Goal: Task Accomplishment & Management: Complete application form

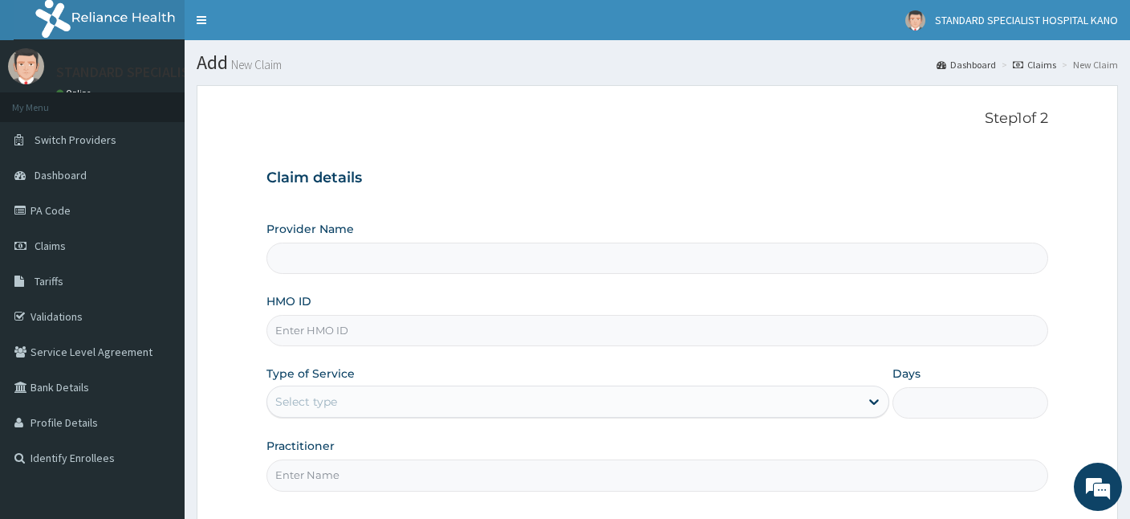
click at [356, 336] on input "HMO ID" at bounding box center [658, 330] width 782 height 31
type input "STANDARD SPECIALIST HOSPITAL KANO"
click at [321, 324] on input "HMO ID" at bounding box center [658, 330] width 782 height 31
type input "NPF/10277/C"
click at [282, 403] on div "Select type" at bounding box center [306, 401] width 62 height 16
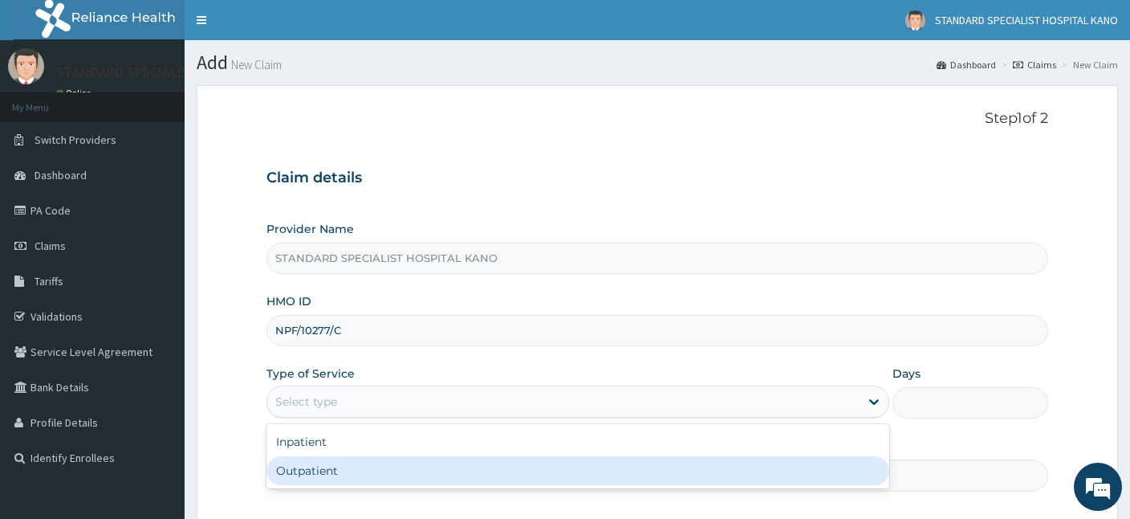
click at [291, 473] on div "Outpatient" at bounding box center [578, 470] width 623 height 29
type input "1"
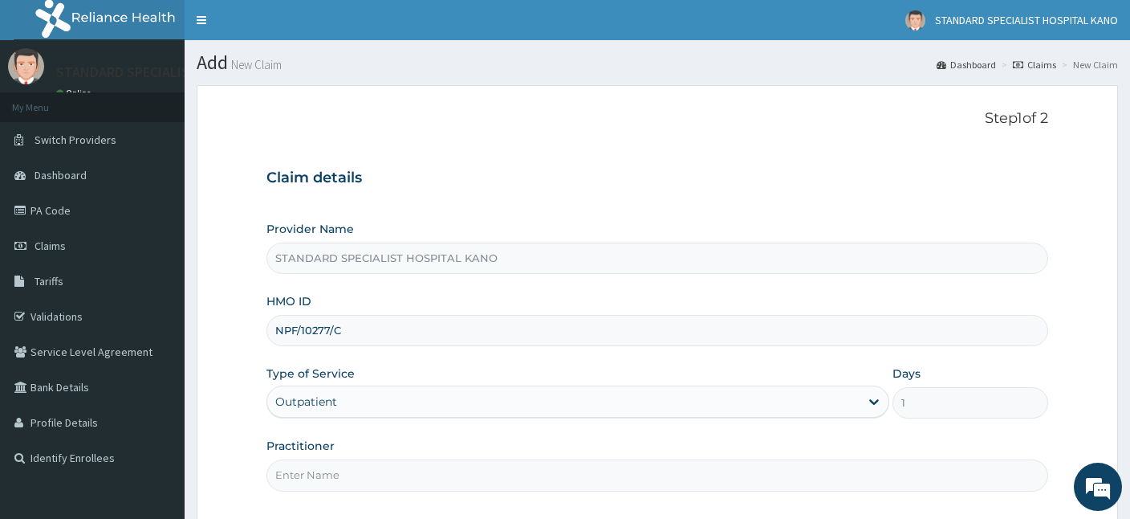
scroll to position [148, 0]
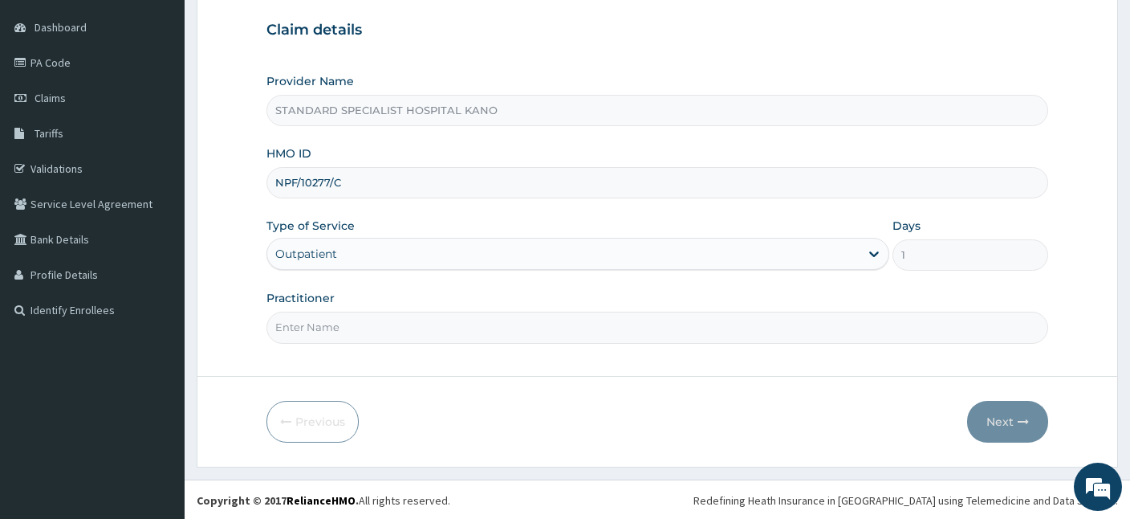
click at [315, 328] on input "Practitioner" at bounding box center [658, 327] width 782 height 31
click at [333, 332] on input "Practitioner" at bounding box center [658, 327] width 782 height 31
type input "DR OBAJE"
click at [1002, 419] on button "Next" at bounding box center [1007, 422] width 81 height 42
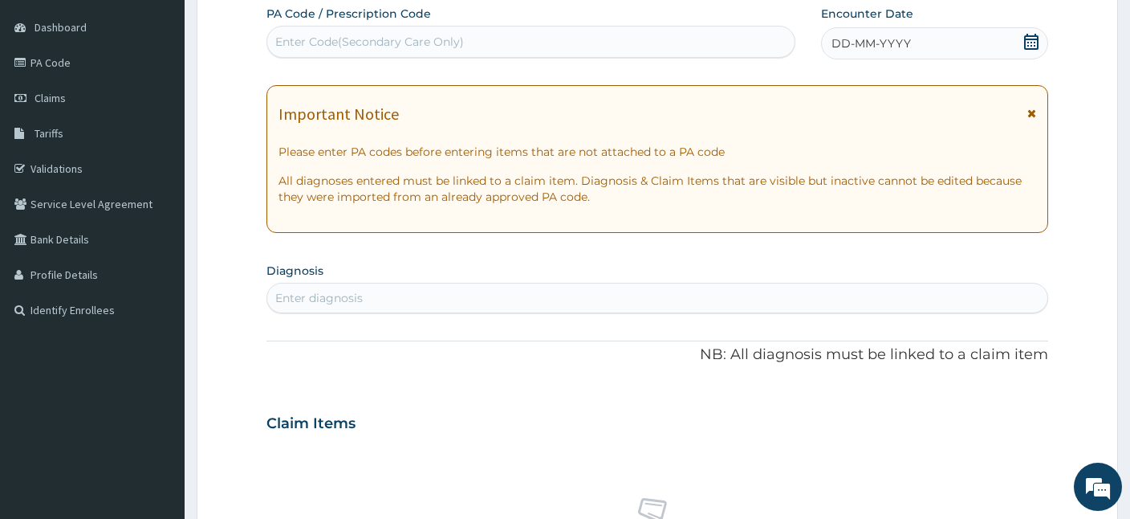
click at [1016, 42] on div "DD-MM-YYYY" at bounding box center [934, 43] width 227 height 32
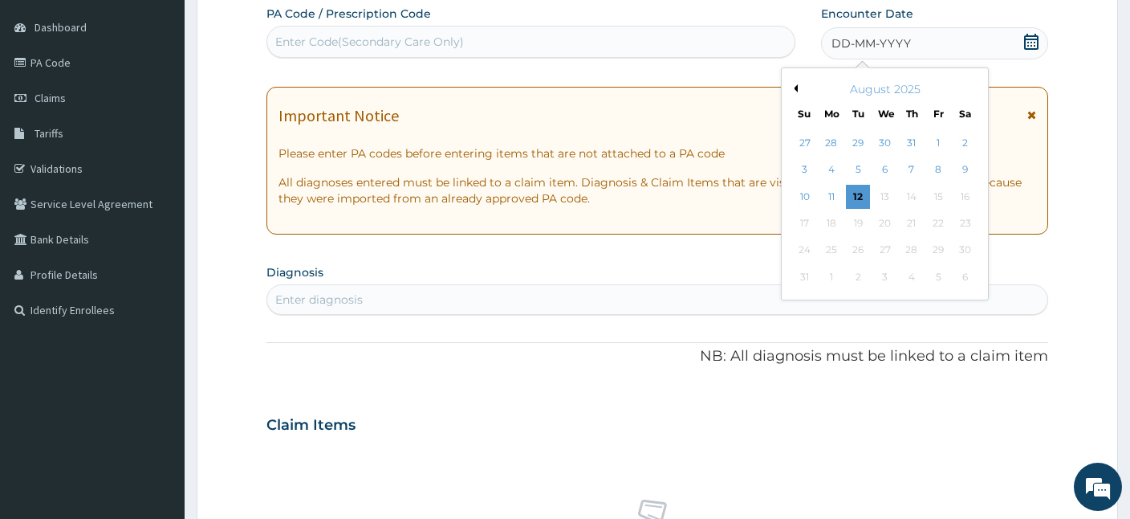
click at [798, 89] on button "Previous Month" at bounding box center [794, 88] width 8 height 8
click at [803, 218] on div "22" at bounding box center [805, 223] width 24 height 24
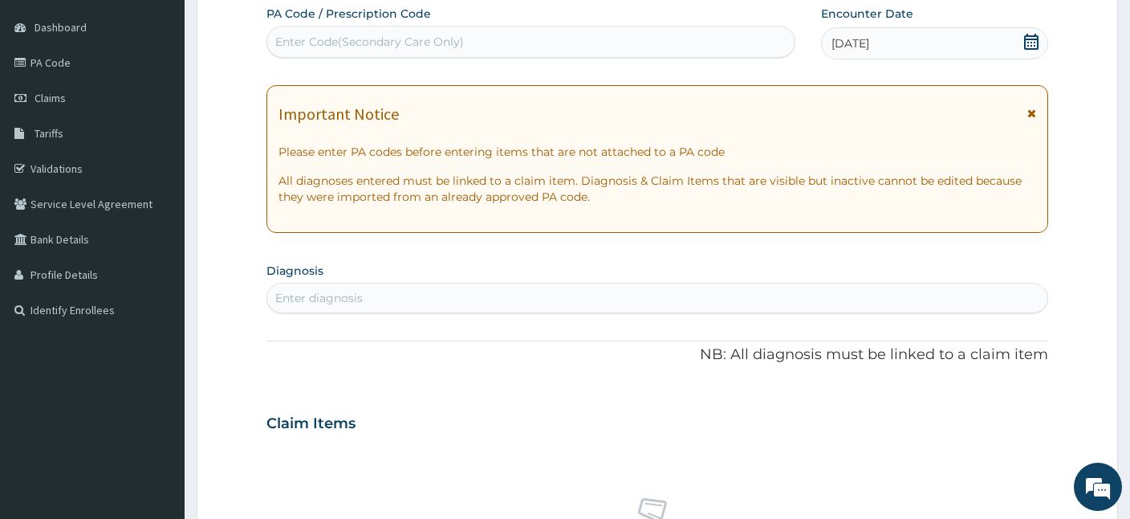
click at [524, 291] on div "Enter diagnosis" at bounding box center [657, 298] width 780 height 26
type input "MALA"
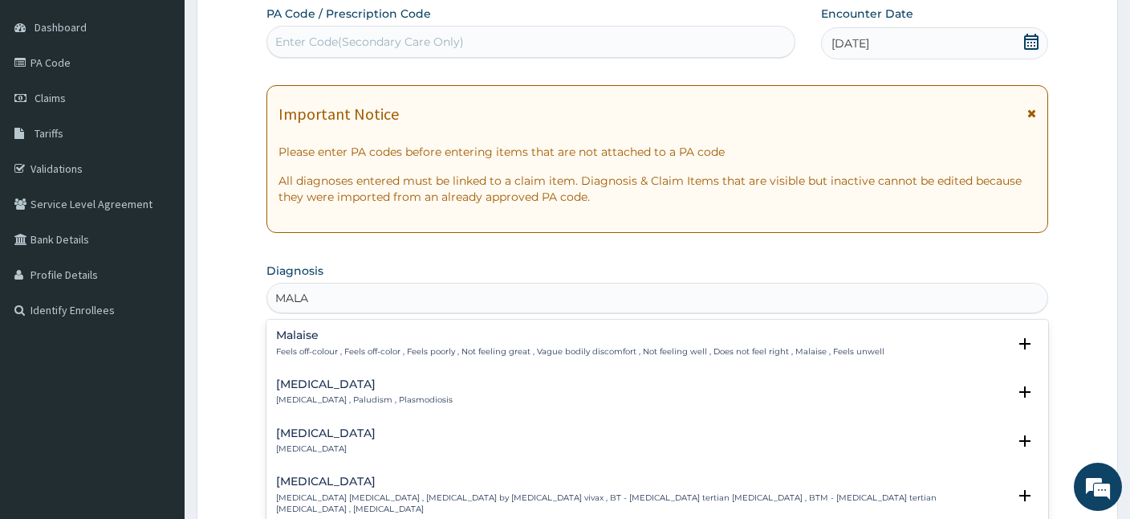
click at [344, 391] on div "Malaria Malaria , Paludism , Plasmodiosis" at bounding box center [364, 392] width 177 height 28
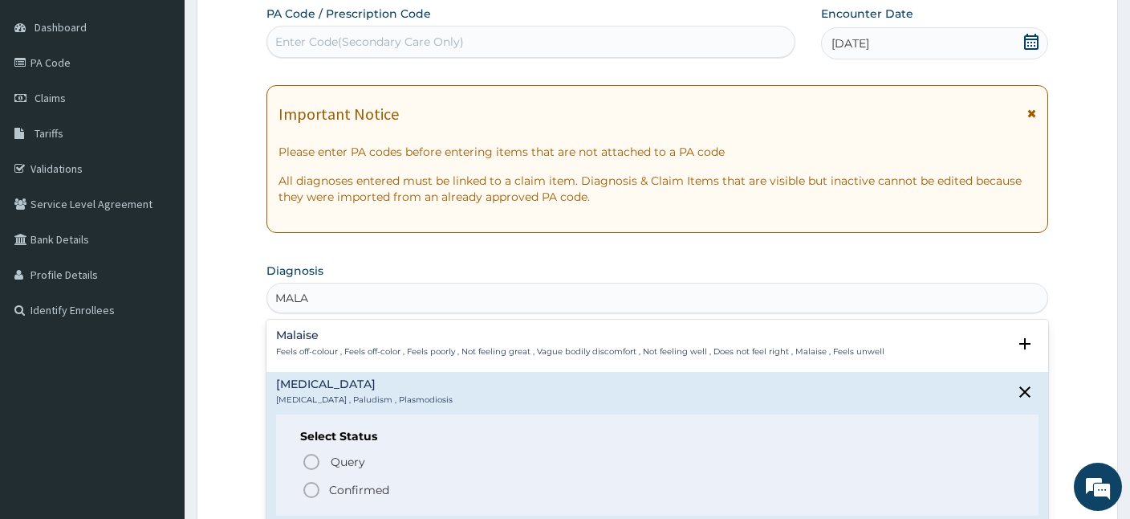
click at [314, 489] on icon "status option filled" at bounding box center [311, 489] width 19 height 19
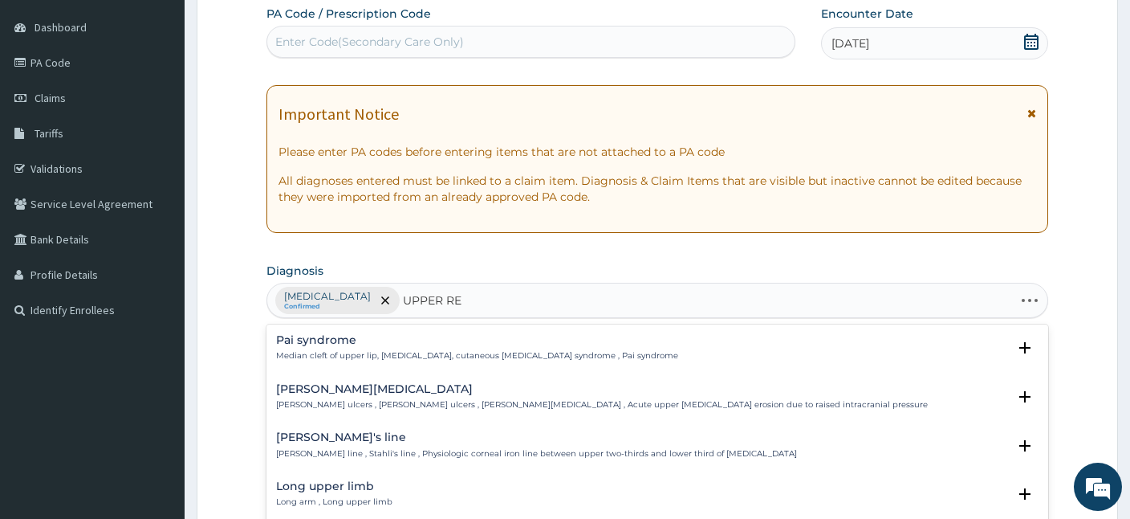
type input "UPPER RES"
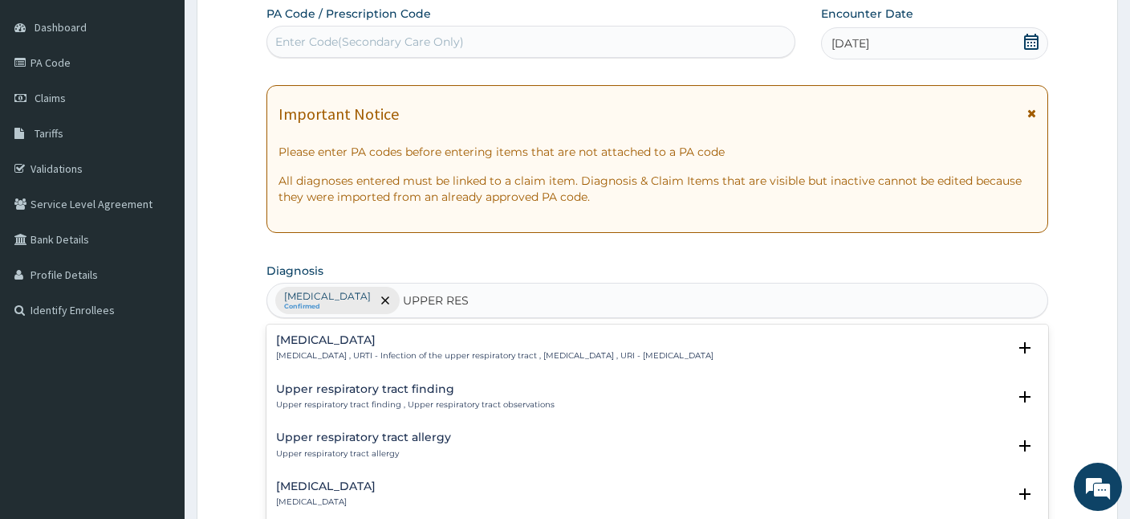
click at [328, 348] on div "Upper respiratory infection Upper respiratory infection , URTI - Infection of t…" at bounding box center [495, 348] width 438 height 28
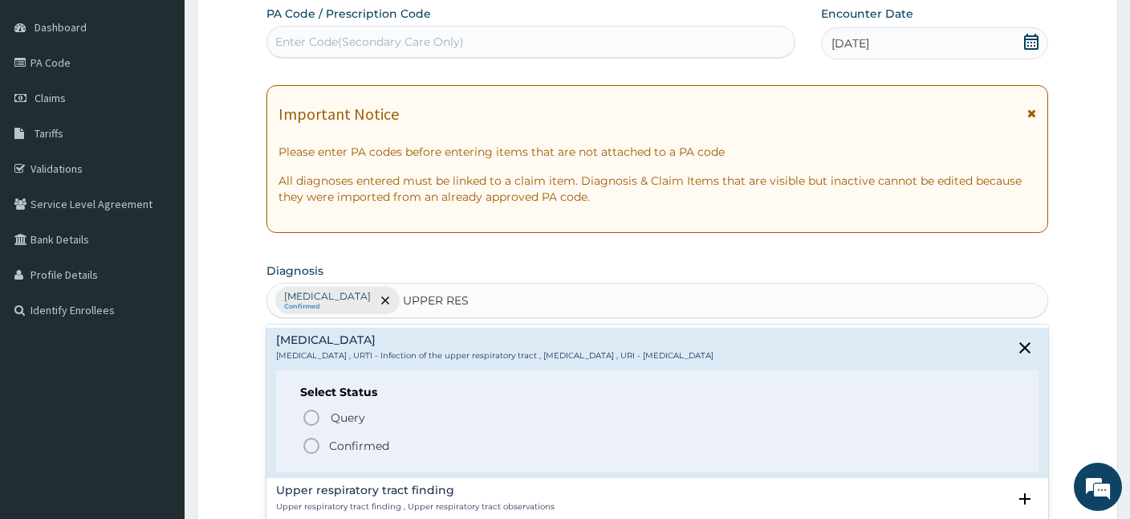
click at [312, 442] on icon "status option filled" at bounding box center [311, 445] width 19 height 19
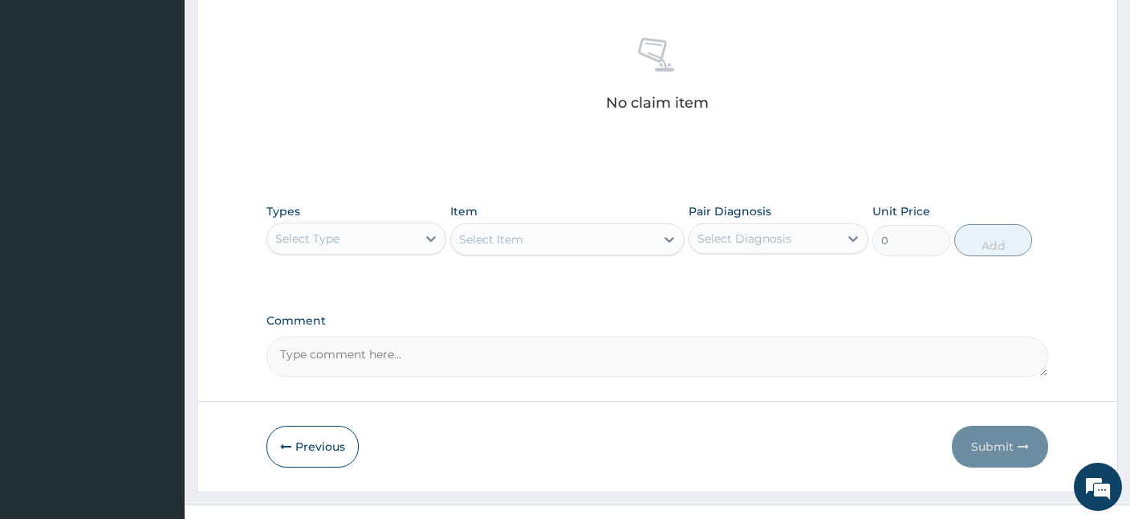
scroll to position [637, 0]
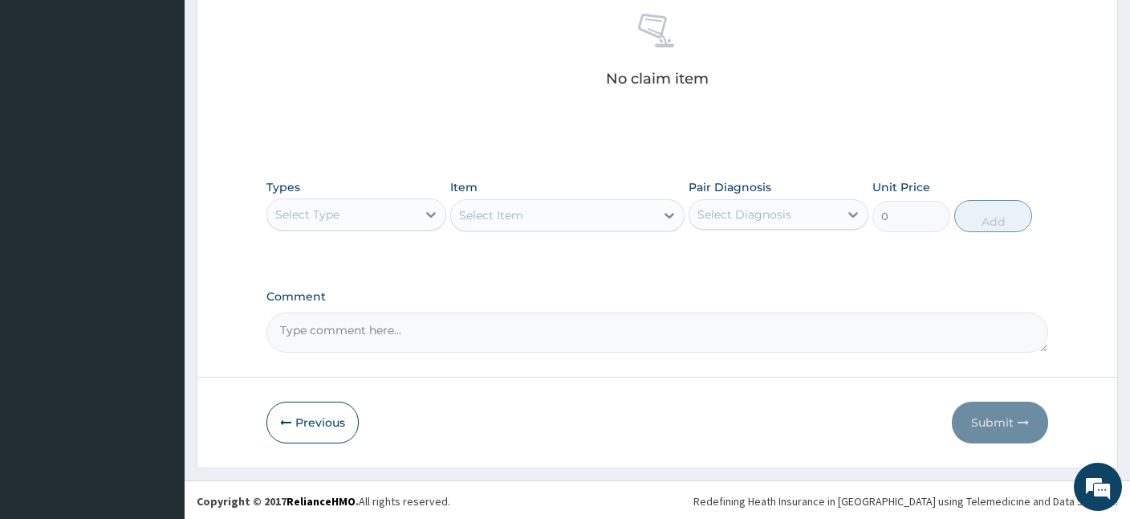
click at [363, 230] on div "Types Select Type Item Select Item Pair Diagnosis Select Diagnosis Unit Price 0…" at bounding box center [658, 205] width 782 height 69
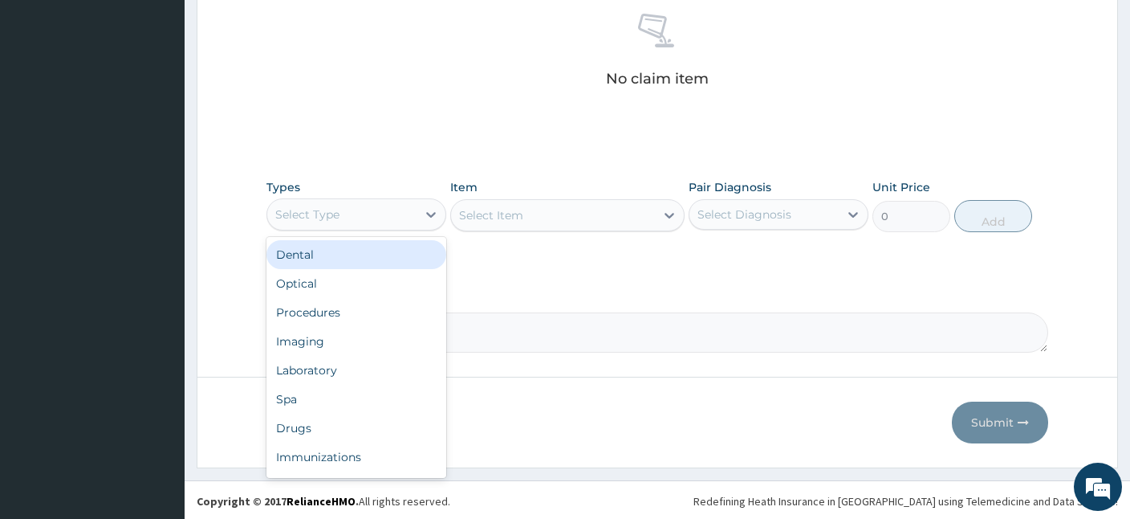
click at [350, 214] on div "Select Type" at bounding box center [341, 215] width 149 height 26
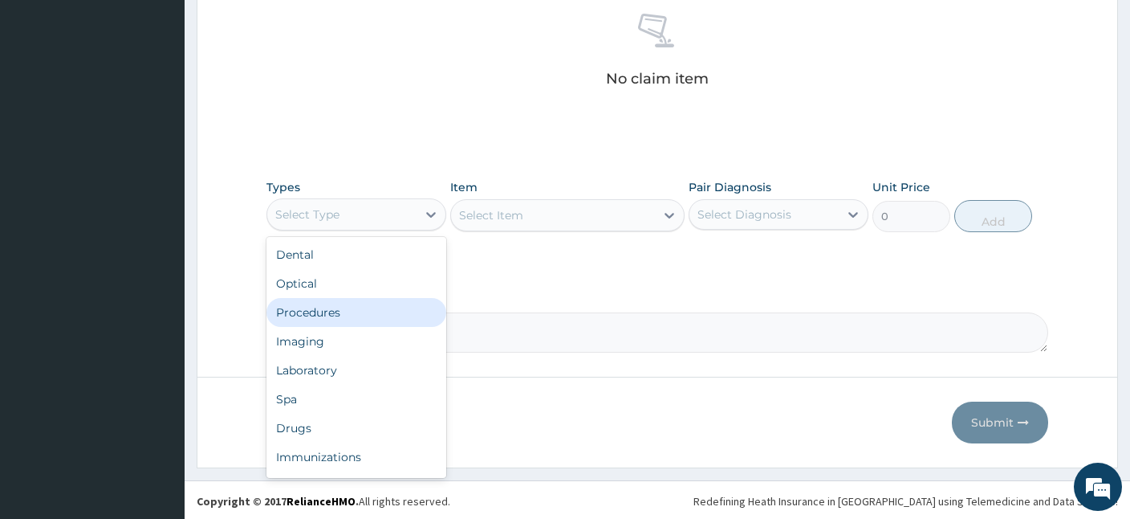
click at [319, 316] on div "Procedures" at bounding box center [357, 312] width 180 height 29
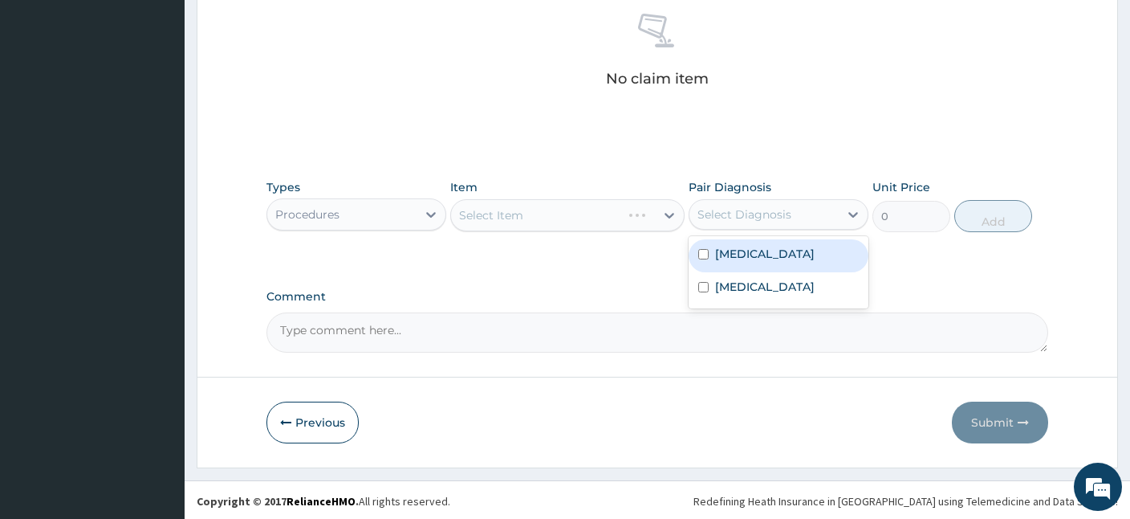
click at [757, 220] on div "Select Diagnosis" at bounding box center [745, 214] width 94 height 16
click at [723, 242] on div "Malaria" at bounding box center [779, 255] width 180 height 33
checkbox input "true"
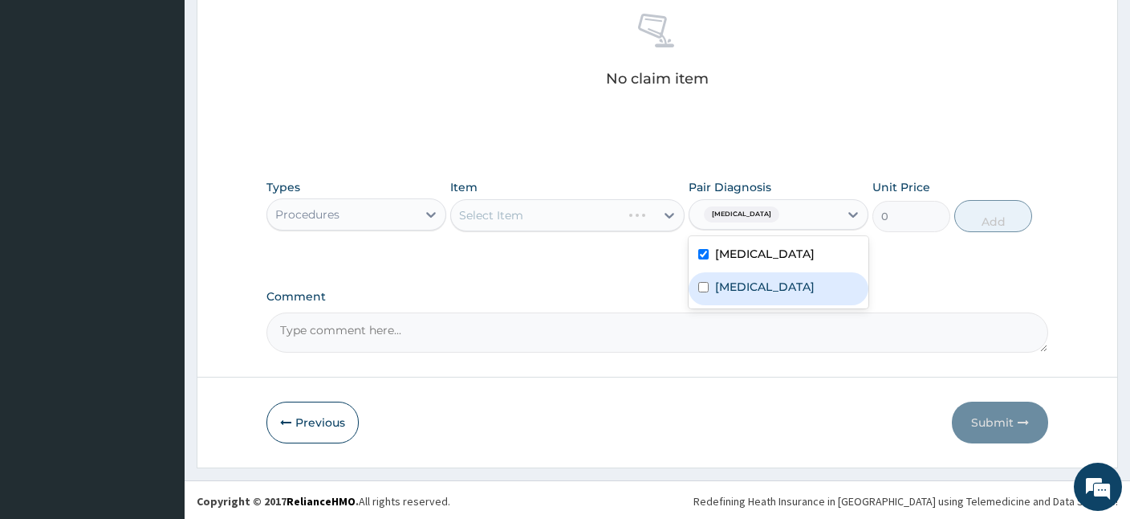
click at [727, 295] on label "Upper respiratory infection" at bounding box center [765, 287] width 100 height 16
checkbox input "true"
click at [553, 214] on div "Select Item" at bounding box center [553, 215] width 204 height 26
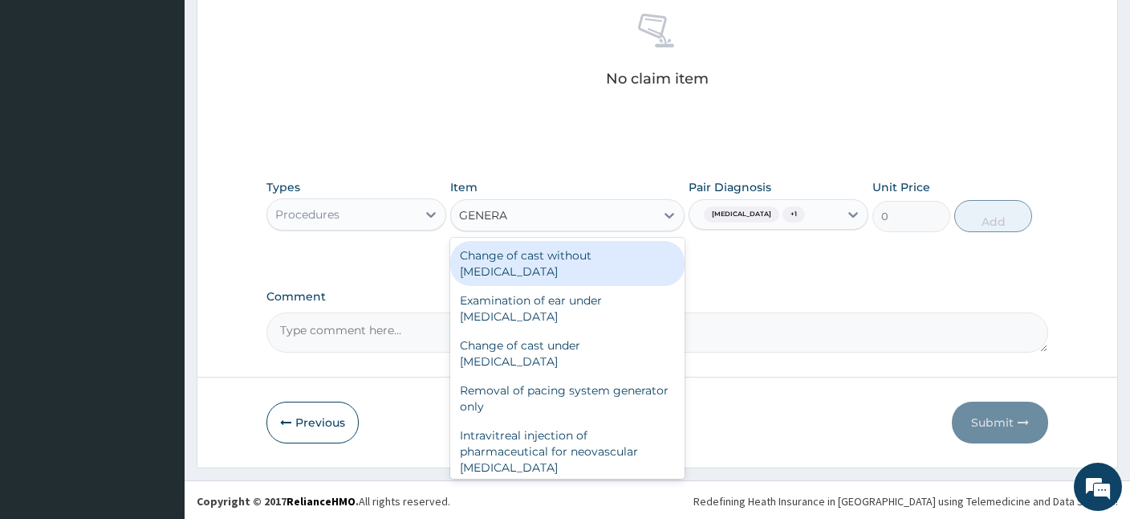
type input "GENERAL"
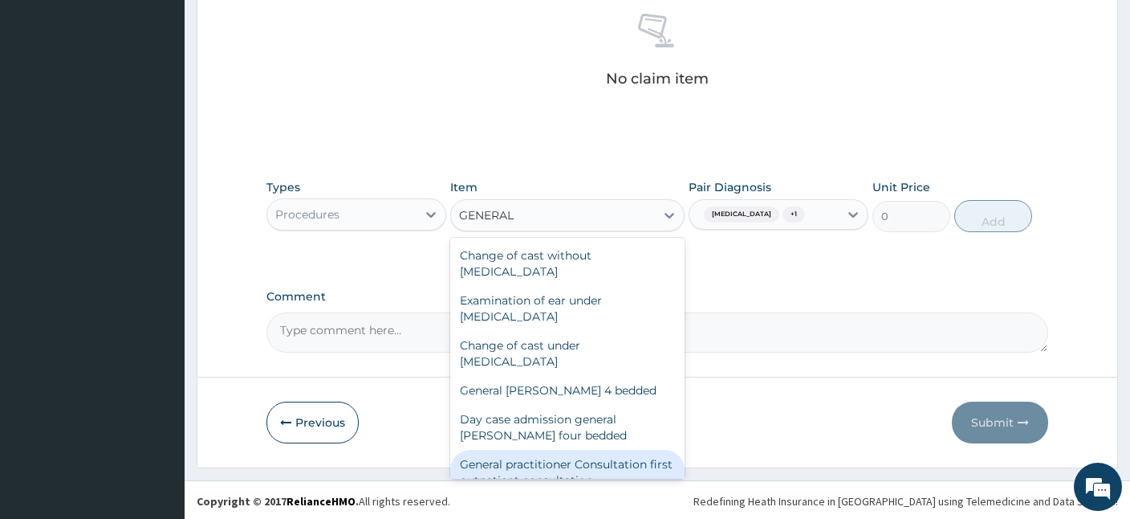
click at [560, 458] on div "General practitioner Consultation first outpatient consultation" at bounding box center [567, 472] width 234 height 45
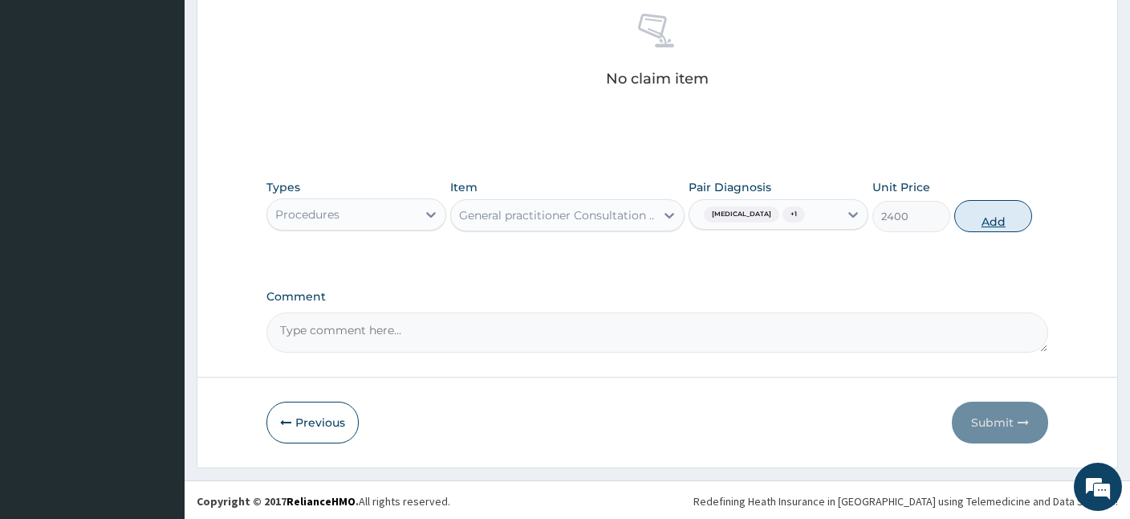
click at [1000, 212] on button "Add" at bounding box center [994, 216] width 78 height 32
type input "0"
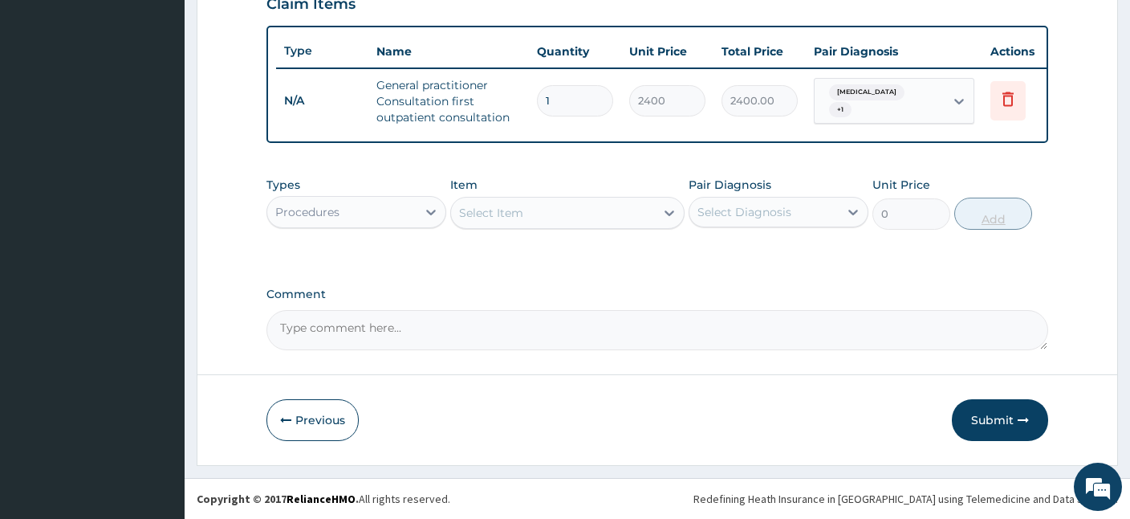
scroll to position [568, 0]
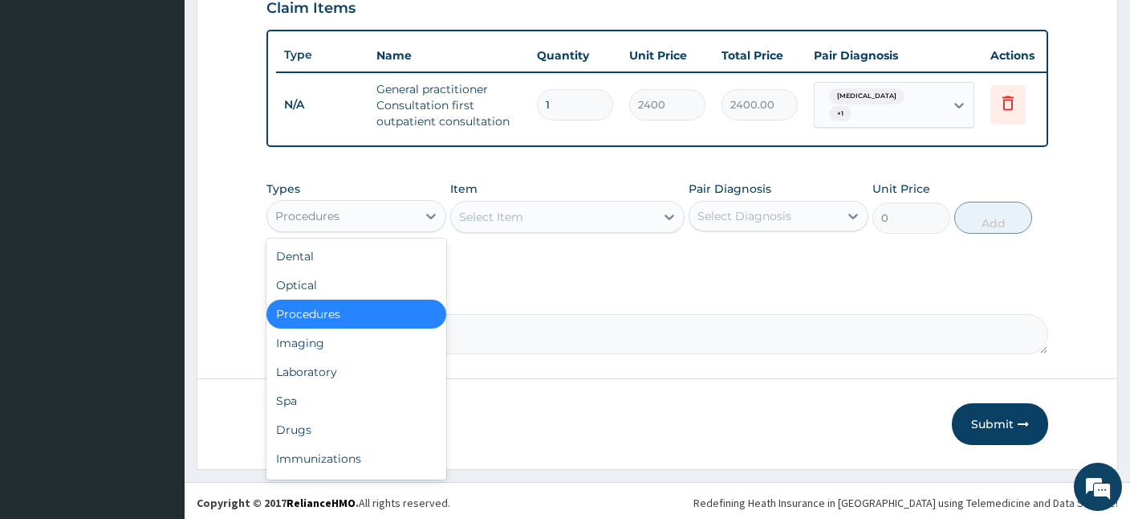
click at [407, 212] on div "Procedures" at bounding box center [341, 216] width 149 height 26
click at [324, 310] on div "Procedures" at bounding box center [357, 313] width 180 height 29
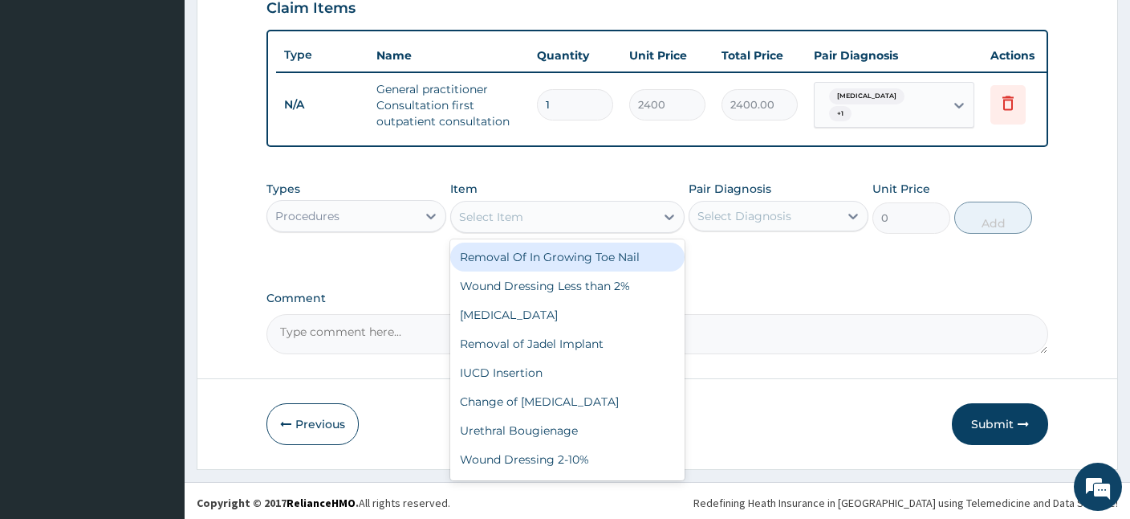
click at [546, 214] on div "Select Item" at bounding box center [553, 217] width 204 height 26
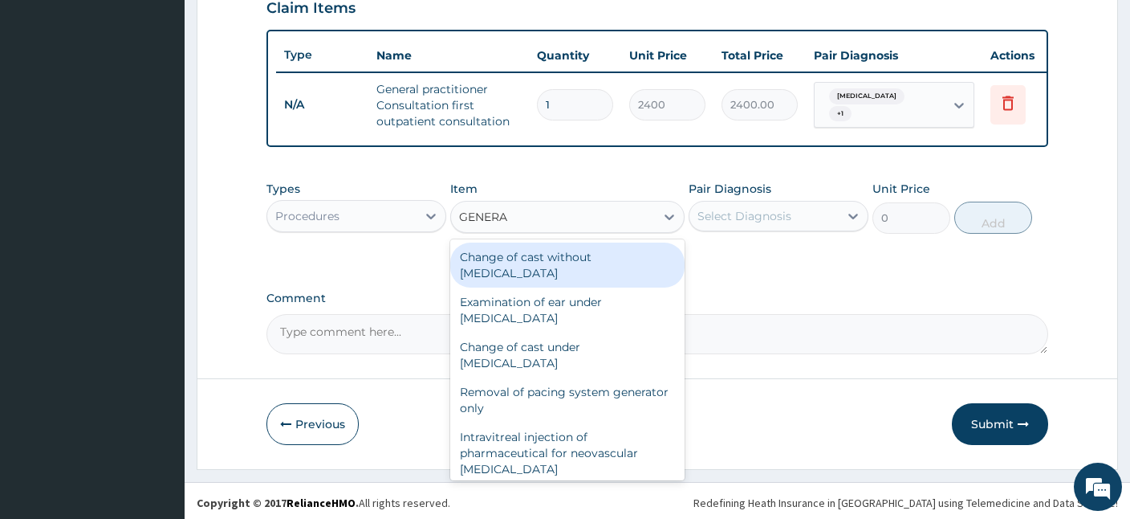
type input "GENERAL"
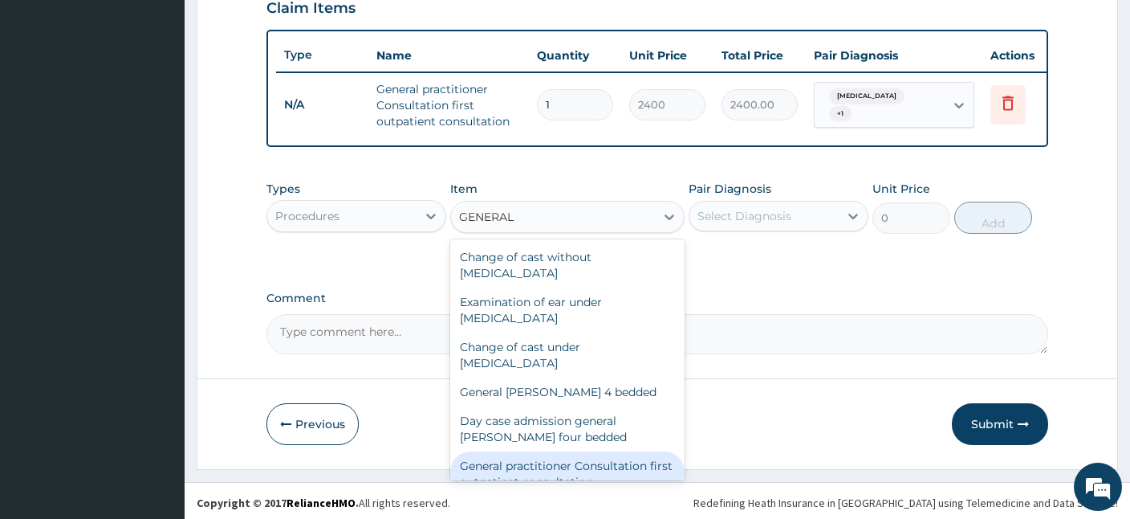
click at [538, 456] on div "General practitioner Consultation first outpatient consultation" at bounding box center [567, 473] width 234 height 45
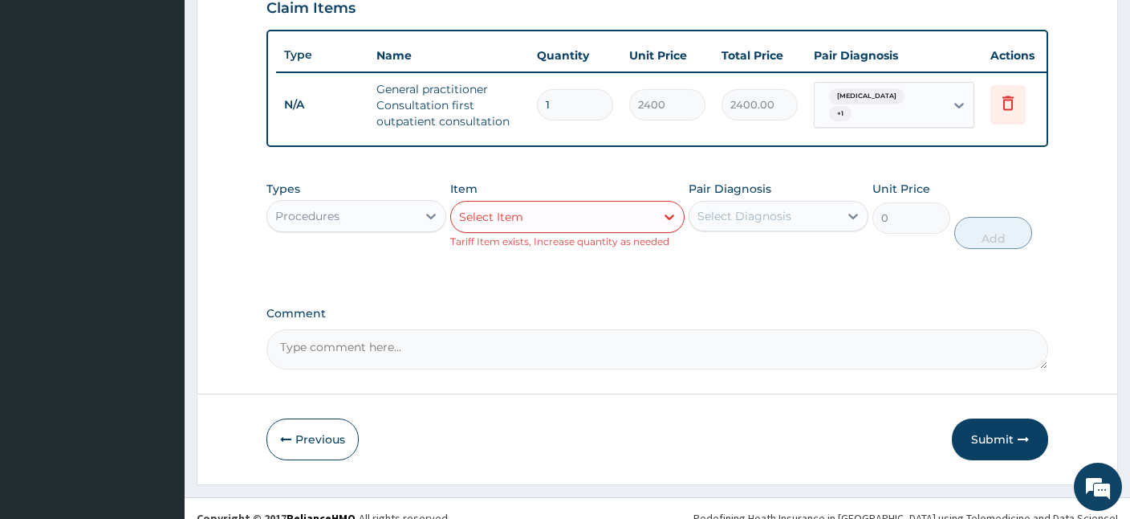
click at [601, 214] on div "Select Item" at bounding box center [553, 217] width 204 height 26
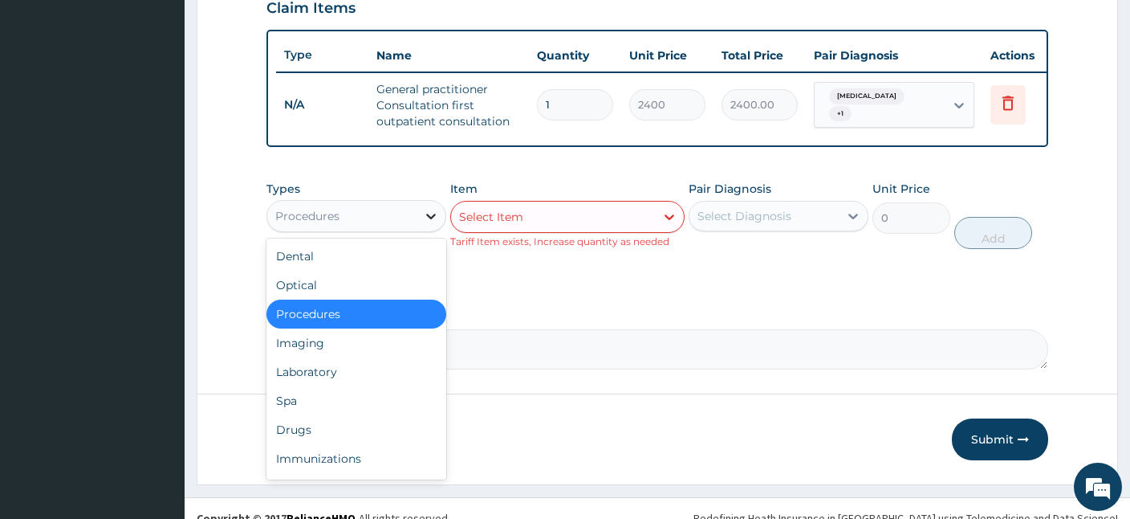
click at [421, 222] on div at bounding box center [431, 216] width 29 height 29
click at [321, 364] on div "Laboratory" at bounding box center [357, 371] width 180 height 29
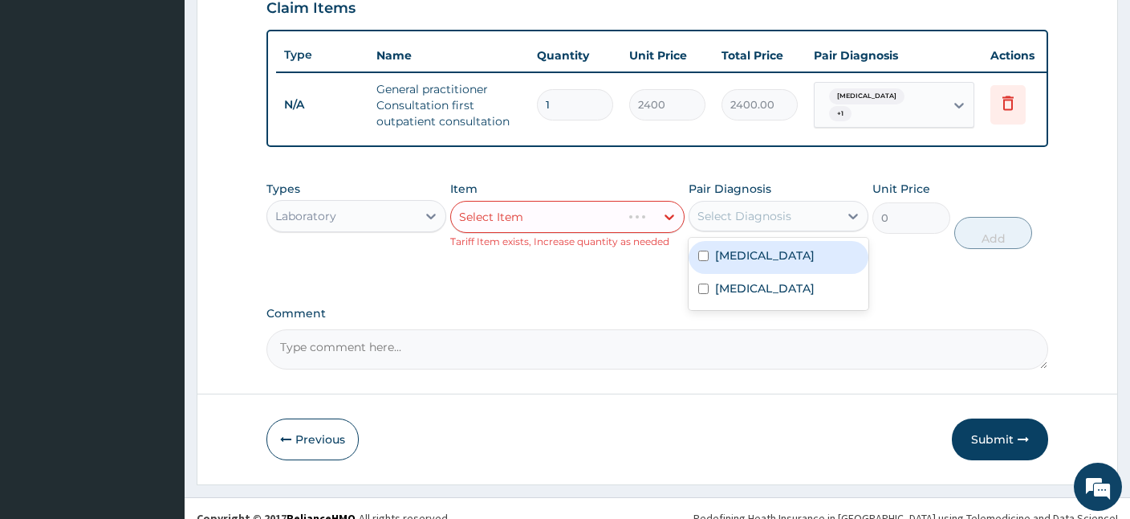
click at [747, 203] on div "Select Diagnosis" at bounding box center [764, 216] width 149 height 26
click at [709, 257] on input "checkbox" at bounding box center [703, 255] width 10 height 10
checkbox input "true"
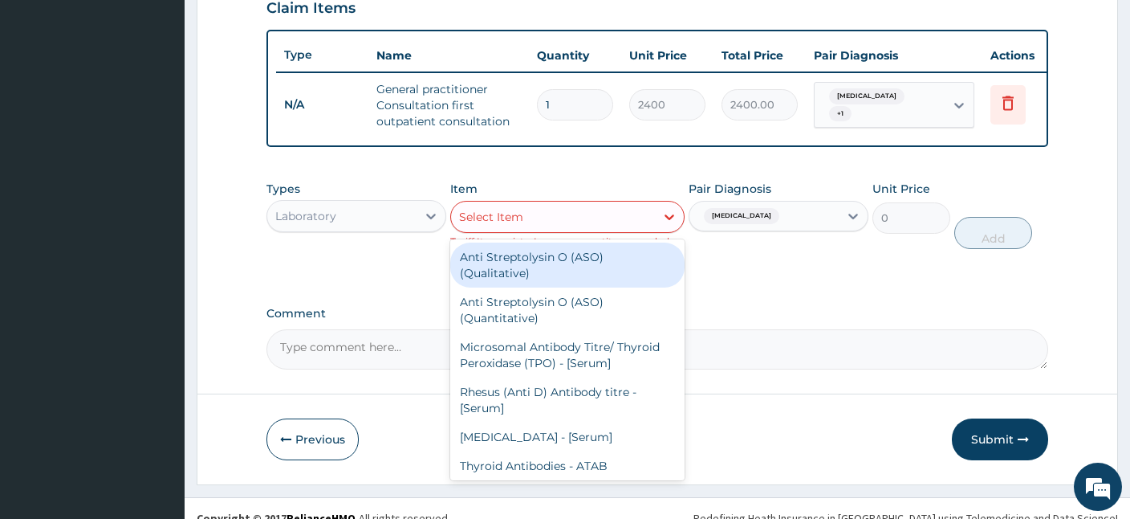
click at [596, 225] on div "Select Item" at bounding box center [553, 217] width 204 height 26
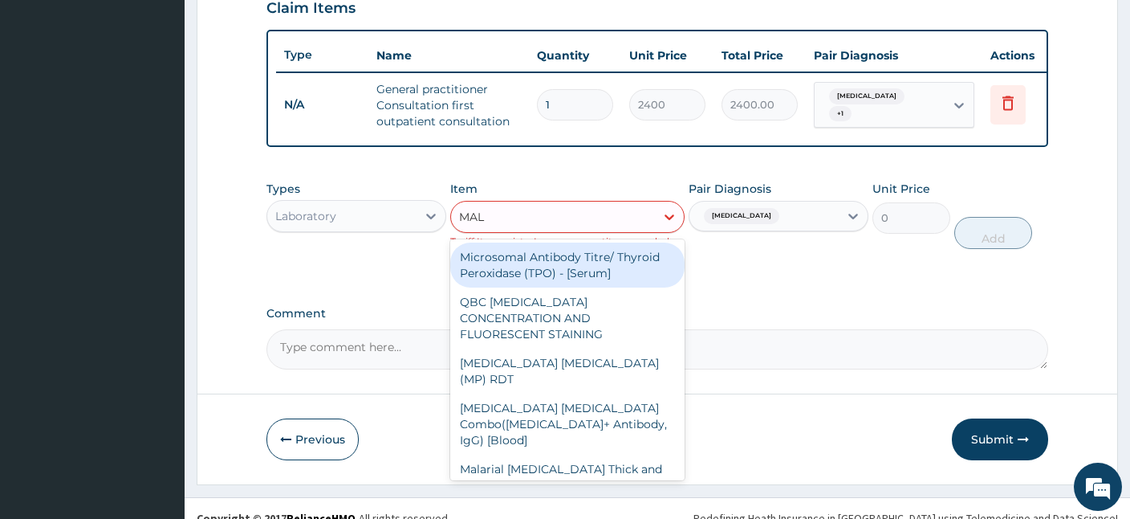
type input "MALA"
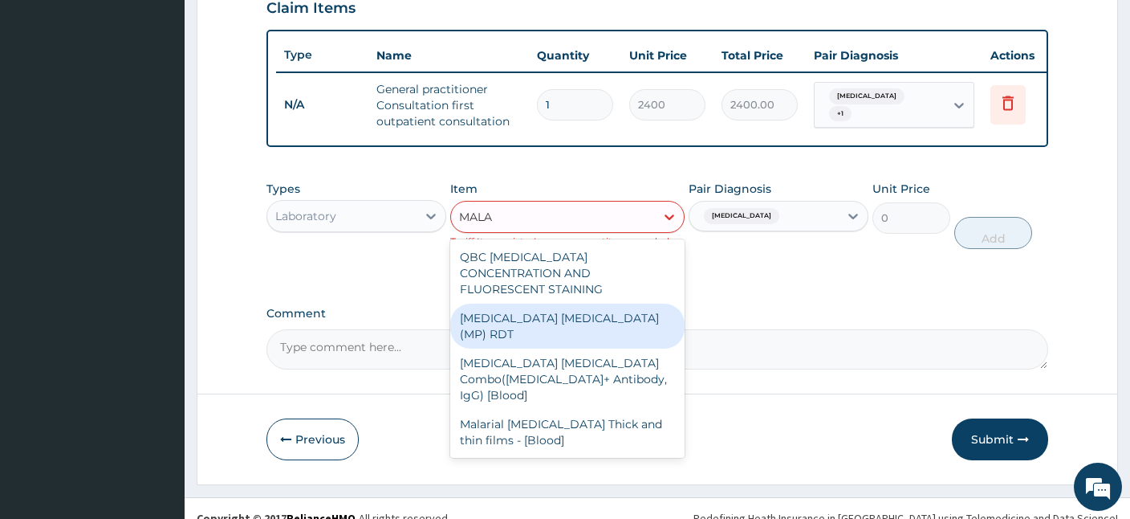
click at [531, 303] on div "MALARIA PARASITE (MP) RDT" at bounding box center [567, 325] width 234 height 45
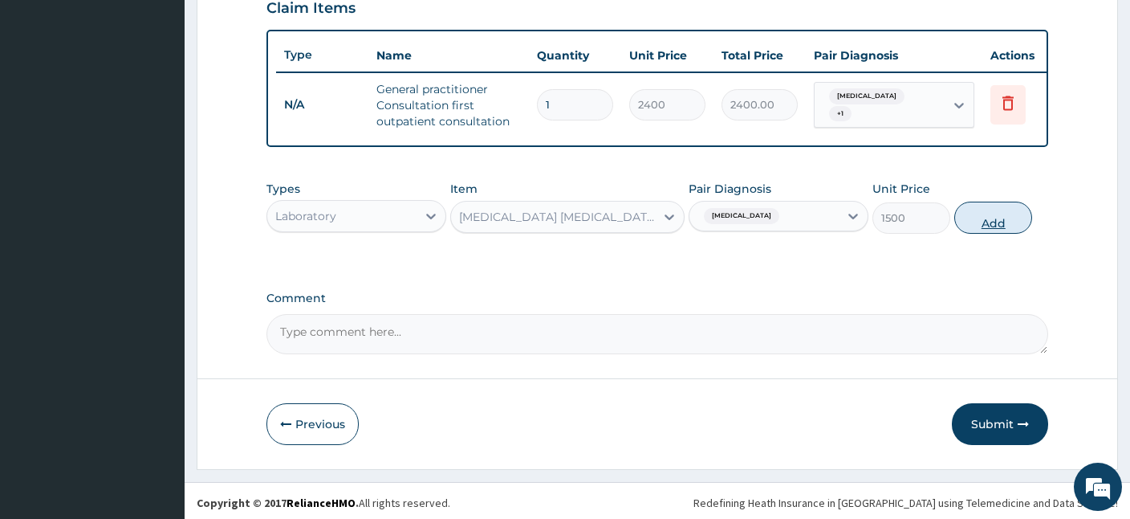
click at [989, 216] on button "Add" at bounding box center [994, 218] width 78 height 32
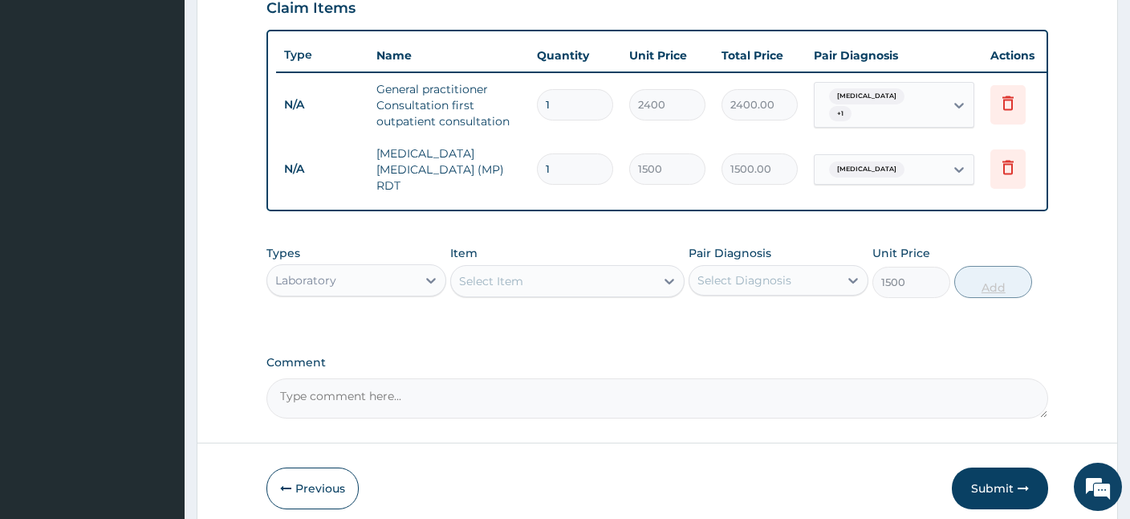
type input "0"
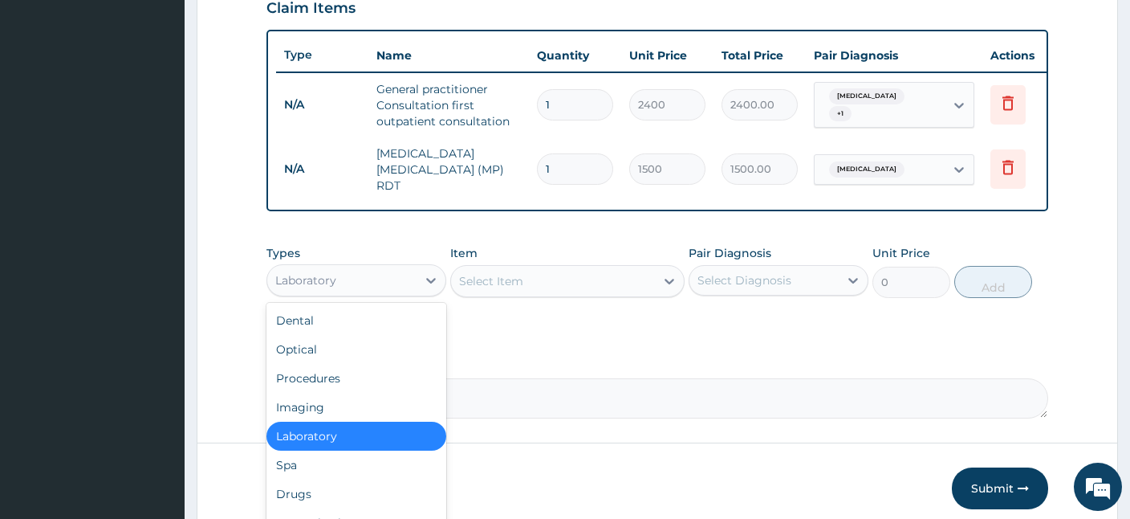
click at [357, 267] on div "Laboratory" at bounding box center [341, 280] width 149 height 26
click at [303, 479] on div "Drugs" at bounding box center [357, 493] width 180 height 29
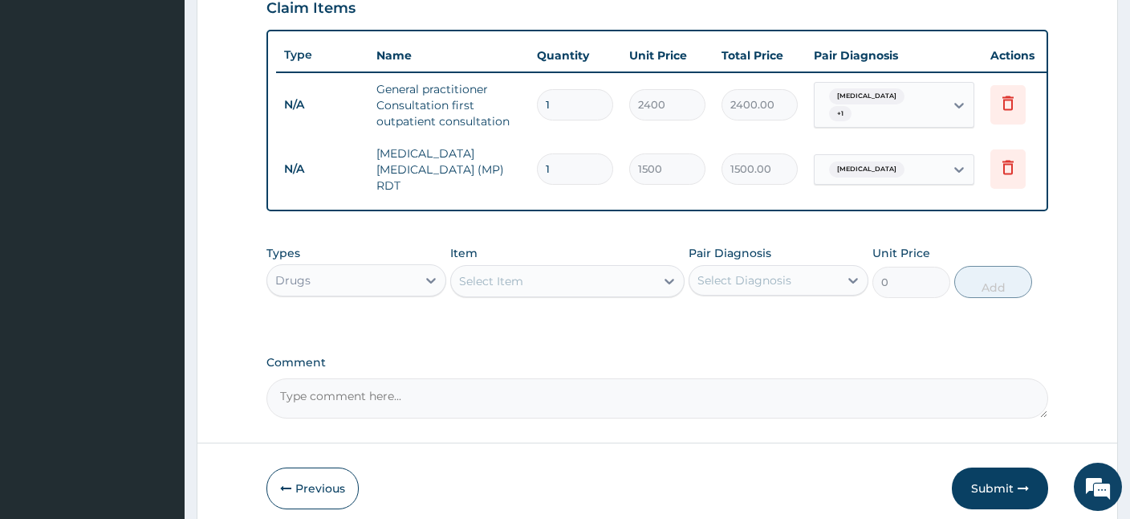
click at [502, 273] on div "Select Item" at bounding box center [491, 281] width 64 height 16
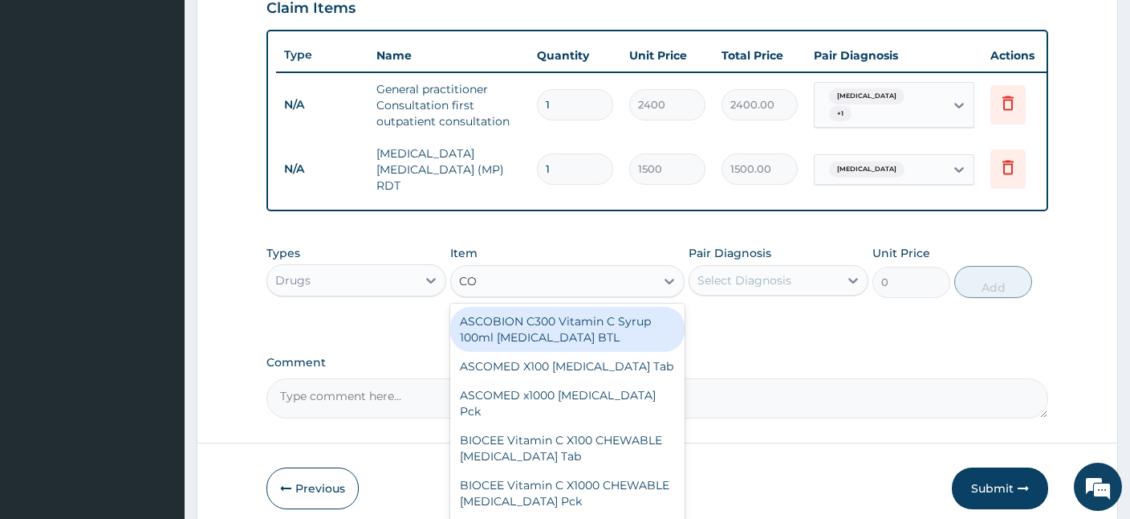
type input "COA"
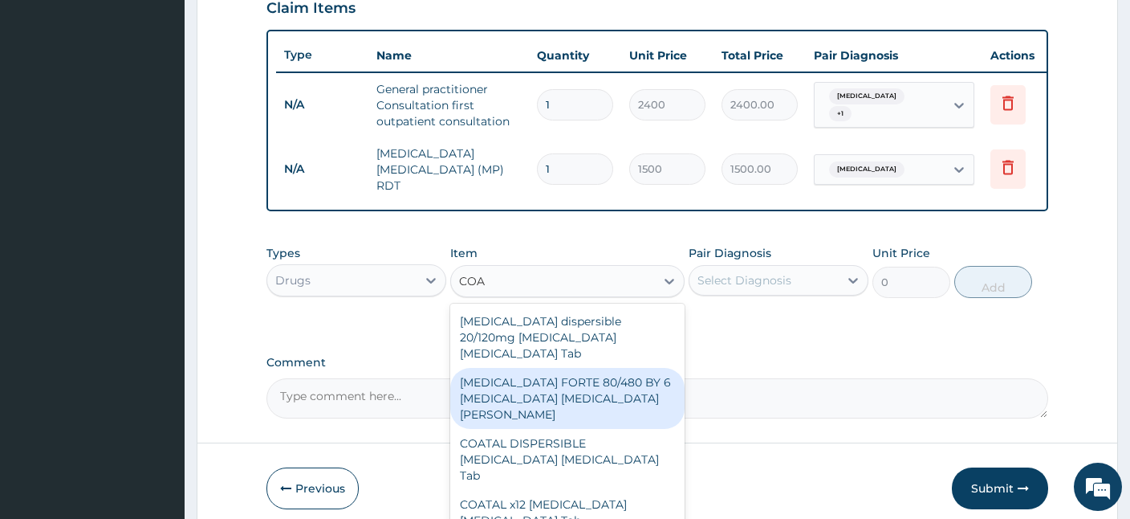
click at [478, 377] on div "[MEDICAL_DATA] FORTE 80/480 BY 6 [MEDICAL_DATA] [MEDICAL_DATA][PERSON_NAME]" at bounding box center [567, 398] width 234 height 61
type input "4830"
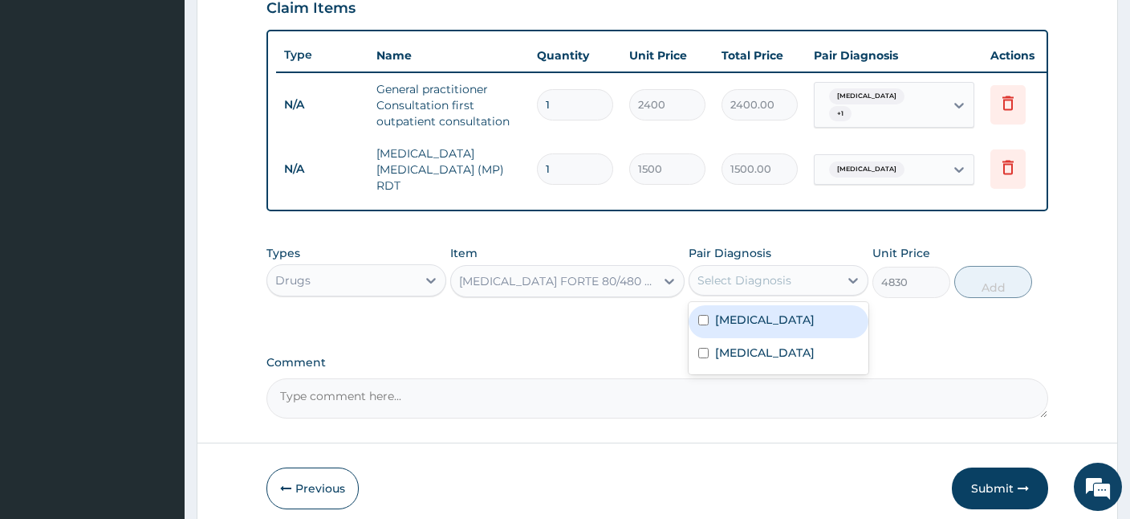
click at [807, 278] on div "Select Diagnosis" at bounding box center [764, 280] width 149 height 26
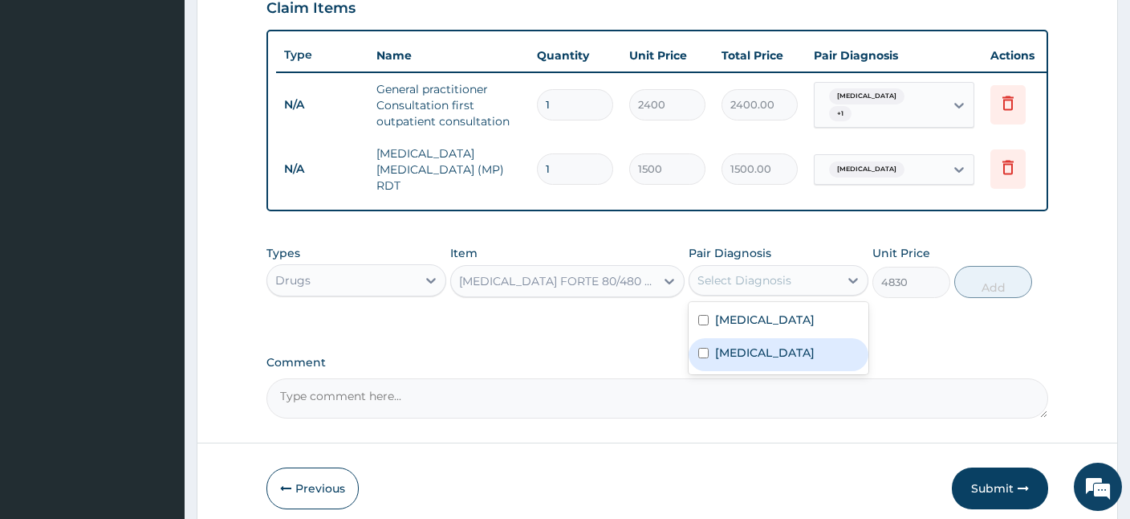
click at [782, 355] on label "Upper respiratory infection" at bounding box center [765, 352] width 100 height 16
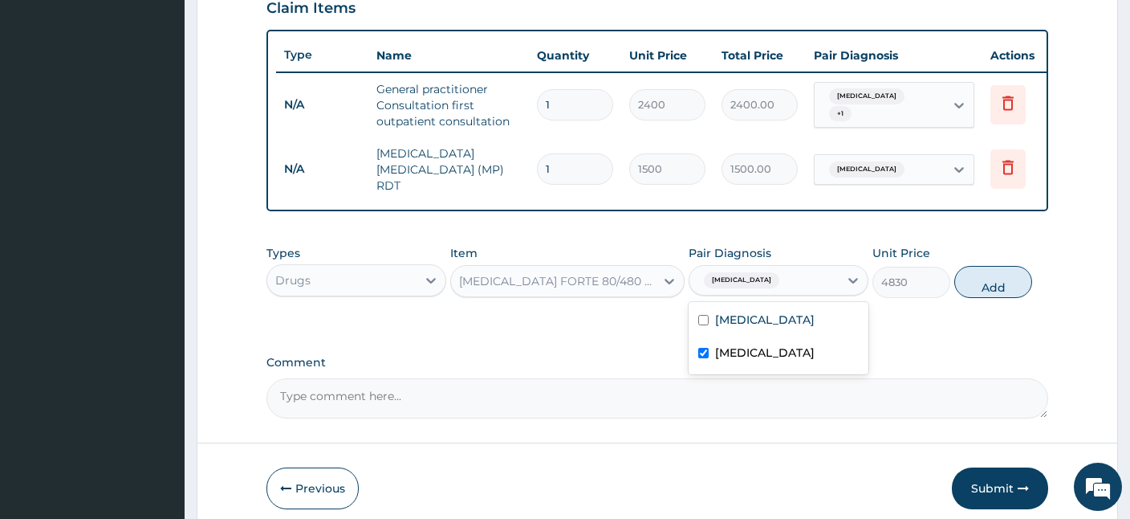
click at [762, 351] on label "Upper respiratory infection" at bounding box center [765, 352] width 100 height 16
checkbox input "false"
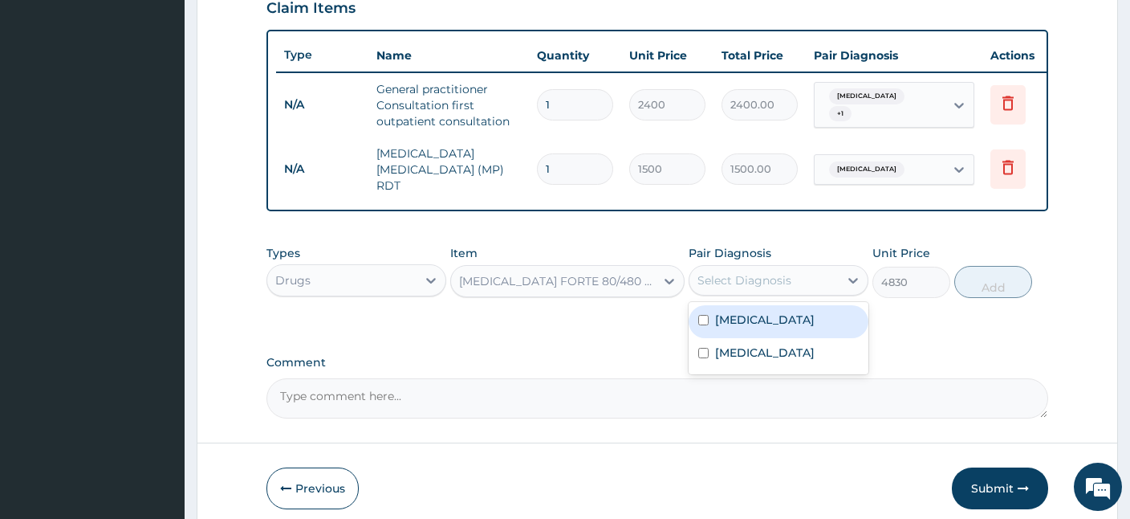
click at [746, 312] on label "Malaria" at bounding box center [765, 320] width 100 height 16
checkbox input "true"
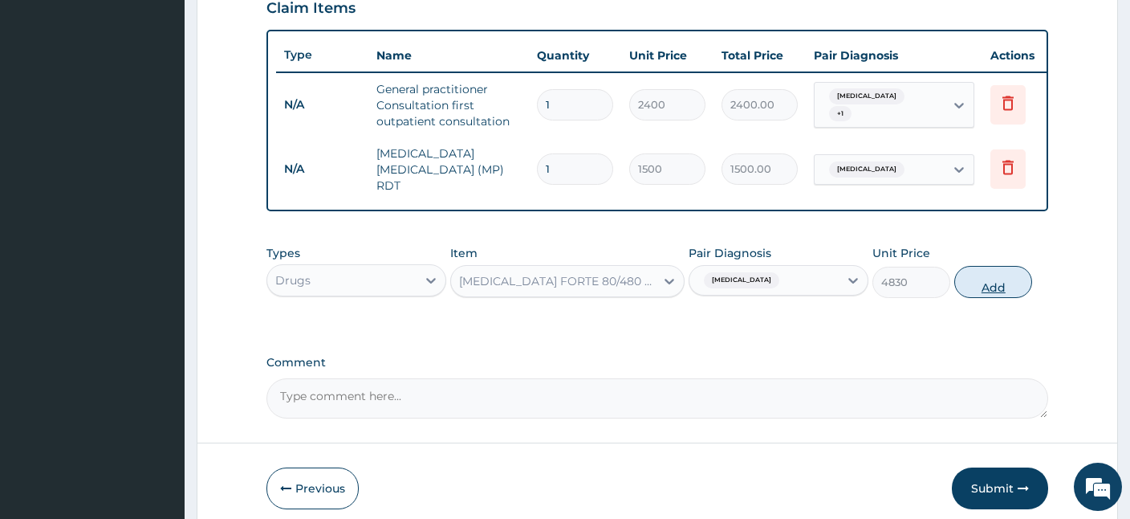
click at [1016, 266] on button "Add" at bounding box center [994, 282] width 78 height 32
type input "0"
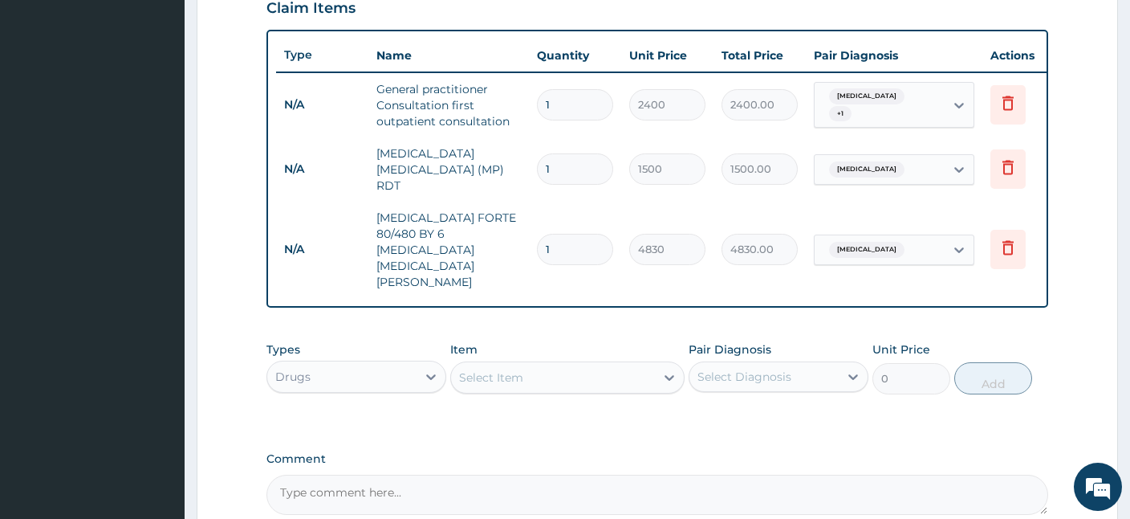
click at [485, 364] on div "Select Item" at bounding box center [553, 377] width 204 height 26
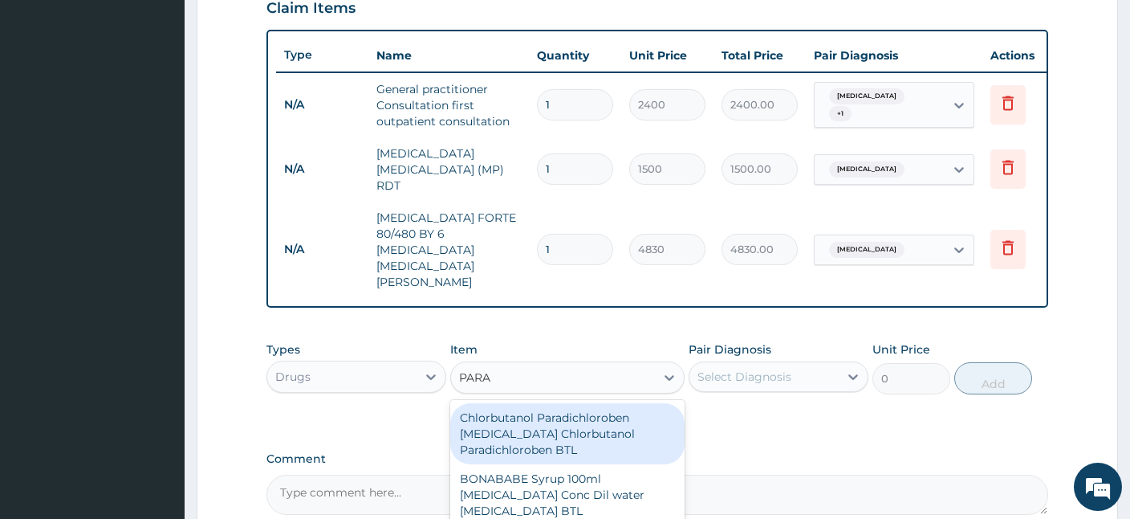
type input "PARAC"
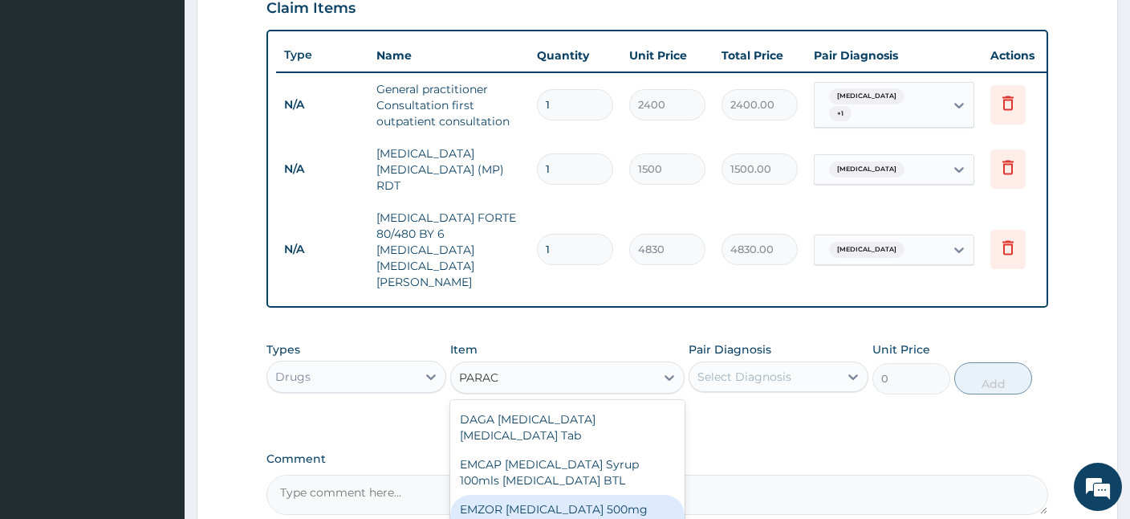
scroll to position [122, 0]
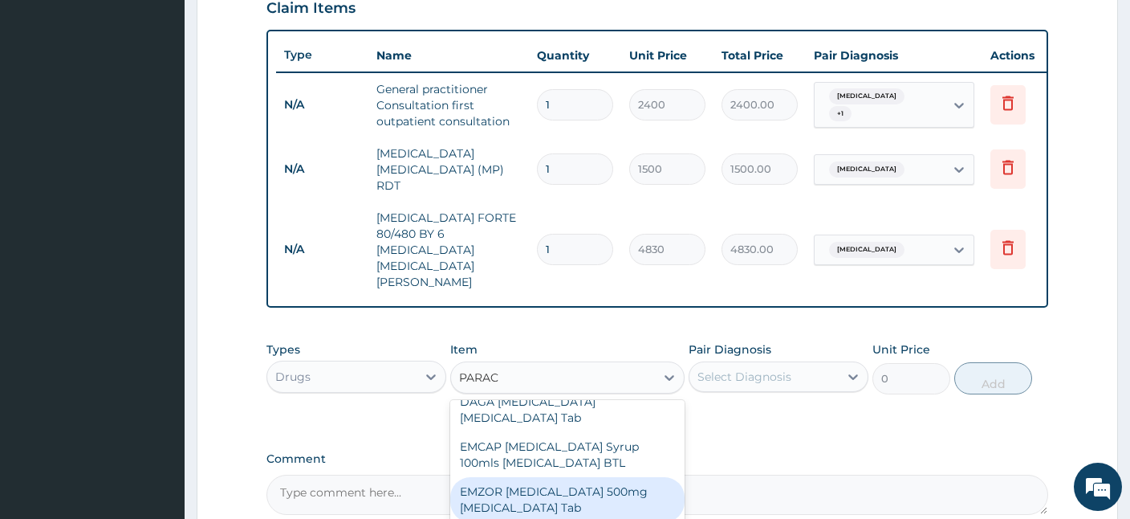
click at [562, 477] on div "EMZOR [MEDICAL_DATA] 500mg [MEDICAL_DATA] Tab" at bounding box center [567, 499] width 234 height 45
type input "17.25"
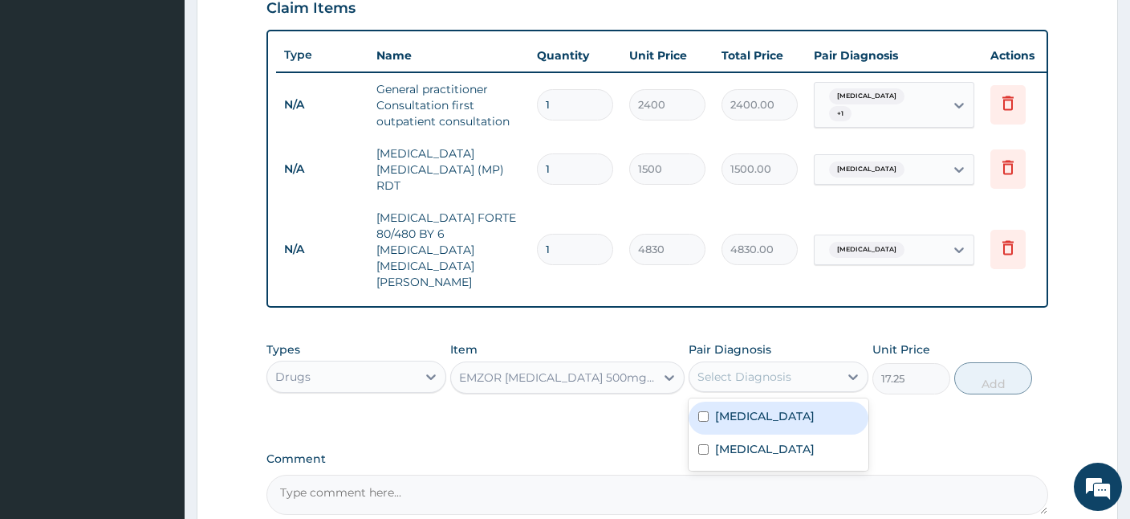
click at [770, 369] on div "Select Diagnosis" at bounding box center [745, 377] width 94 height 16
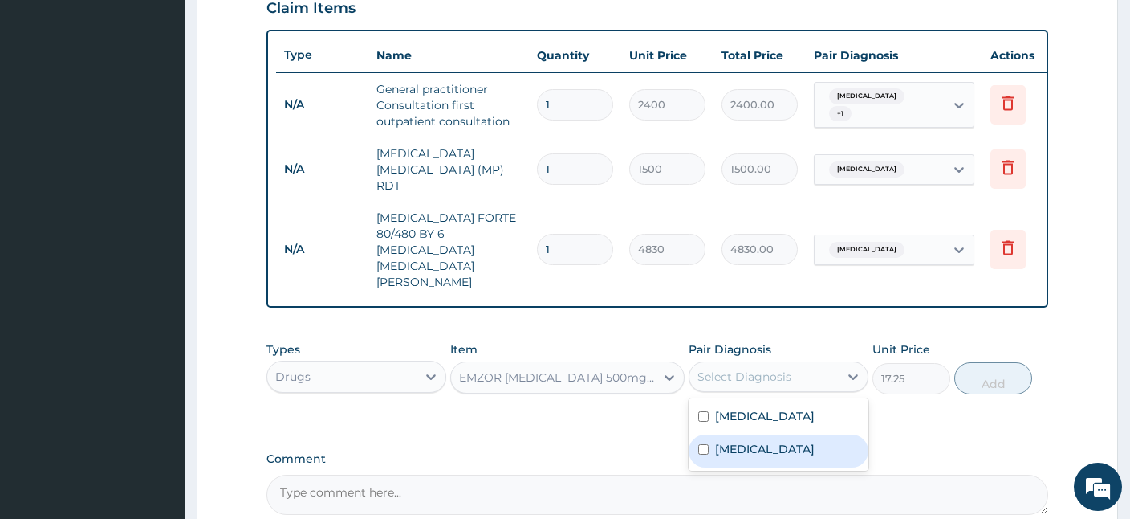
drag, startPoint x: 755, startPoint y: 372, endPoint x: 741, endPoint y: 421, distance: 51.6
click at [741, 421] on div "Malaria Upper respiratory infection" at bounding box center [779, 434] width 180 height 72
click at [741, 441] on label "Upper respiratory infection" at bounding box center [765, 449] width 100 height 16
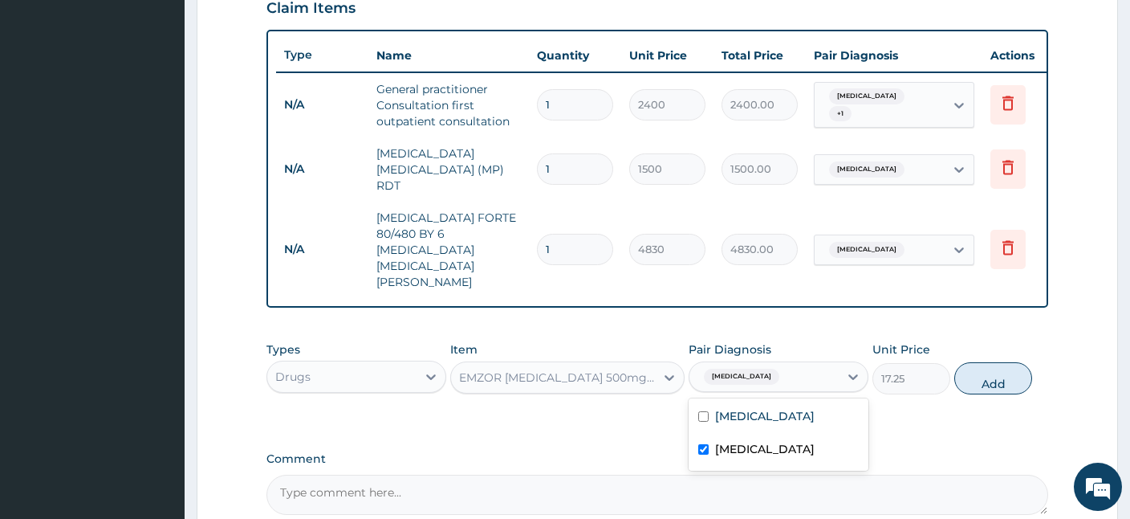
checkbox input "true"
click at [718, 408] on label "Malaria" at bounding box center [765, 416] width 100 height 16
checkbox input "true"
click at [992, 362] on button "Add" at bounding box center [994, 378] width 78 height 32
type input "0"
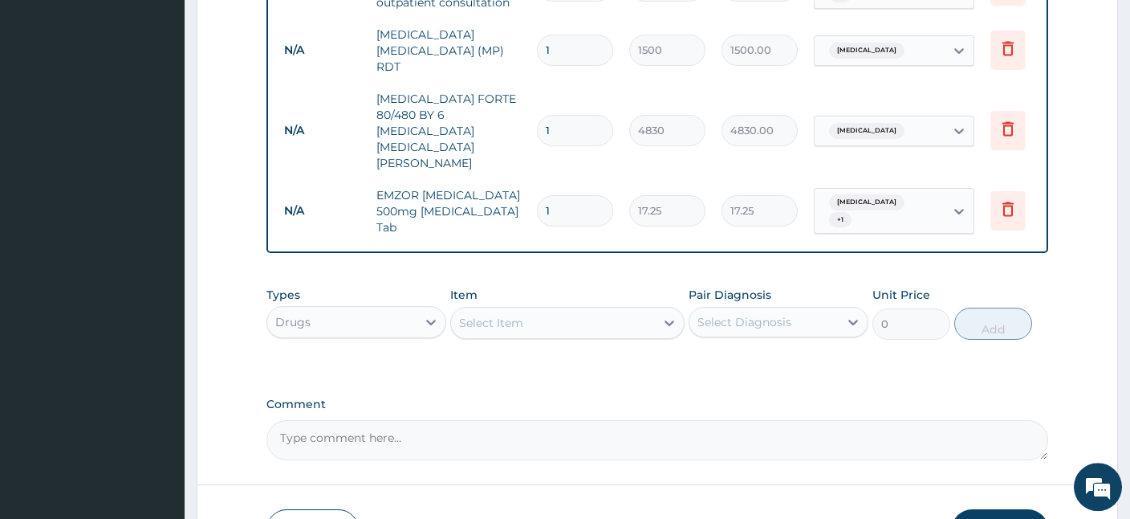
scroll to position [686, 0]
click at [534, 310] on div "Select Item" at bounding box center [553, 323] width 204 height 26
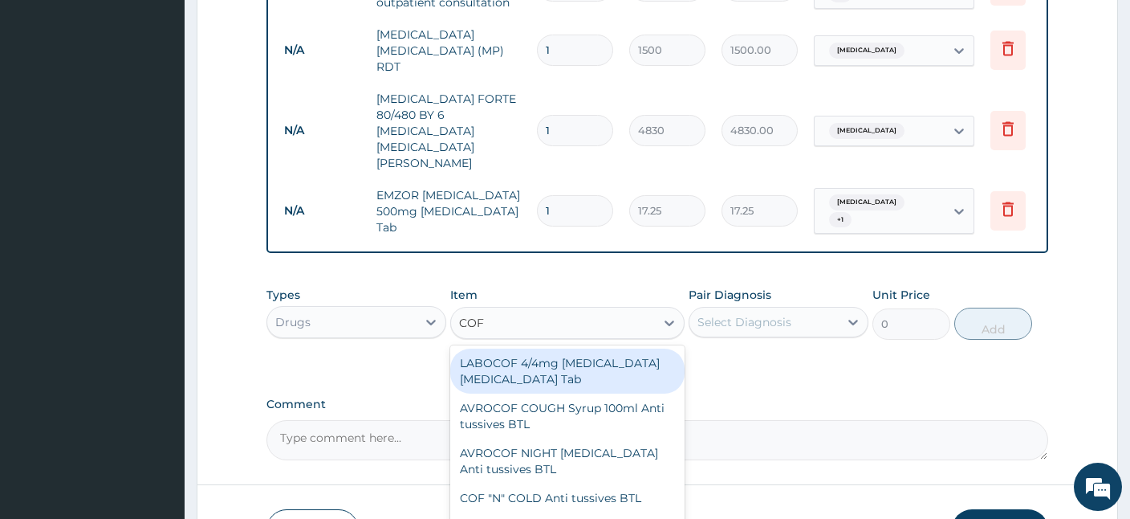
type input "COFL"
click at [564, 348] on div "COFLAX COUGH ADULT Anti tussives BTL" at bounding box center [567, 370] width 234 height 45
type input "690"
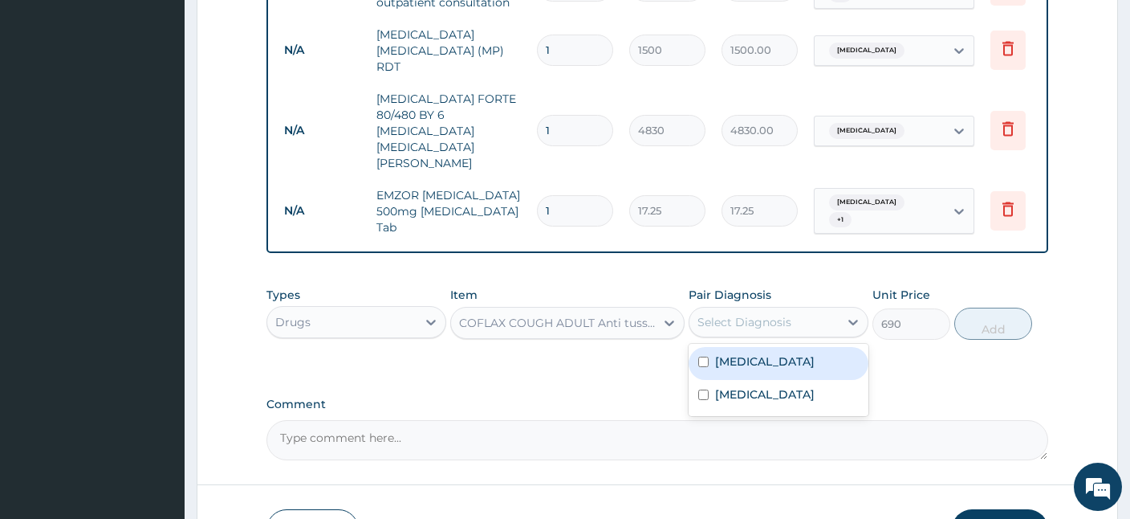
click at [772, 314] on div "Select Diagnosis" at bounding box center [745, 322] width 94 height 16
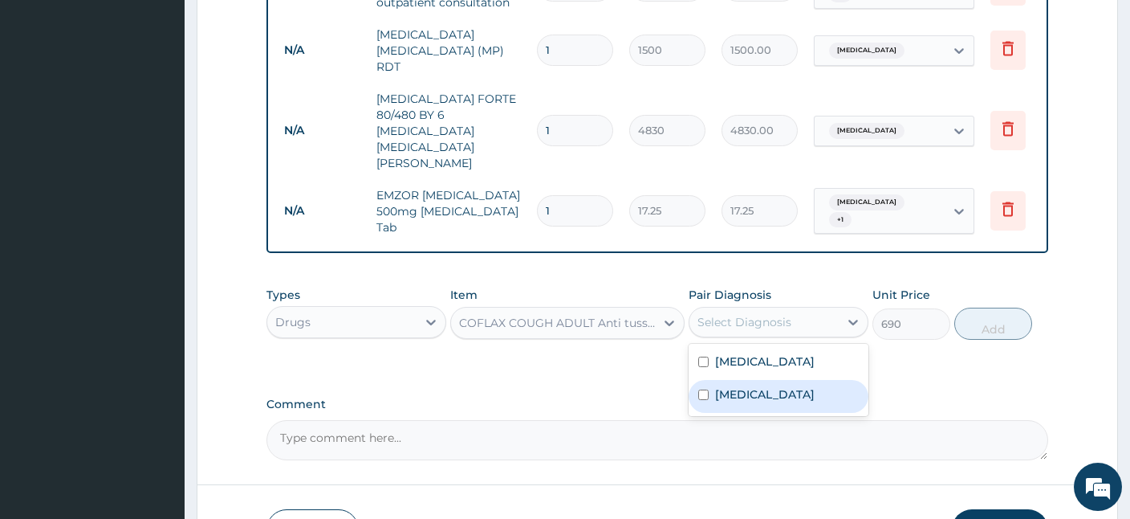
click at [756, 386] on label "Upper respiratory infection" at bounding box center [765, 394] width 100 height 16
checkbox input "true"
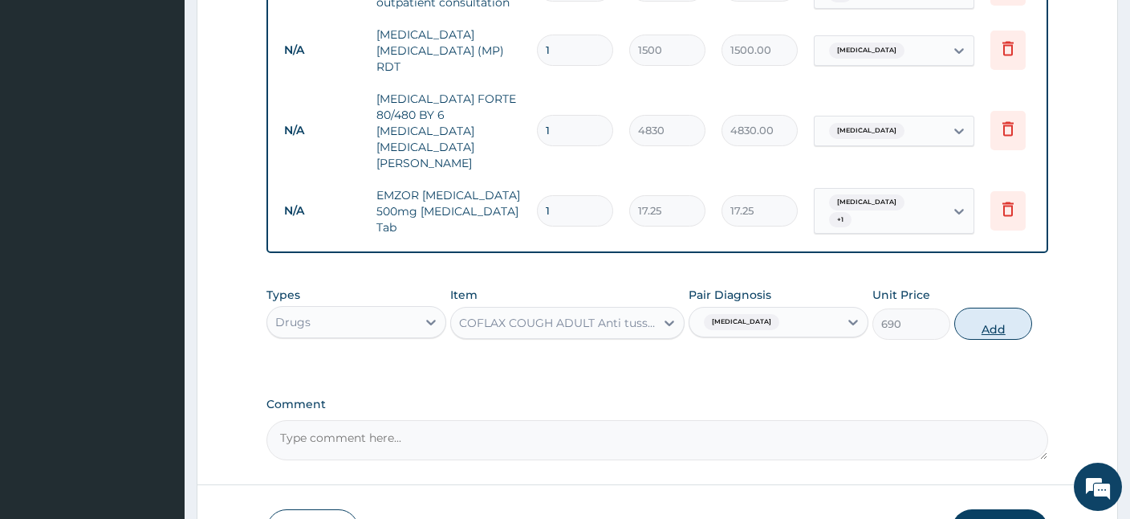
click at [998, 307] on button "Add" at bounding box center [994, 323] width 78 height 32
type input "0"
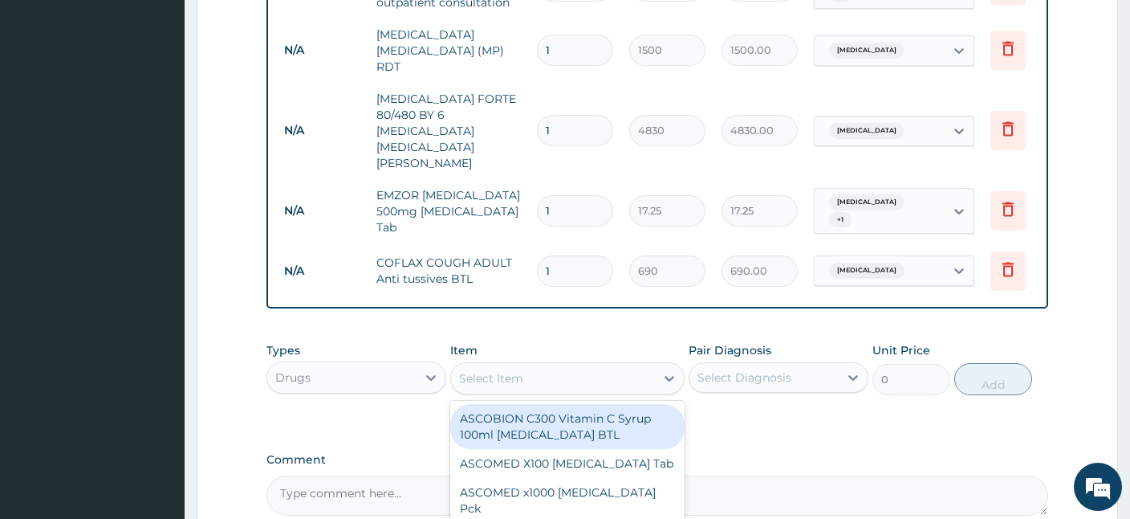
click at [609, 365] on div "Select Item" at bounding box center [553, 378] width 204 height 26
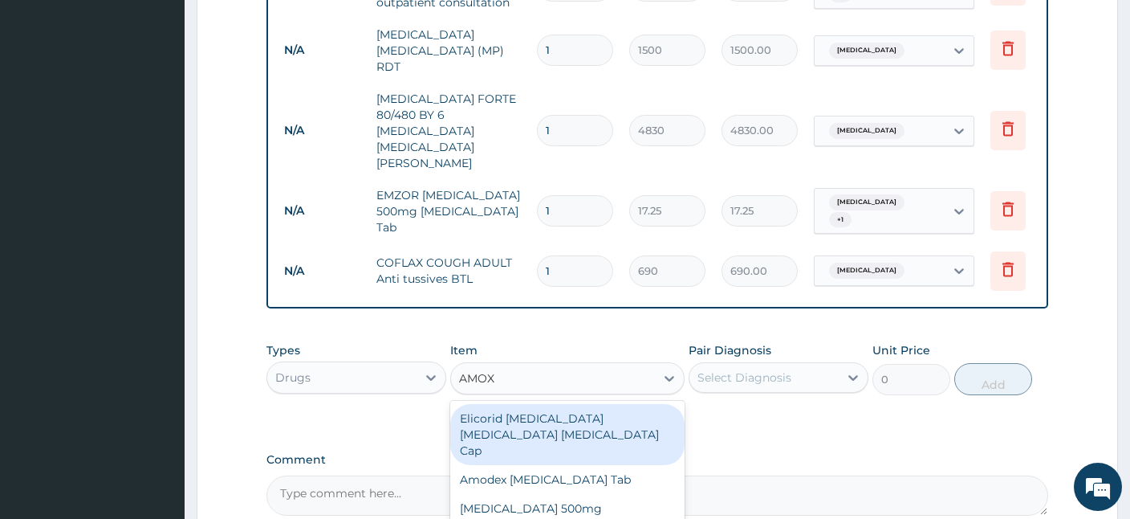
type input "AMOXI"
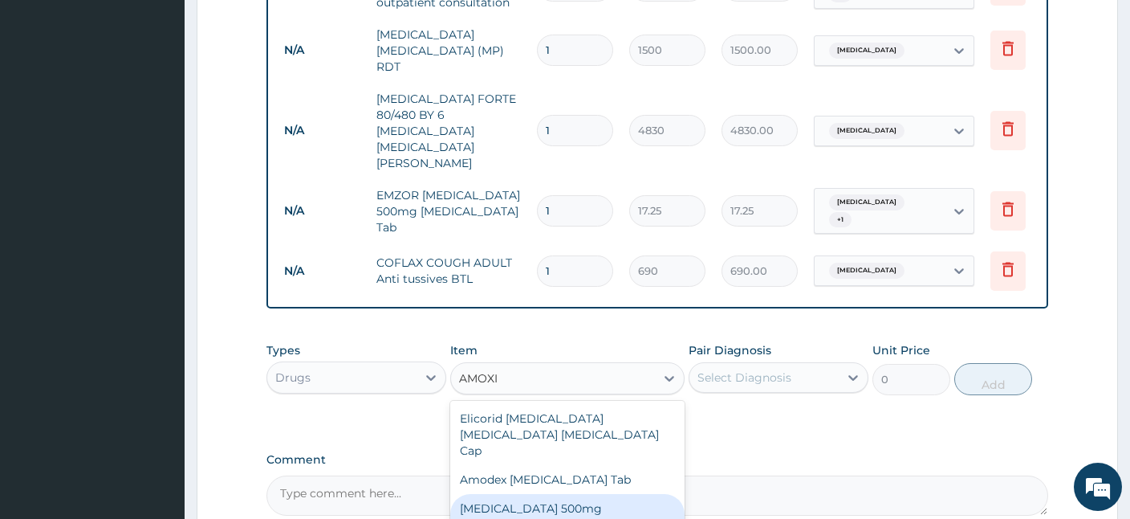
click at [542, 494] on div "[MEDICAL_DATA] 500mg [MEDICAL_DATA] Cap" at bounding box center [567, 516] width 234 height 45
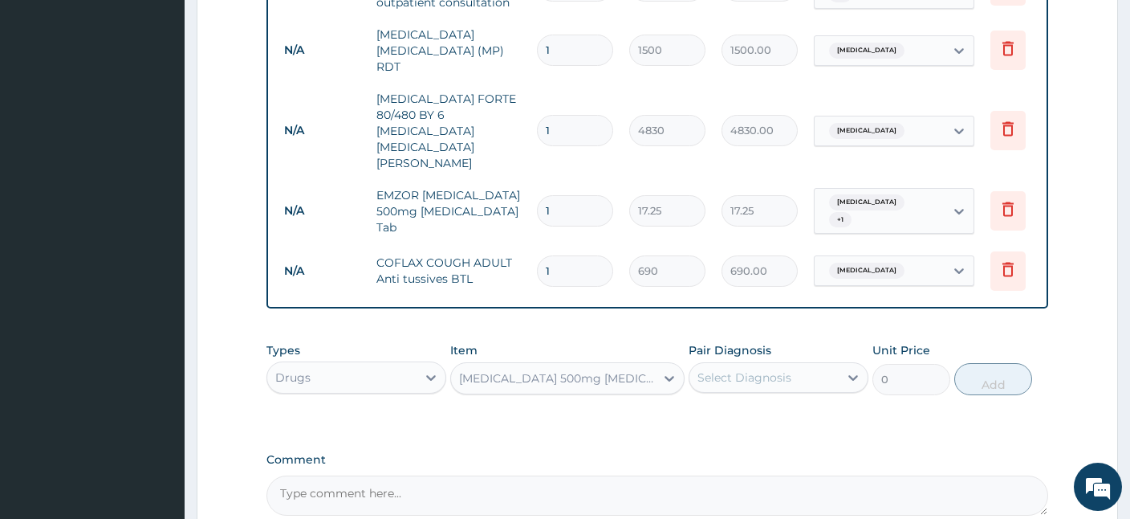
type input "120.75"
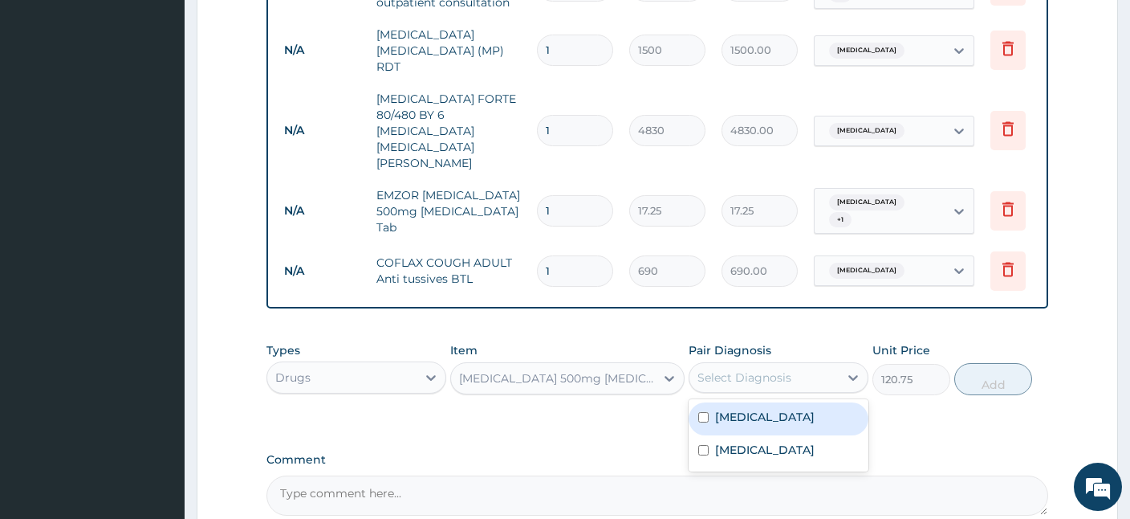
click at [816, 364] on div "Select Diagnosis" at bounding box center [764, 377] width 149 height 26
click at [743, 402] on div "Malaria" at bounding box center [779, 418] width 180 height 33
checkbox input "true"
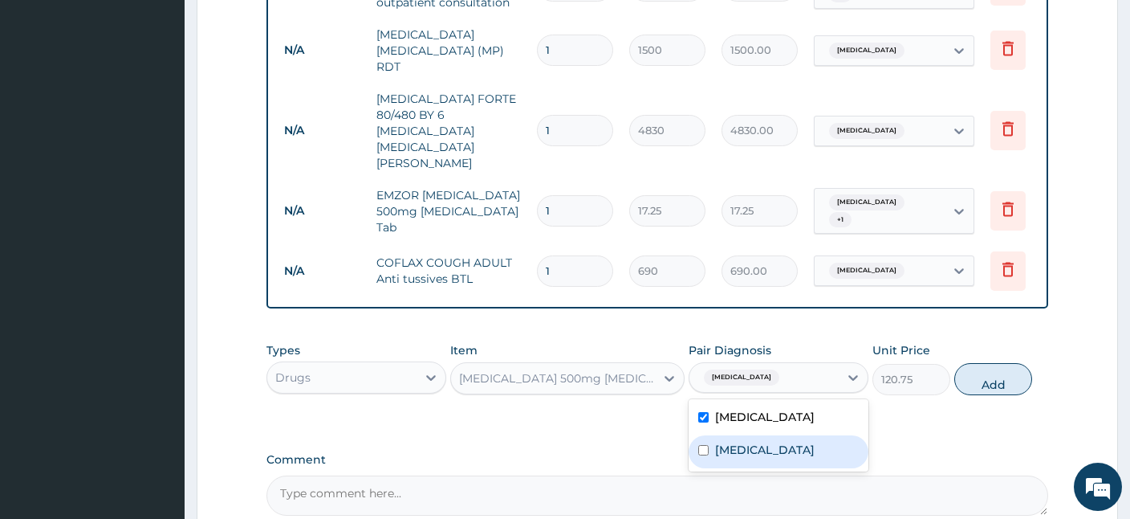
click at [743, 442] on label "Upper respiratory infection" at bounding box center [765, 450] width 100 height 16
checkbox input "true"
click at [990, 363] on button "Add" at bounding box center [994, 379] width 78 height 32
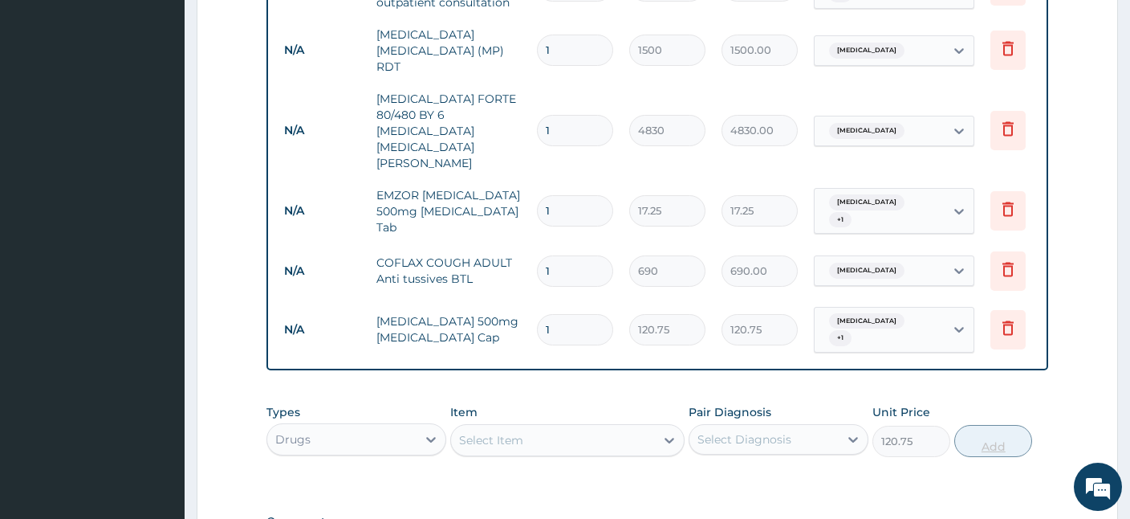
type input "0"
type input "10"
type input "1207.50"
type input "10"
click at [609, 427] on div "Select Item" at bounding box center [553, 440] width 204 height 26
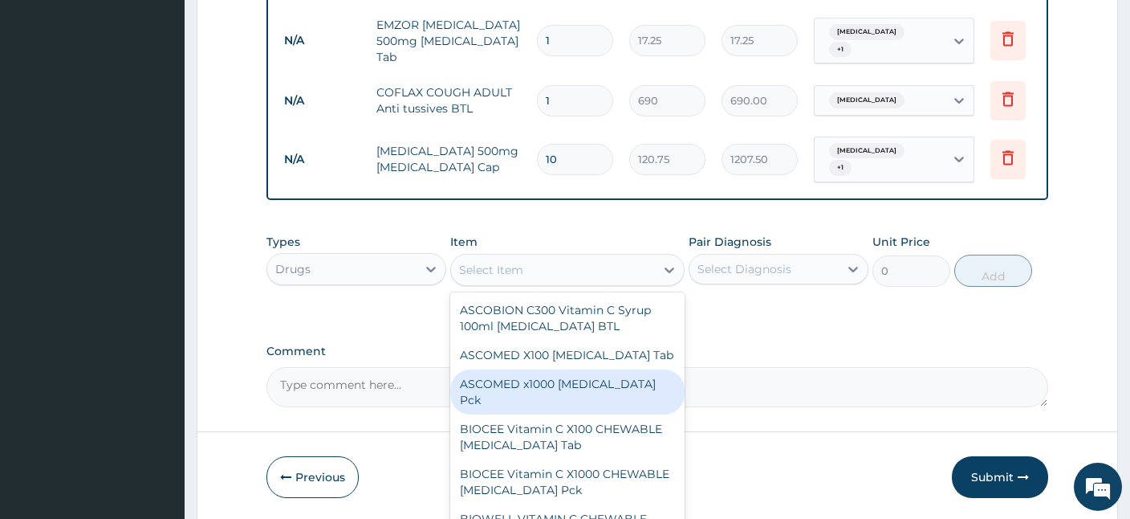
scroll to position [863, 0]
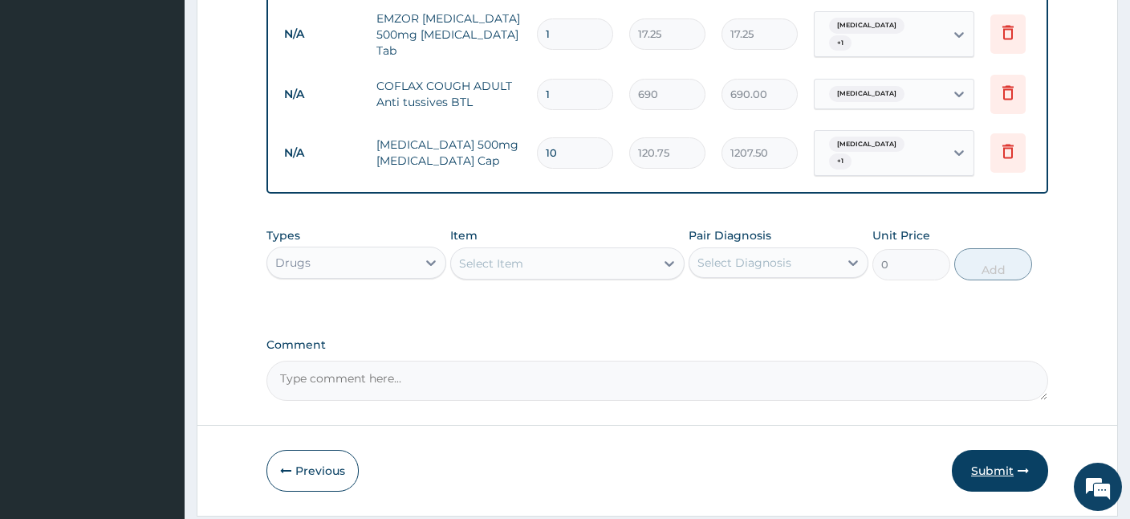
click at [992, 450] on button "Submit" at bounding box center [1000, 471] width 96 height 42
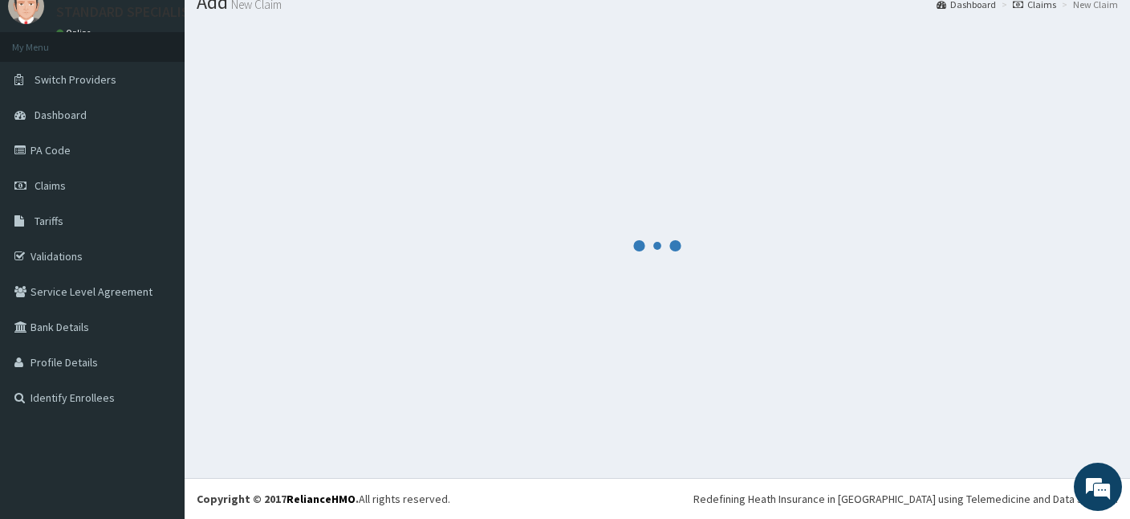
scroll to position [60, 0]
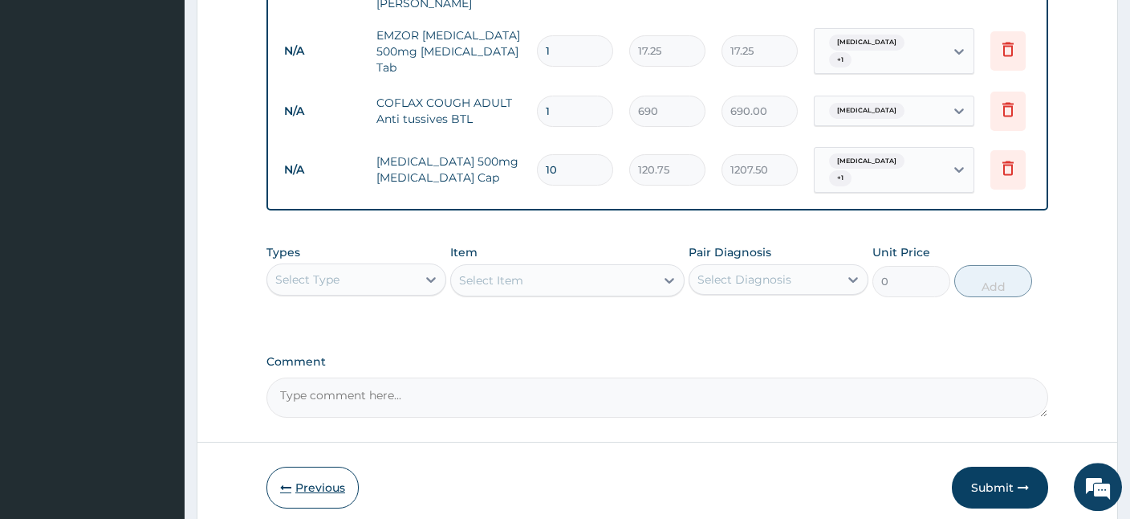
click at [306, 466] on button "Previous" at bounding box center [313, 487] width 92 height 42
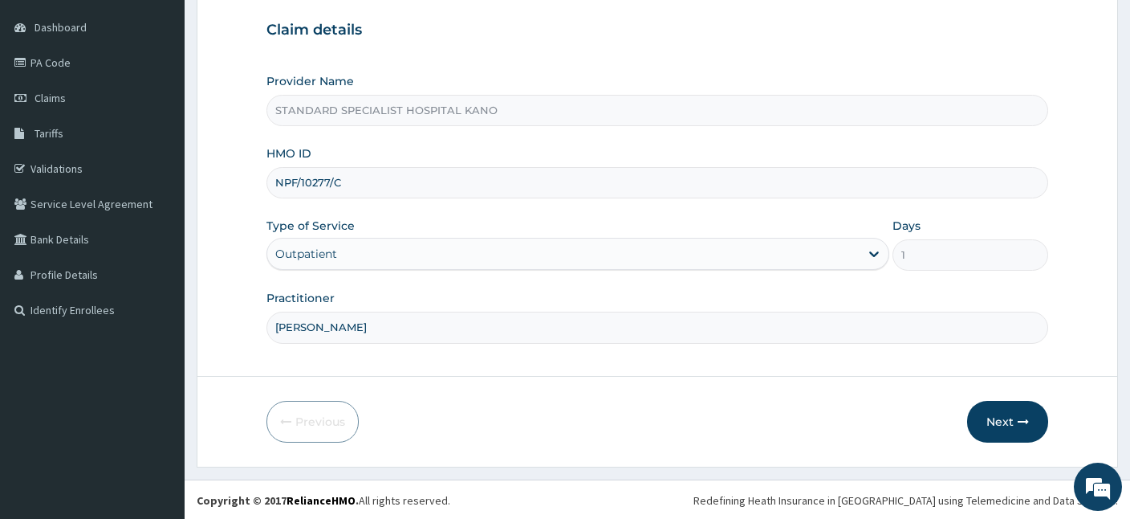
click at [352, 184] on input "NPF/10277/C" at bounding box center [658, 182] width 782 height 31
type input "N"
type input "NPM/10277/C"
click at [1004, 417] on button "Next" at bounding box center [1007, 422] width 81 height 42
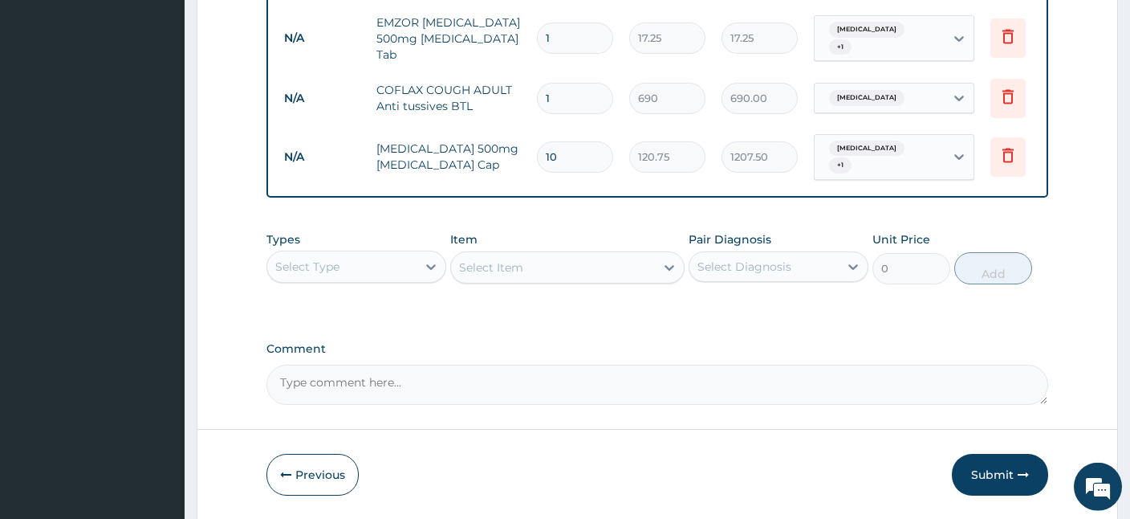
scroll to position [863, 0]
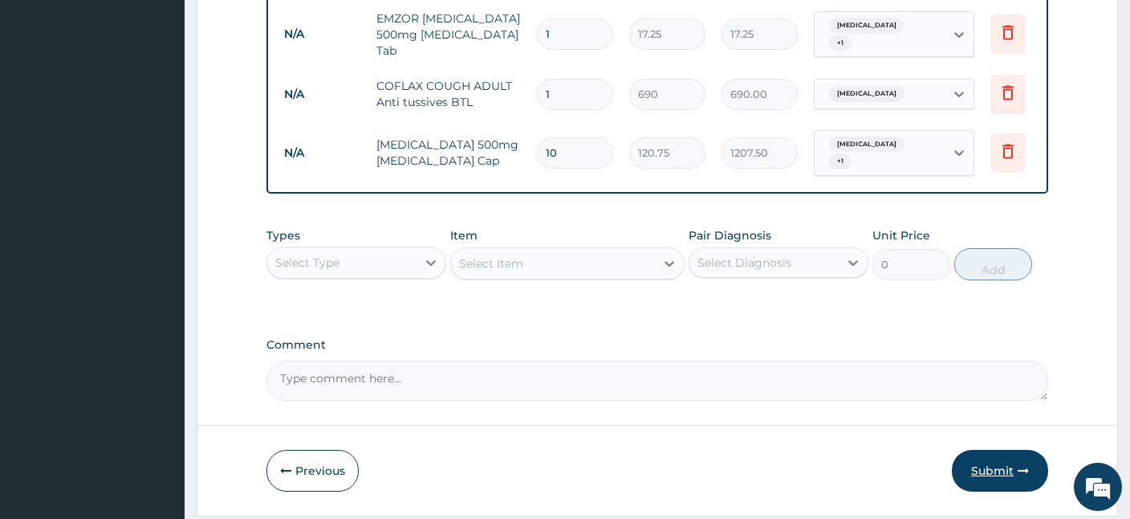
click at [986, 450] on button "Submit" at bounding box center [1000, 471] width 96 height 42
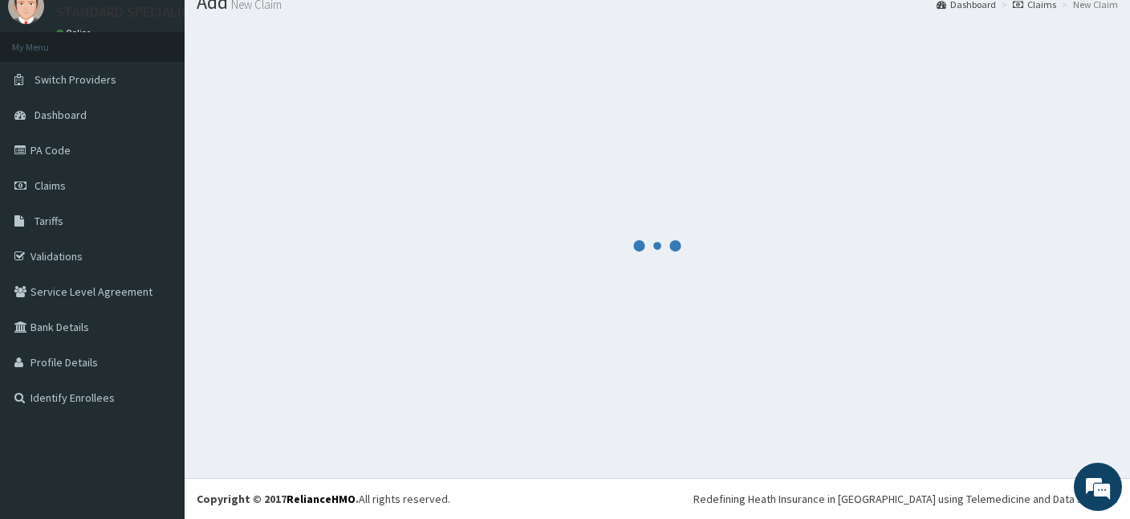
scroll to position [60, 0]
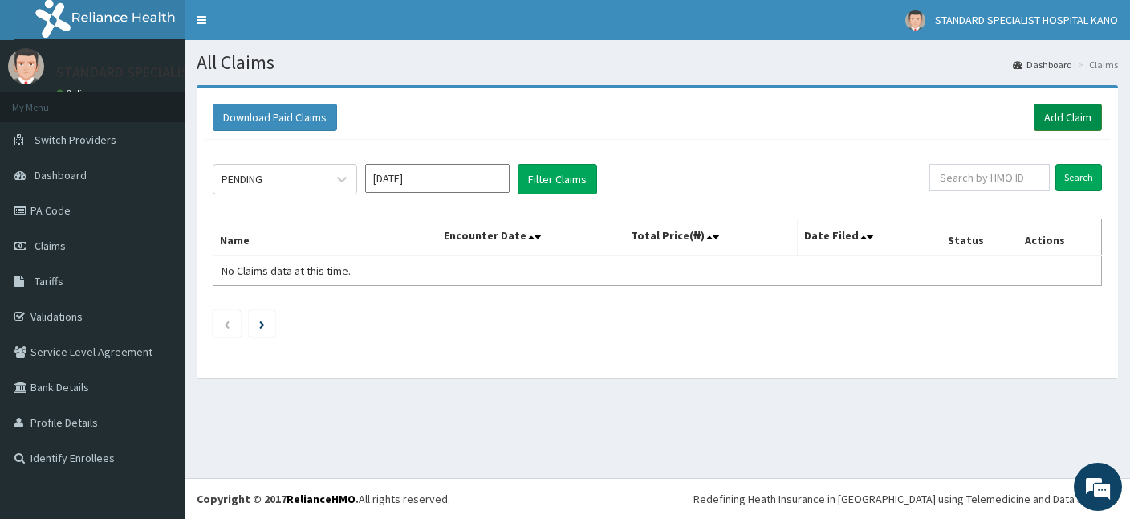
click at [1063, 111] on link "Add Claim" at bounding box center [1068, 117] width 68 height 27
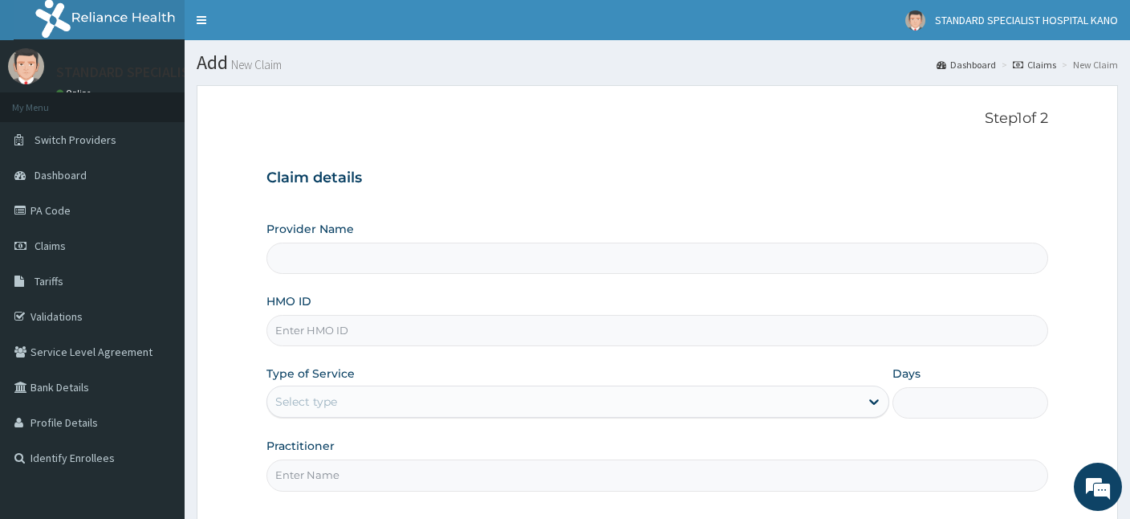
type input "STANDARD SPECIALIST HOSPITAL KANO"
click at [347, 320] on input "HMO ID" at bounding box center [658, 330] width 782 height 31
type input "NPM/10277/B"
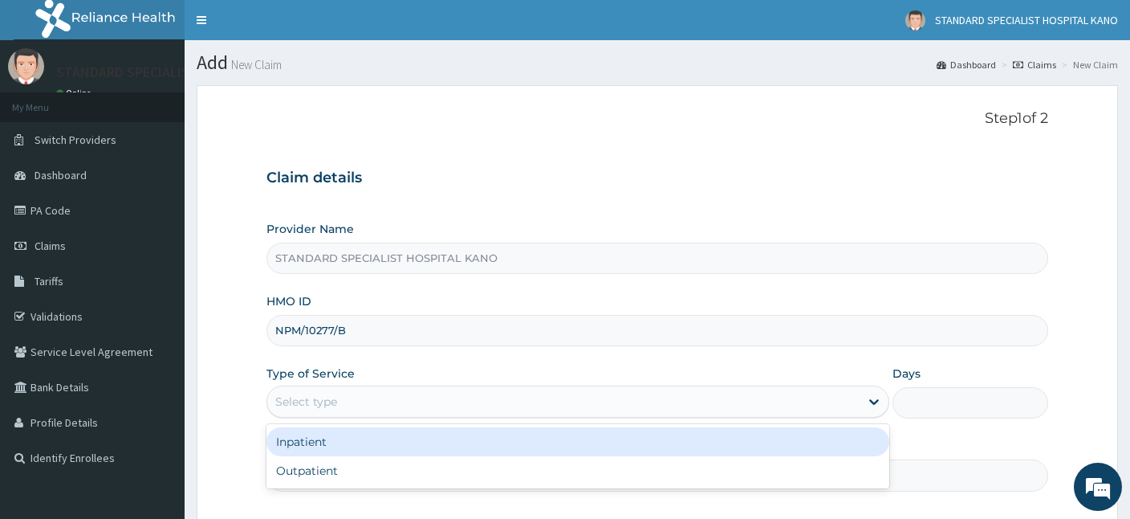
click at [352, 393] on div "Select type" at bounding box center [563, 402] width 593 height 26
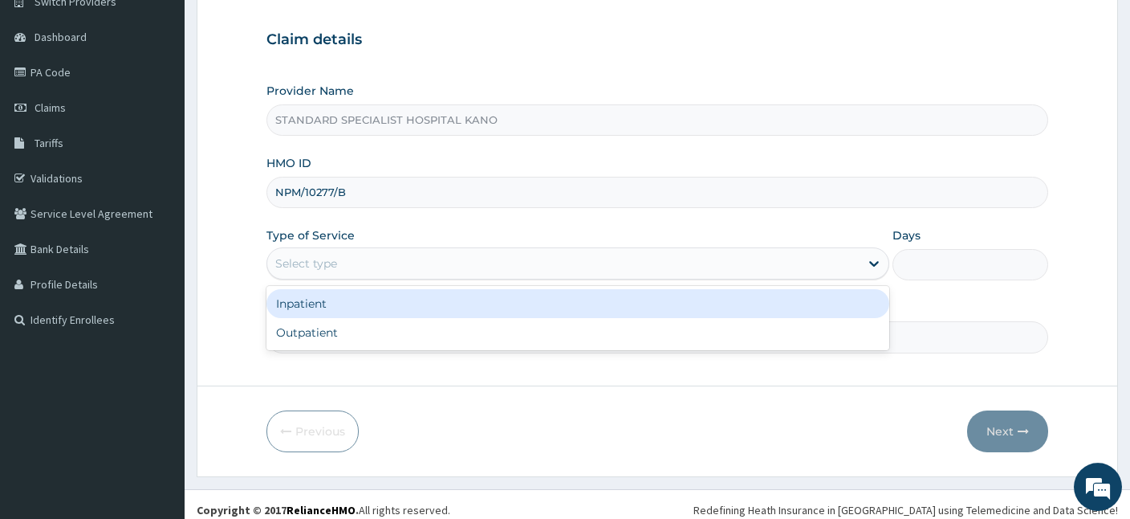
scroll to position [148, 0]
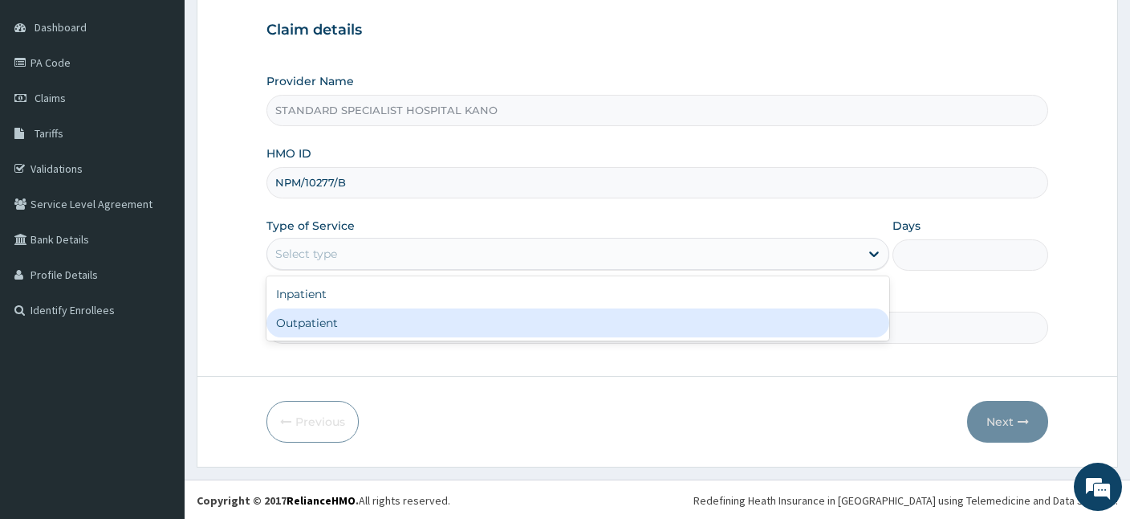
click at [350, 328] on div "Outpatient" at bounding box center [578, 322] width 623 height 29
type input "1"
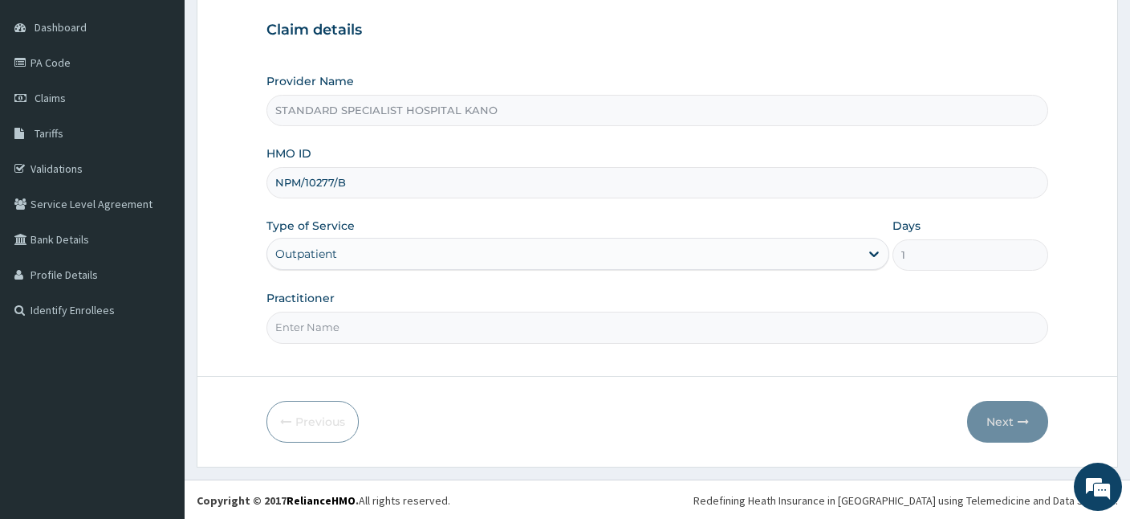
click at [335, 328] on input "Practitioner" at bounding box center [658, 327] width 782 height 31
type input "[PERSON_NAME]"
click at [1002, 414] on button "Next" at bounding box center [1007, 422] width 81 height 42
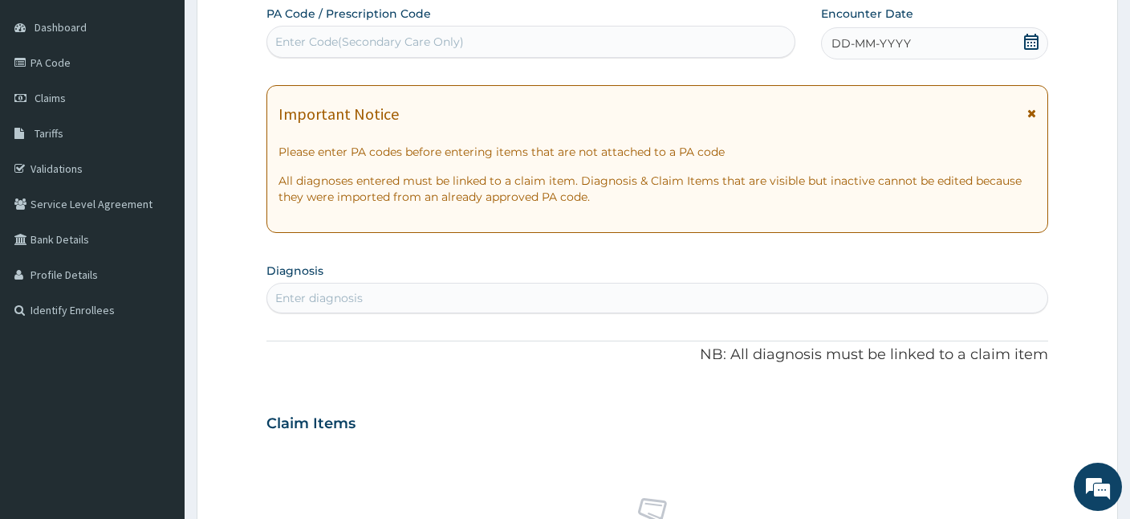
click at [988, 39] on div "DD-MM-YYYY" at bounding box center [934, 43] width 227 height 32
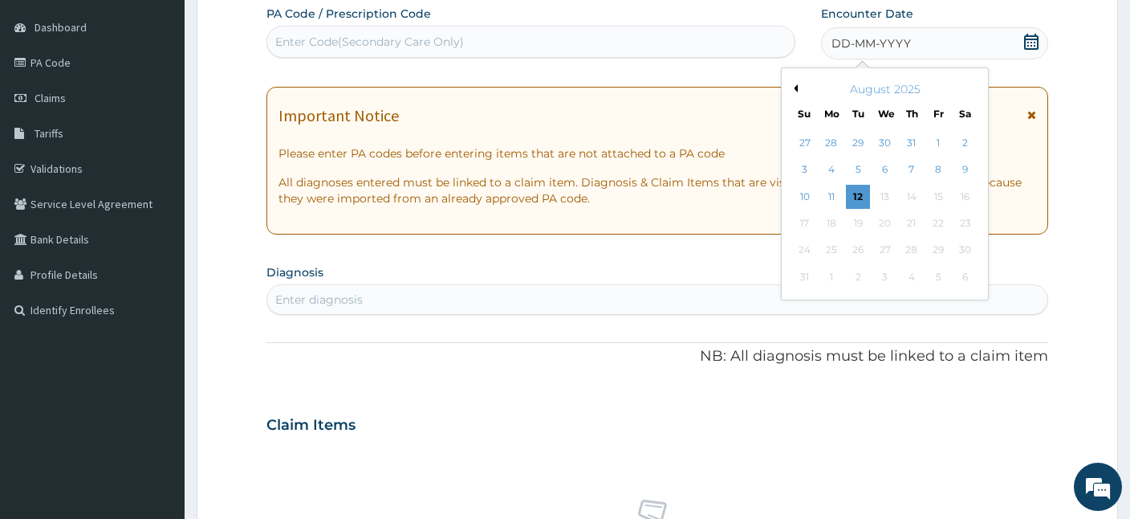
click at [795, 85] on button "Previous Month" at bounding box center [794, 88] width 8 height 8
click at [803, 223] on div "22" at bounding box center [805, 223] width 24 height 24
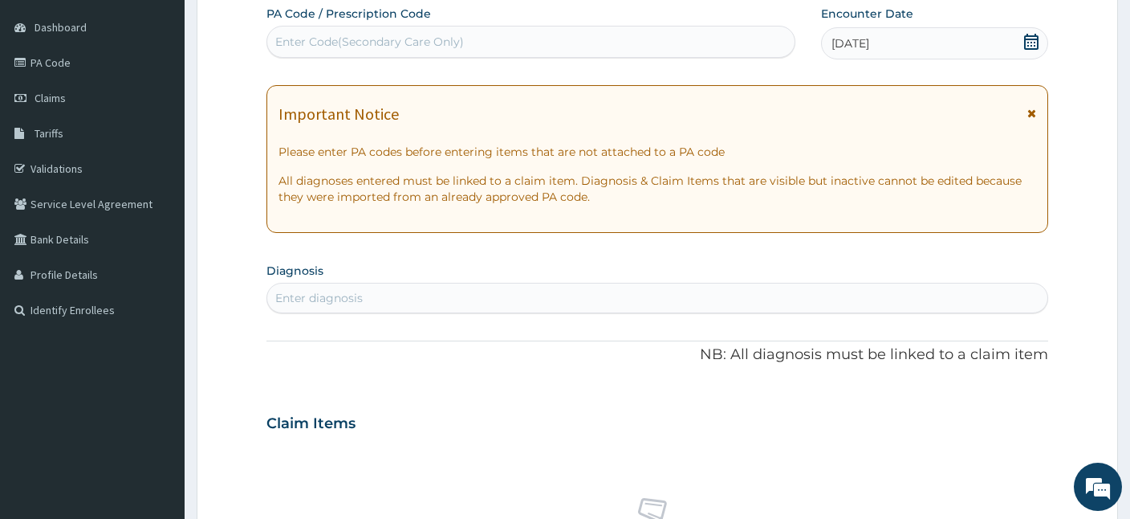
click at [450, 291] on div "Enter diagnosis" at bounding box center [657, 298] width 780 height 26
type input "MALA"
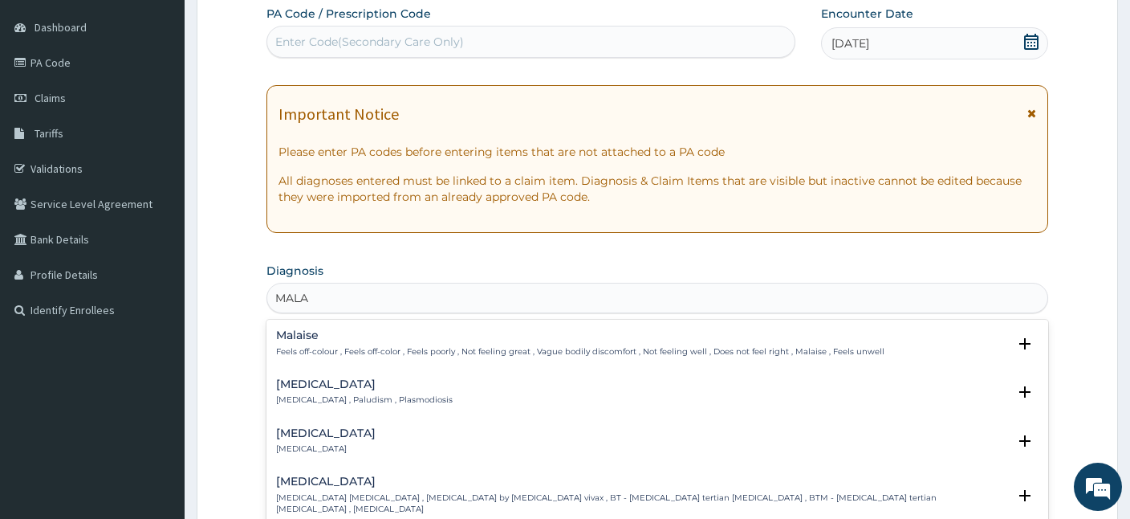
click at [291, 392] on div "Malaria Malaria , Paludism , Plasmodiosis" at bounding box center [364, 392] width 177 height 28
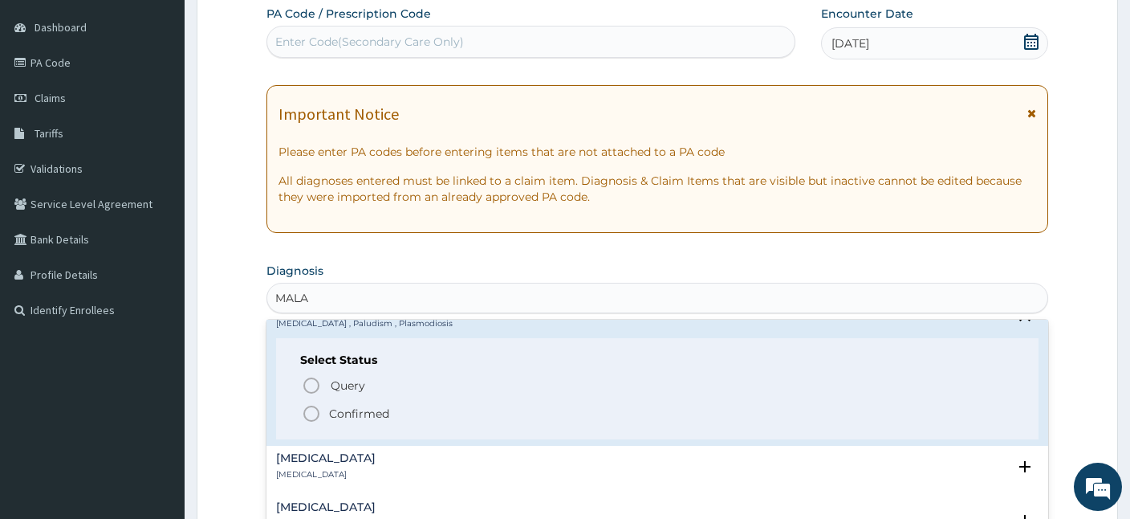
scroll to position [71, 0]
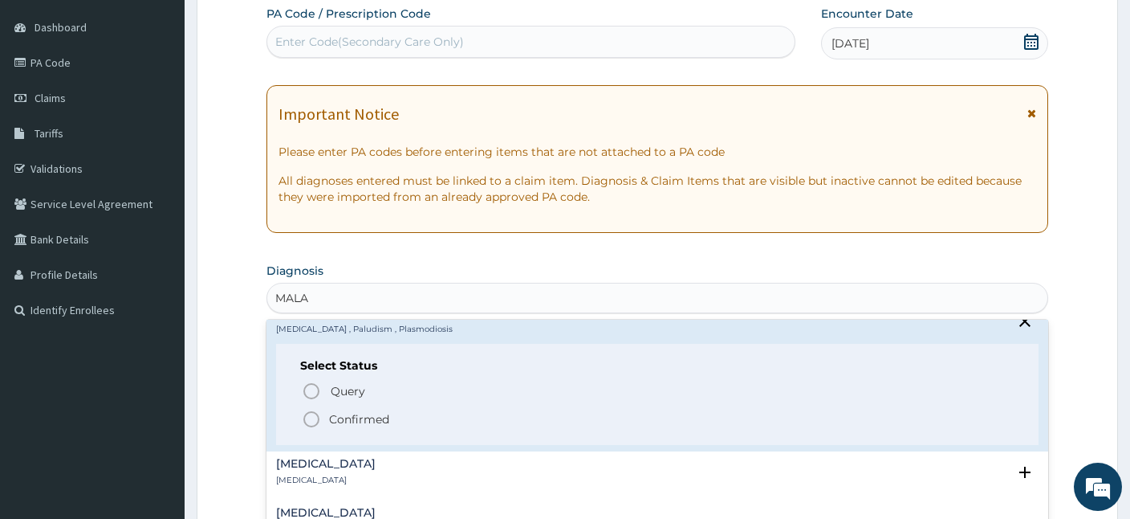
click at [309, 412] on icon "status option filled" at bounding box center [311, 418] width 19 height 19
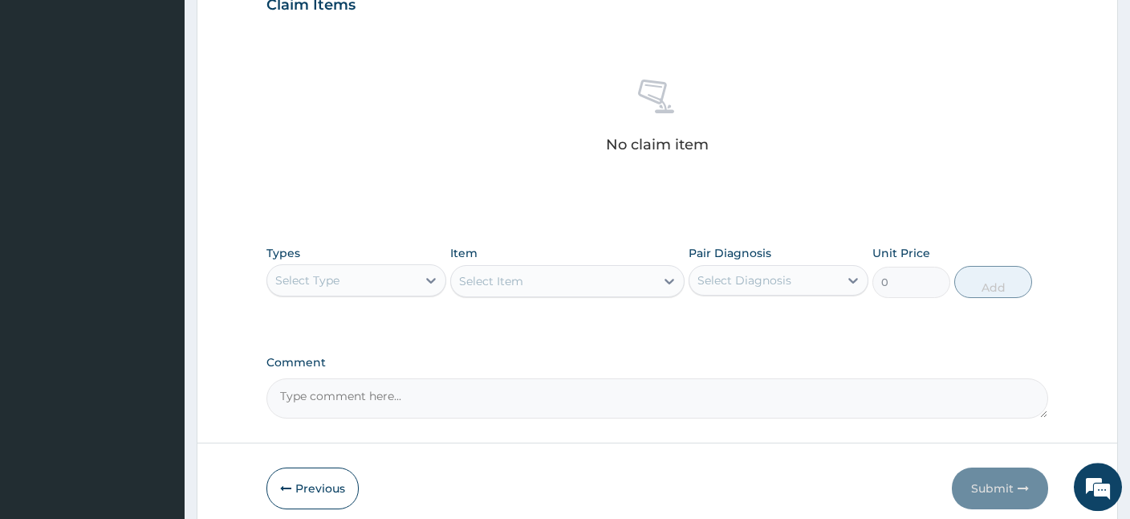
scroll to position [637, 0]
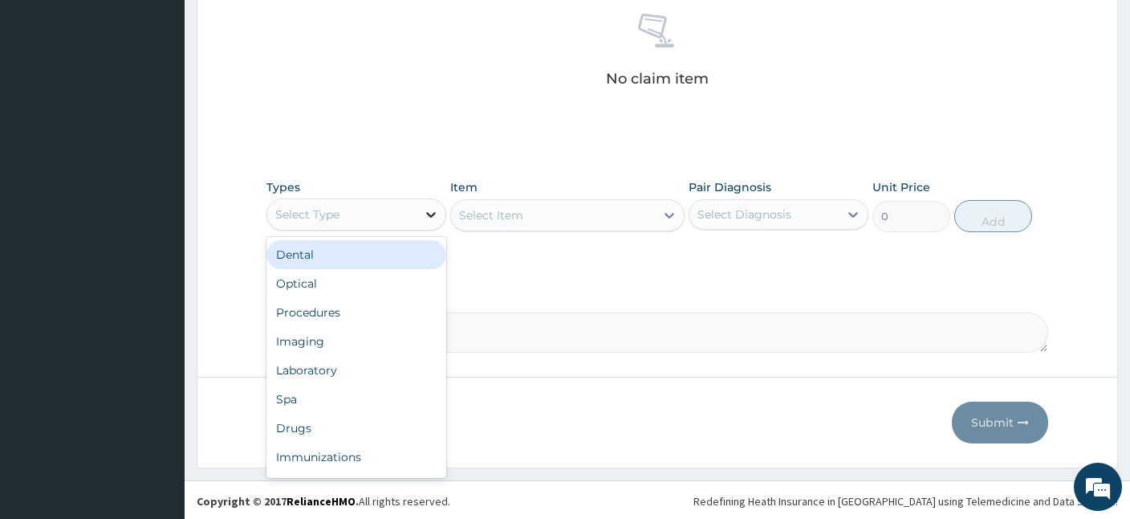
click at [428, 213] on icon at bounding box center [431, 215] width 10 height 6
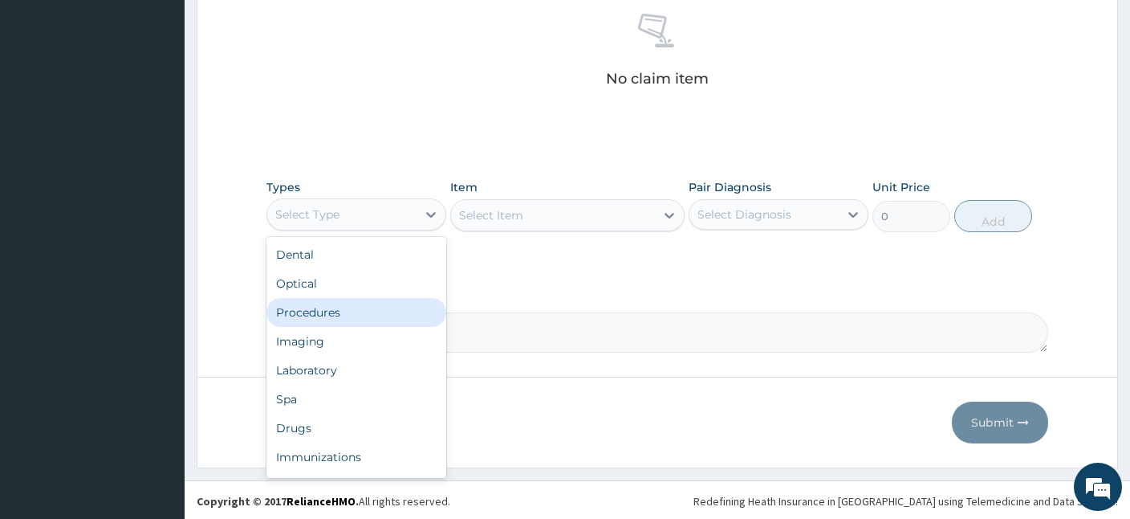
click at [330, 319] on div "Procedures" at bounding box center [357, 312] width 180 height 29
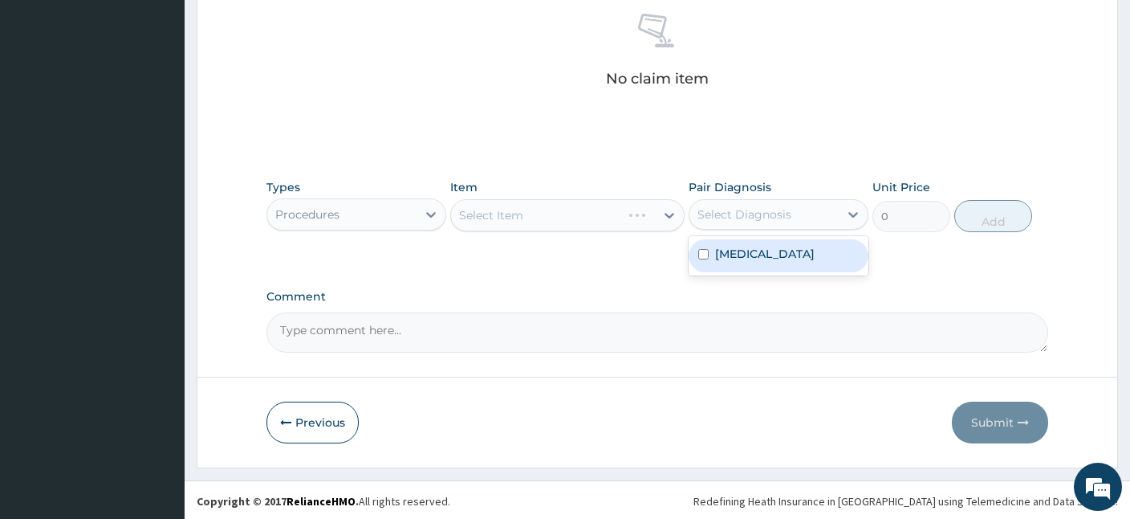
click at [747, 217] on div "Select Diagnosis" at bounding box center [745, 214] width 94 height 16
click at [694, 270] on div "Malaria" at bounding box center [779, 255] width 180 height 39
click at [712, 262] on div "Malaria" at bounding box center [779, 255] width 180 height 33
checkbox input "true"
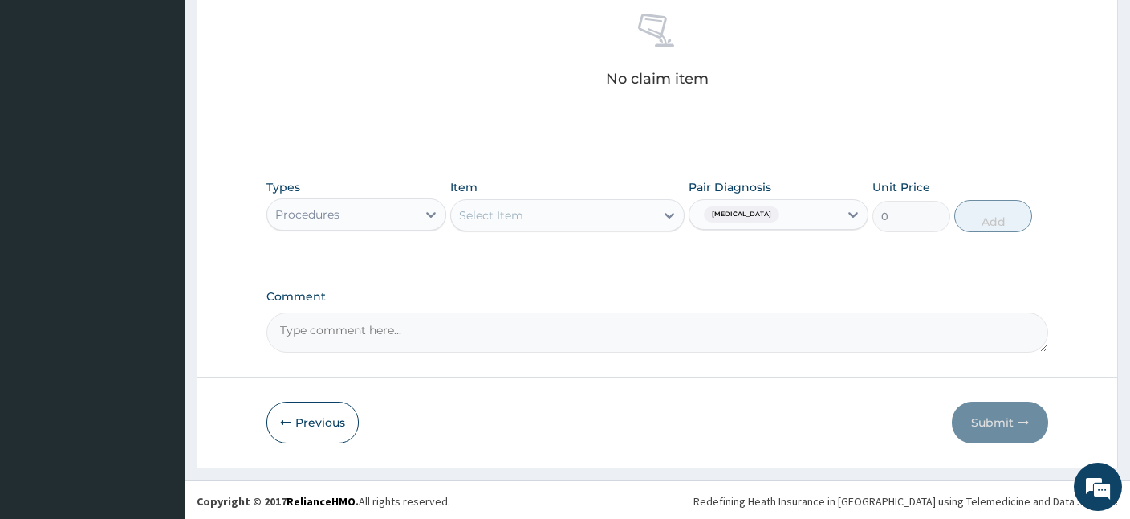
click at [495, 213] on div "Select Item" at bounding box center [491, 215] width 64 height 16
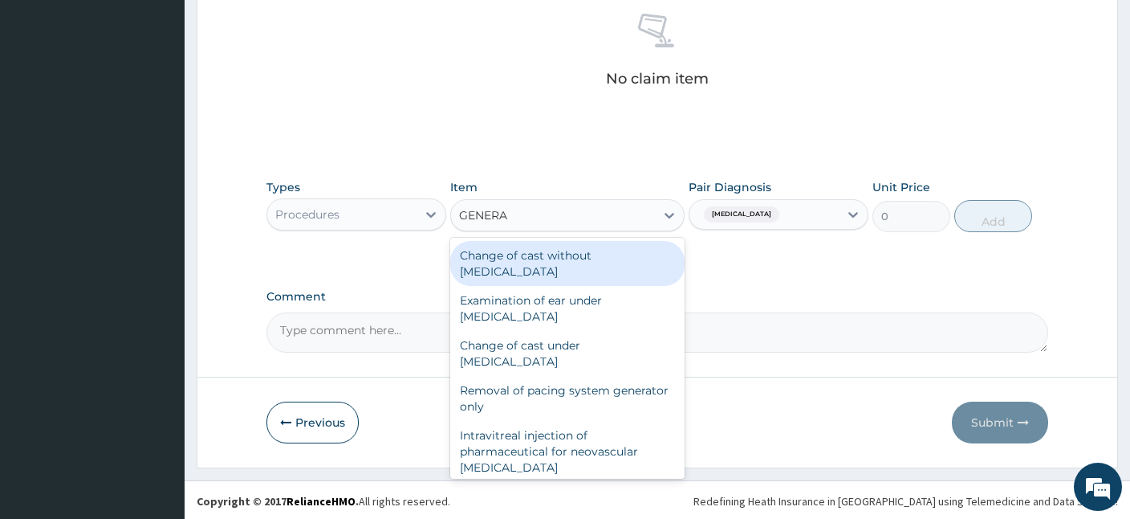
type input "GENERAL"
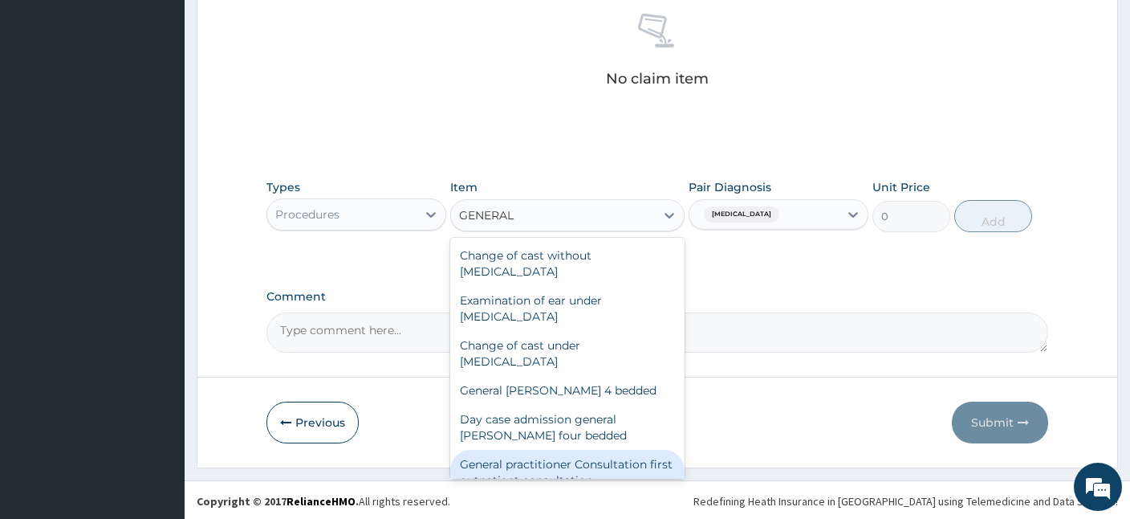
click at [551, 467] on div "General practitioner Consultation first outpatient consultation" at bounding box center [567, 472] width 234 height 45
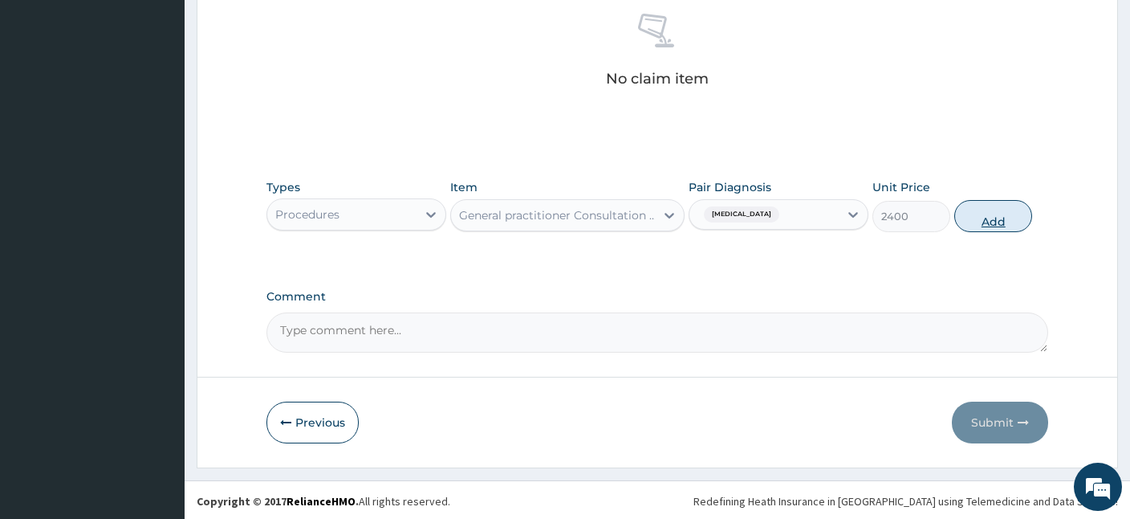
click at [987, 221] on button "Add" at bounding box center [994, 216] width 78 height 32
type input "0"
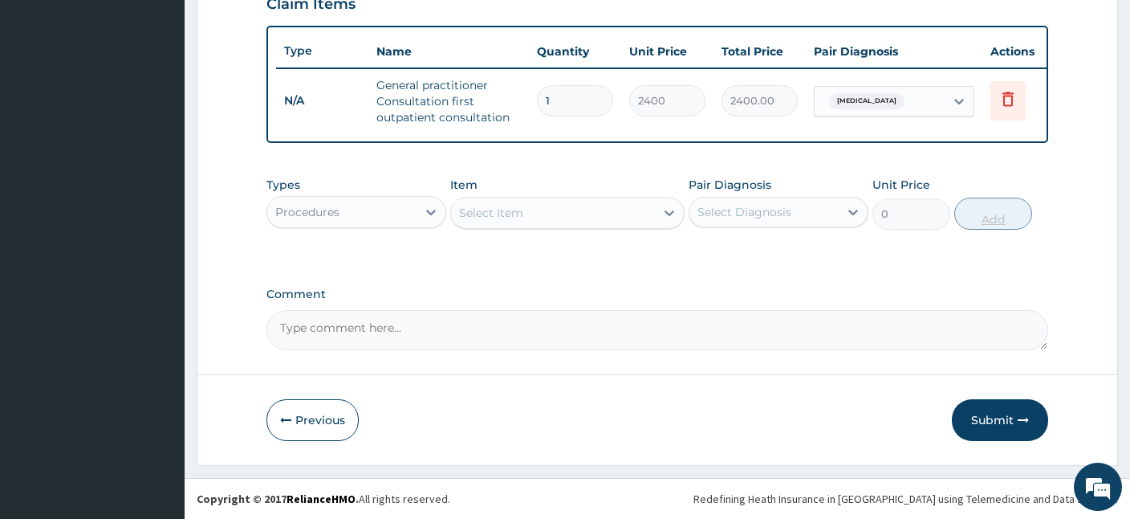
scroll to position [568, 0]
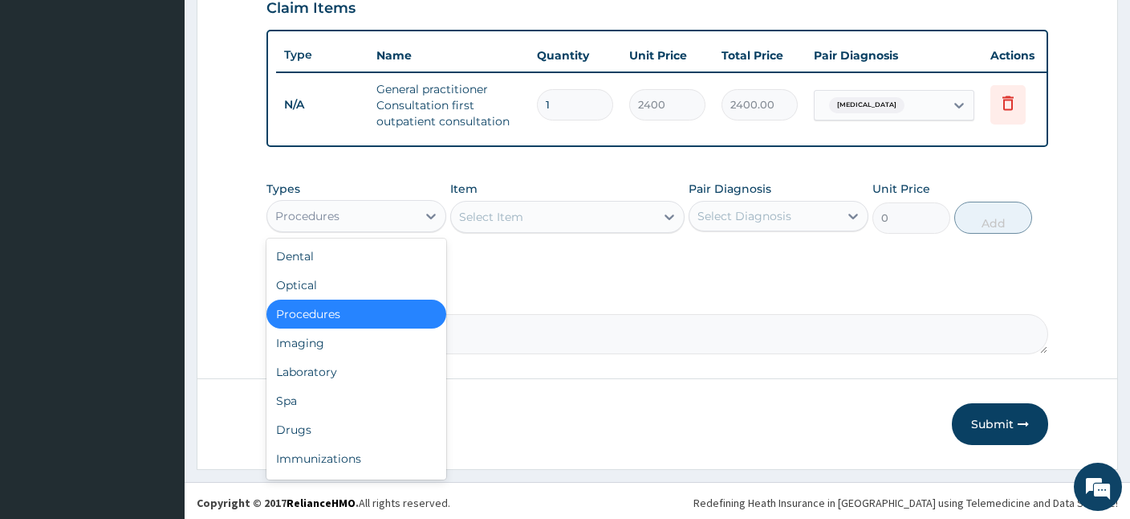
click at [388, 218] on div "Procedures" at bounding box center [341, 216] width 149 height 26
click at [332, 368] on div "Laboratory" at bounding box center [357, 371] width 180 height 29
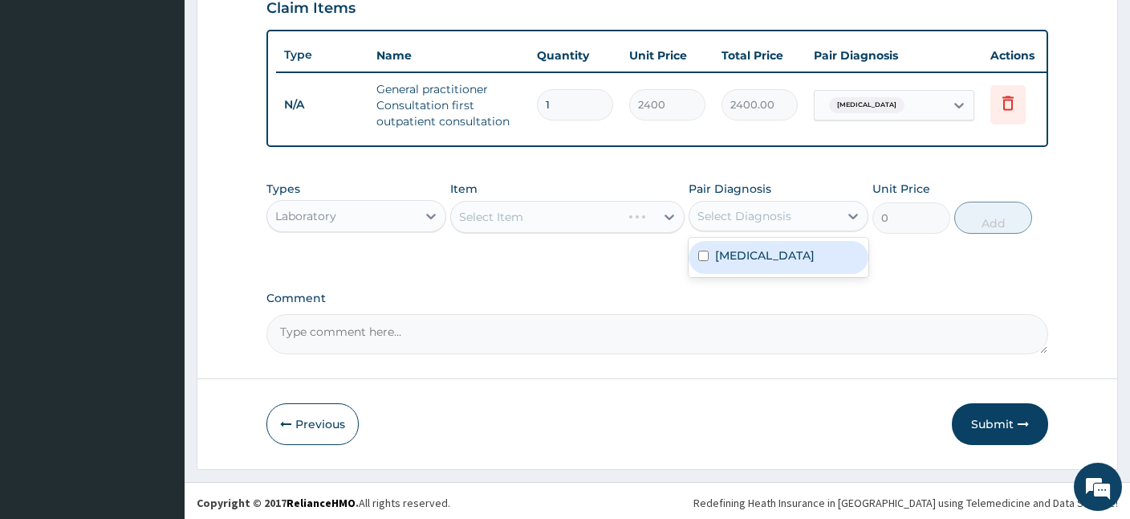
click at [716, 210] on div "Select Diagnosis" at bounding box center [745, 216] width 94 height 16
click at [715, 250] on div "Malaria" at bounding box center [779, 257] width 180 height 33
checkbox input "true"
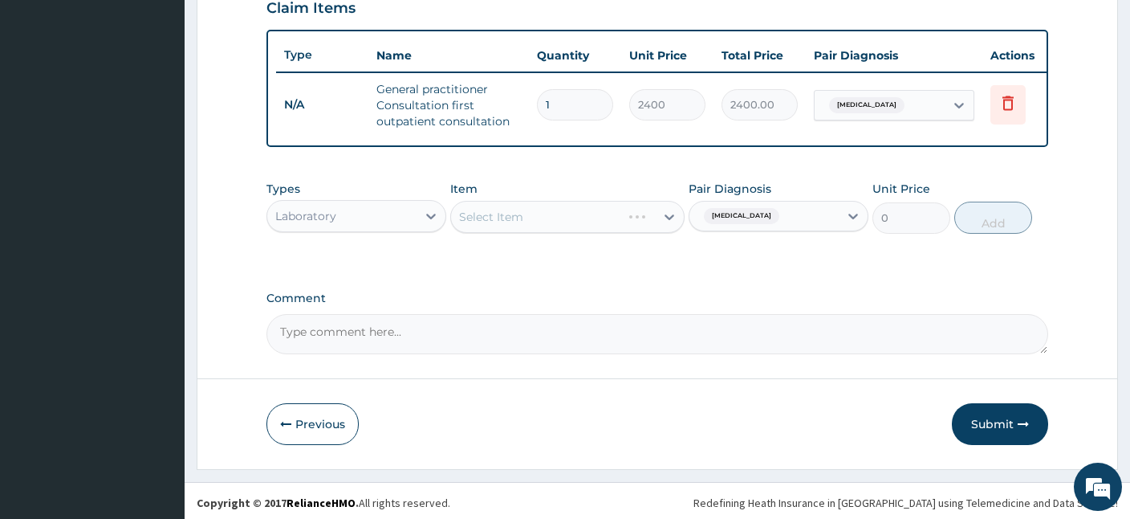
click at [474, 209] on div "Select Item" at bounding box center [567, 217] width 234 height 32
click at [500, 220] on div "Select Item" at bounding box center [567, 217] width 234 height 32
click at [487, 204] on div "Select Item" at bounding box center [567, 217] width 234 height 32
click at [520, 222] on div "Select Item" at bounding box center [567, 217] width 234 height 32
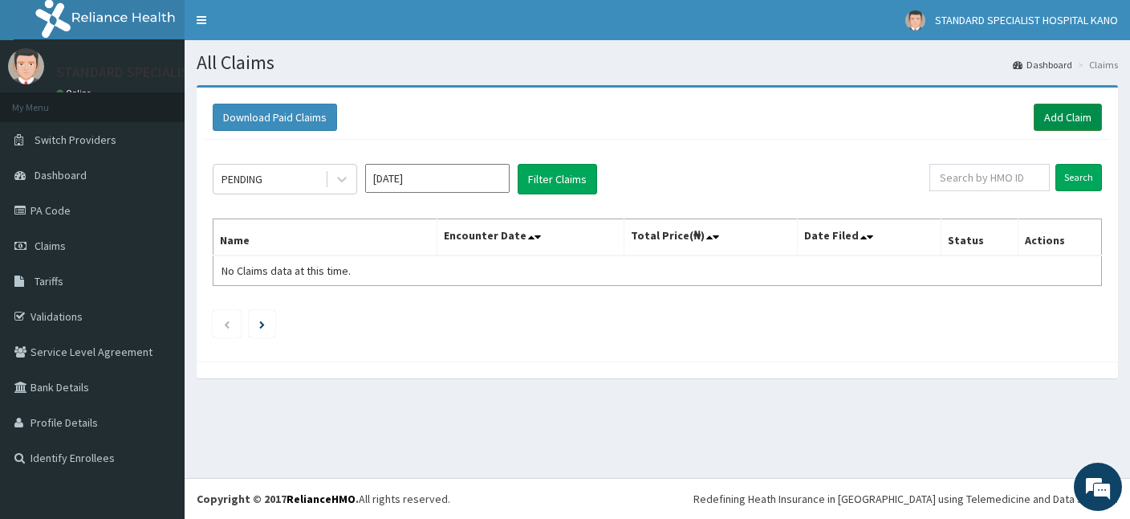
click at [1056, 114] on link "Add Claim" at bounding box center [1068, 117] width 68 height 27
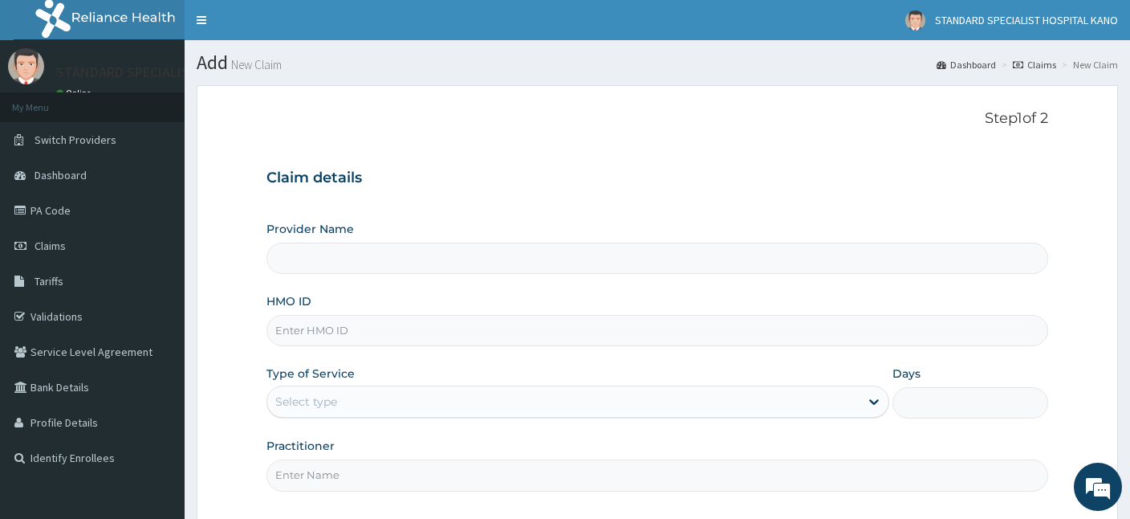
click at [334, 328] on input "HMO ID" at bounding box center [658, 330] width 782 height 31
type input "N"
type input "STANDARD SPECIALIST HOSPITAL KANO"
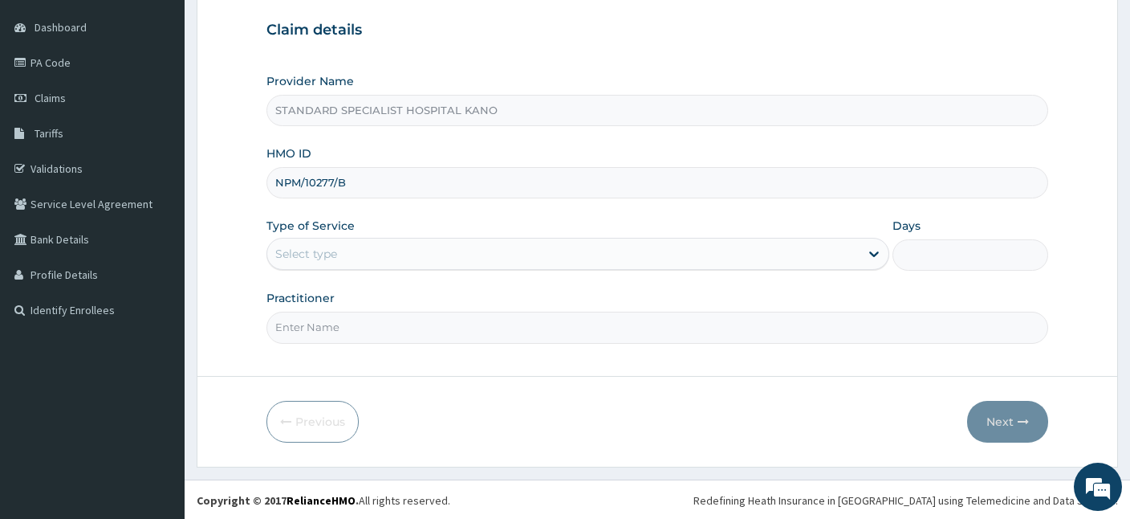
type input "NPM/10277/B"
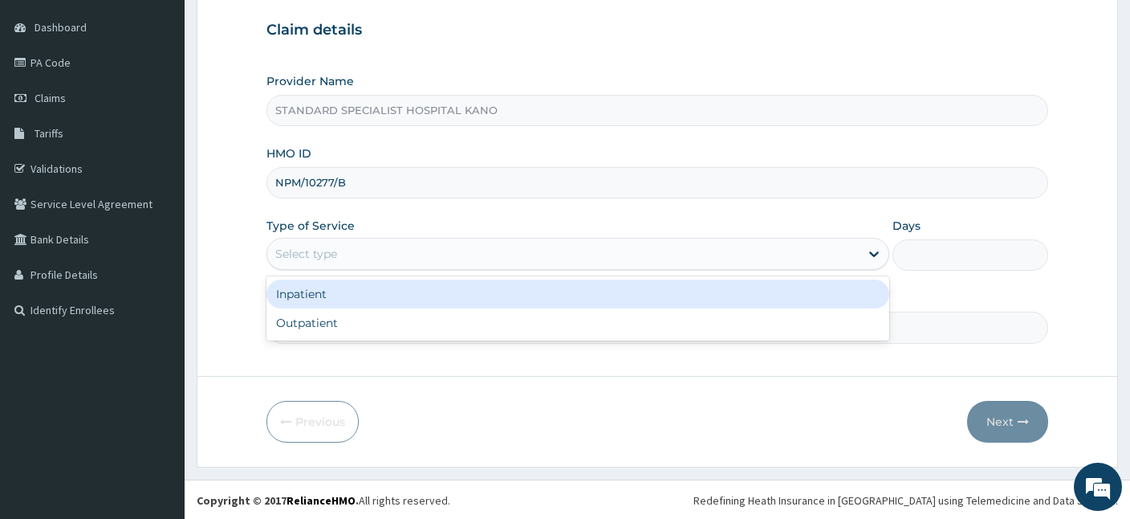
click at [320, 250] on div "Select type" at bounding box center [306, 254] width 62 height 16
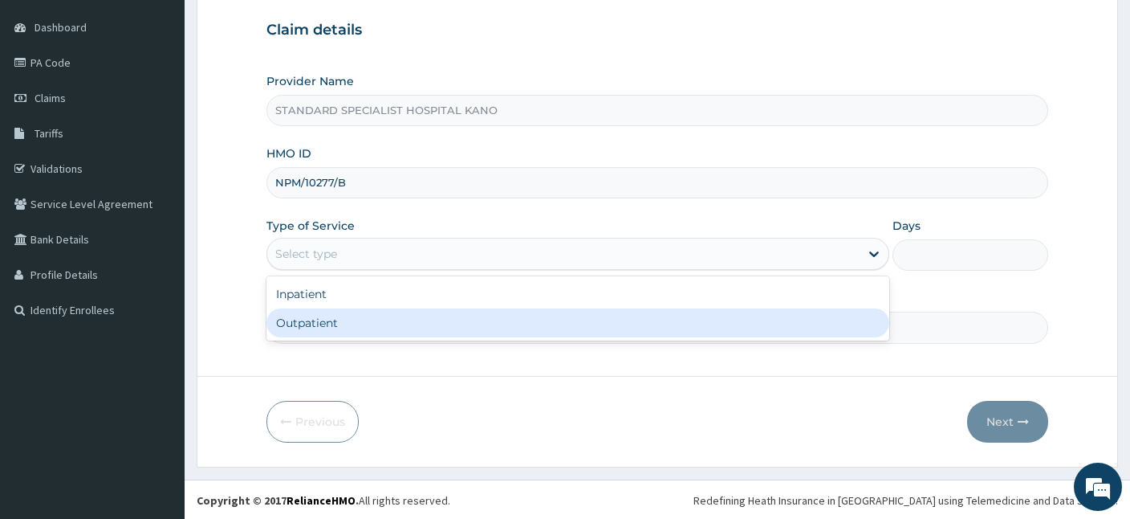
click at [341, 314] on div "Outpatient" at bounding box center [578, 322] width 623 height 29
type input "1"
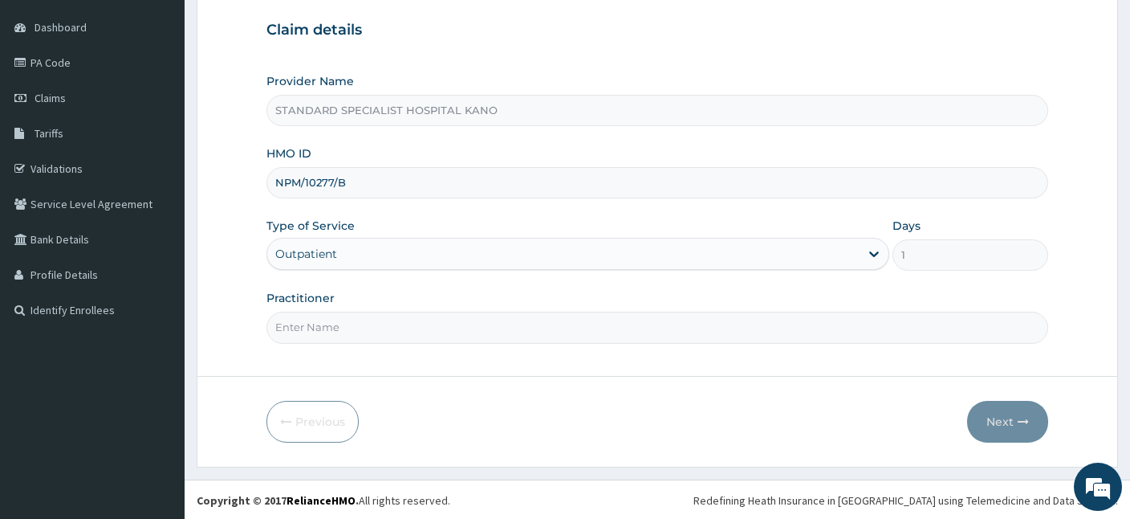
click at [581, 313] on input "Practitioner" at bounding box center [658, 327] width 782 height 31
type input "DR MUHAMMAD"
click at [1015, 417] on button "Next" at bounding box center [1007, 422] width 81 height 42
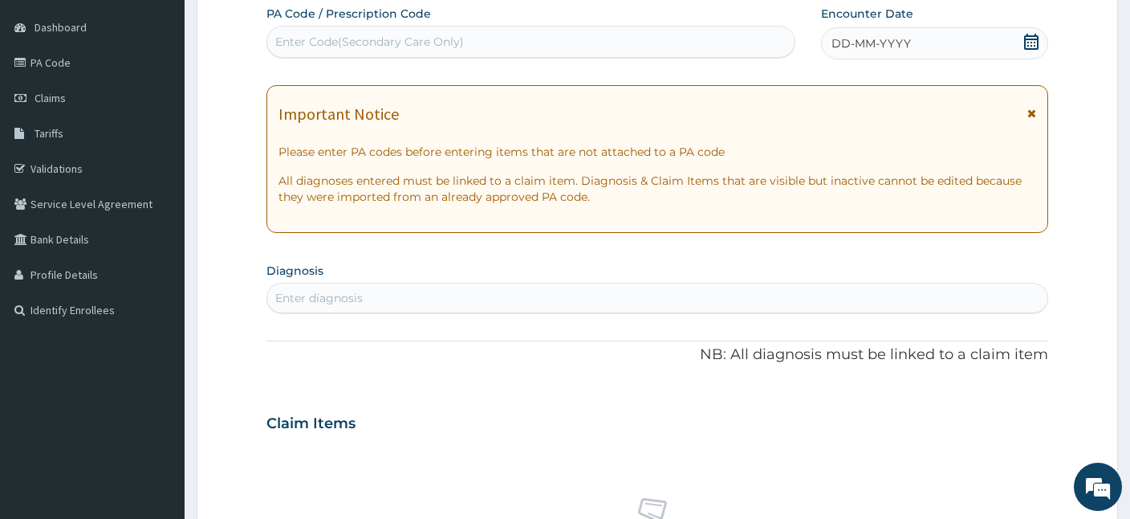
click at [971, 39] on div "DD-MM-YYYY" at bounding box center [934, 43] width 227 height 32
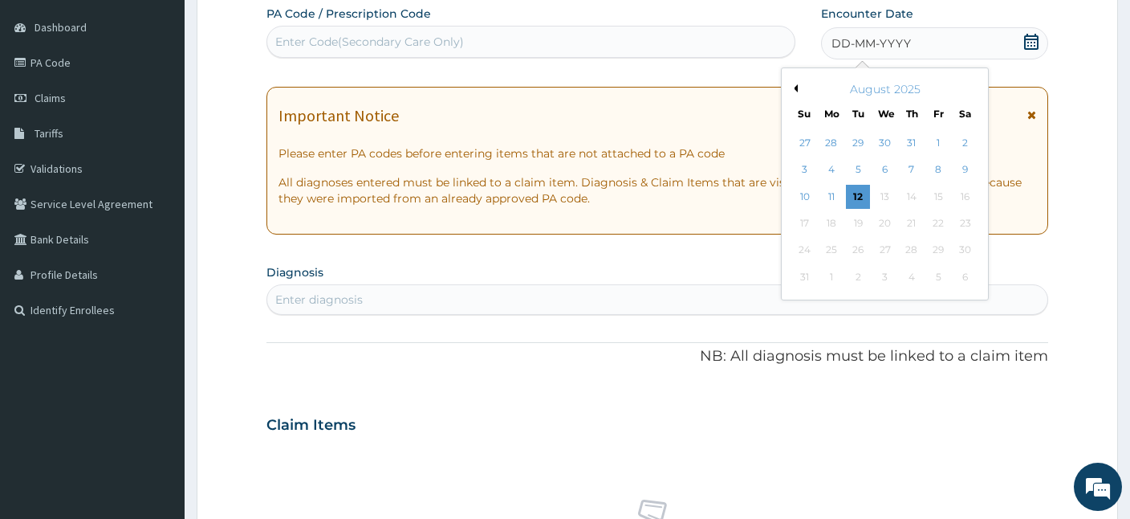
click at [792, 88] on button "Previous Month" at bounding box center [794, 88] width 8 height 8
click at [809, 222] on div "22" at bounding box center [805, 223] width 24 height 24
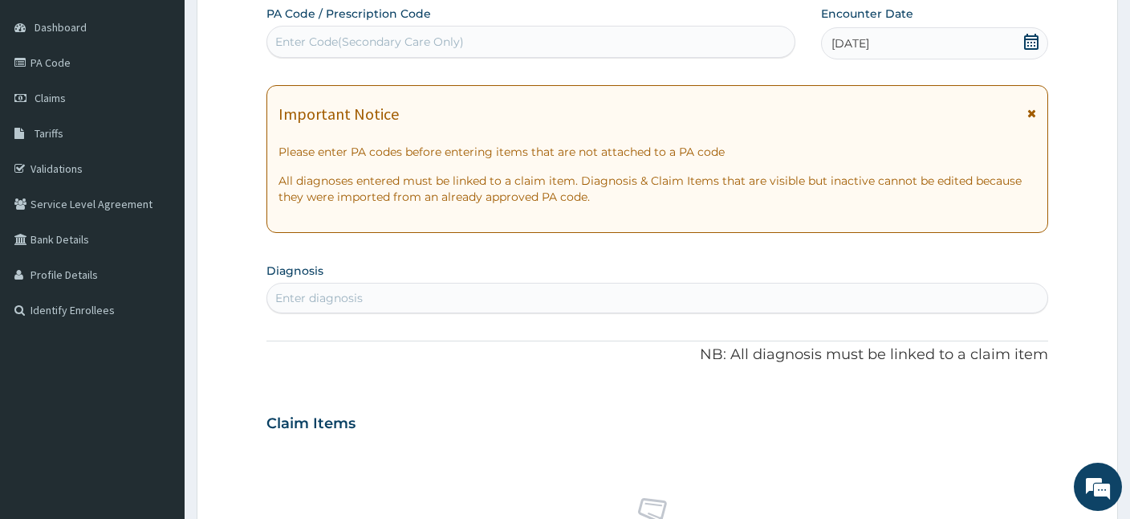
click at [357, 295] on div "Enter diagnosis" at bounding box center [319, 298] width 88 height 16
type input "MAla"
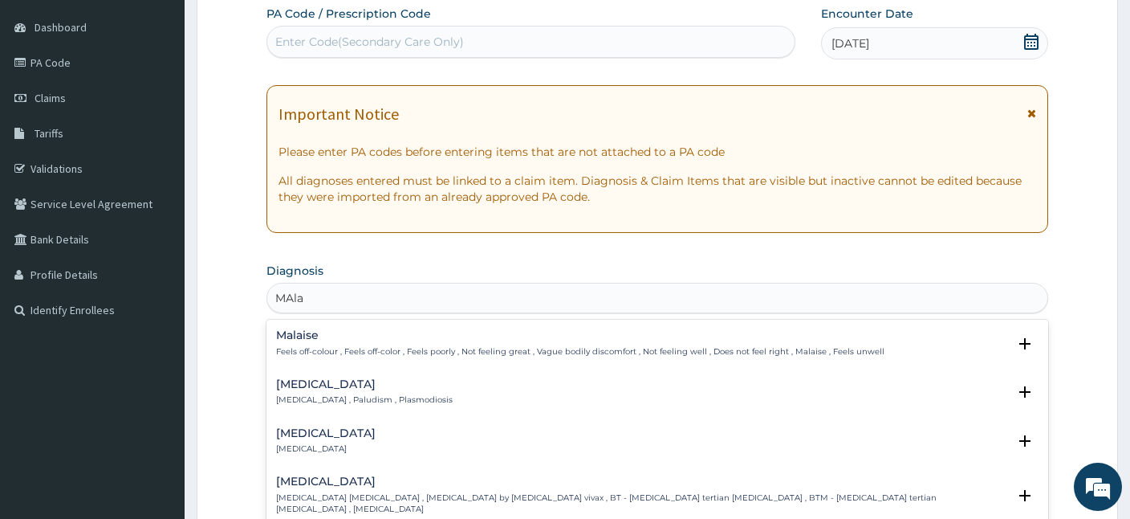
click at [313, 399] on p "Malaria , Paludism , Plasmodiosis" at bounding box center [364, 399] width 177 height 11
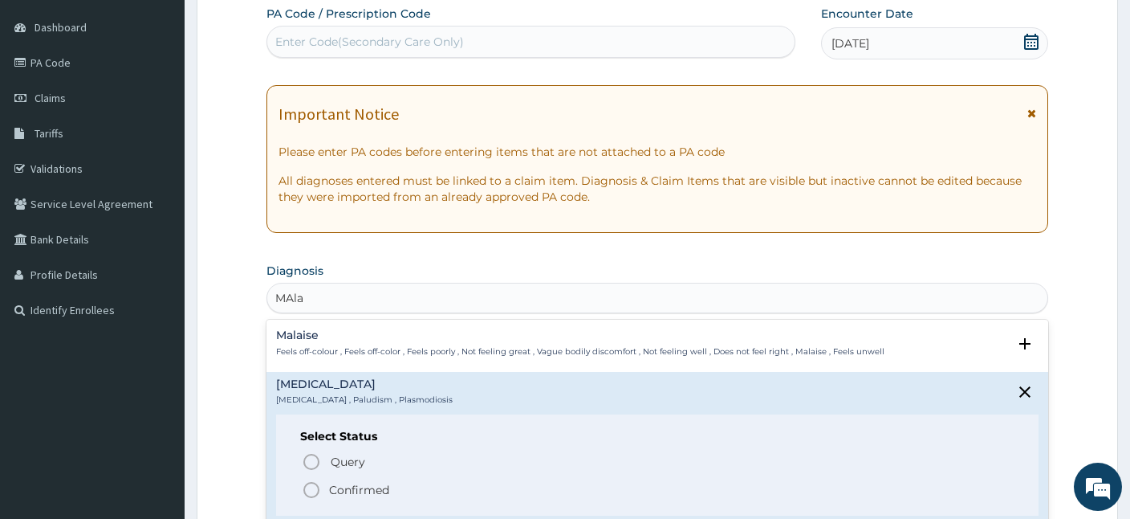
click at [308, 490] on icon "status option filled" at bounding box center [311, 489] width 19 height 19
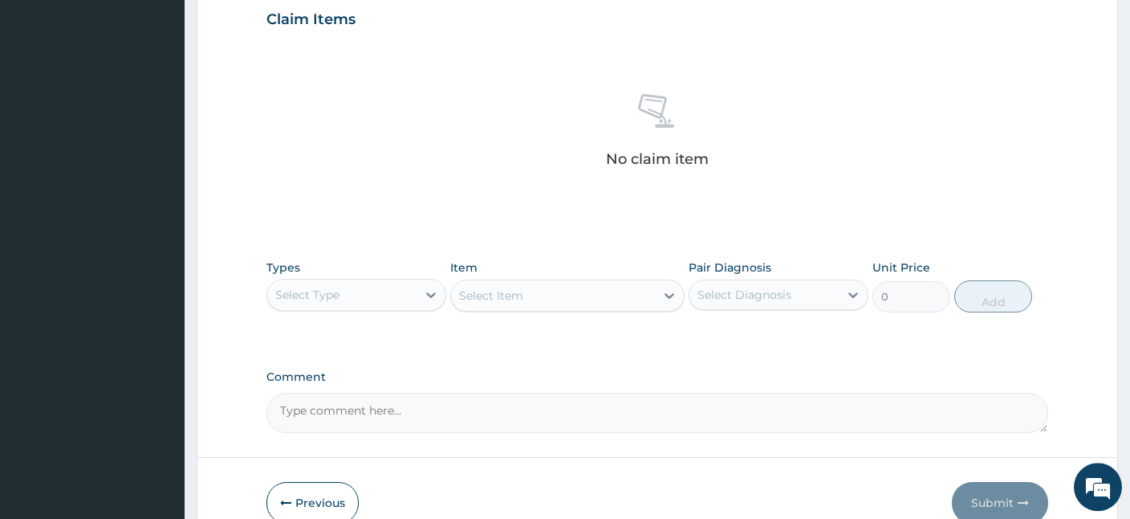
scroll to position [557, 0]
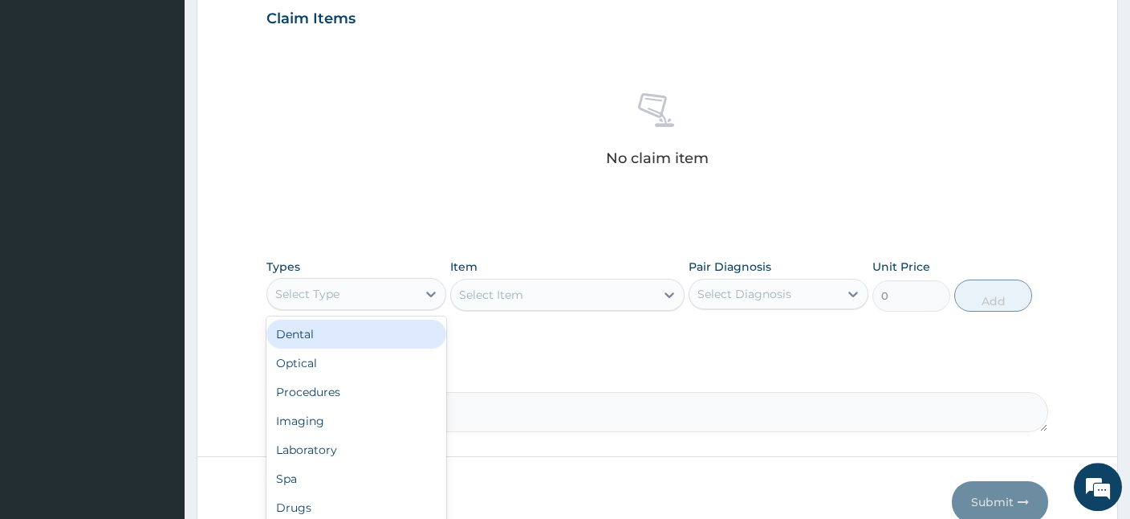
click at [332, 299] on div "Select Type" at bounding box center [307, 294] width 64 height 16
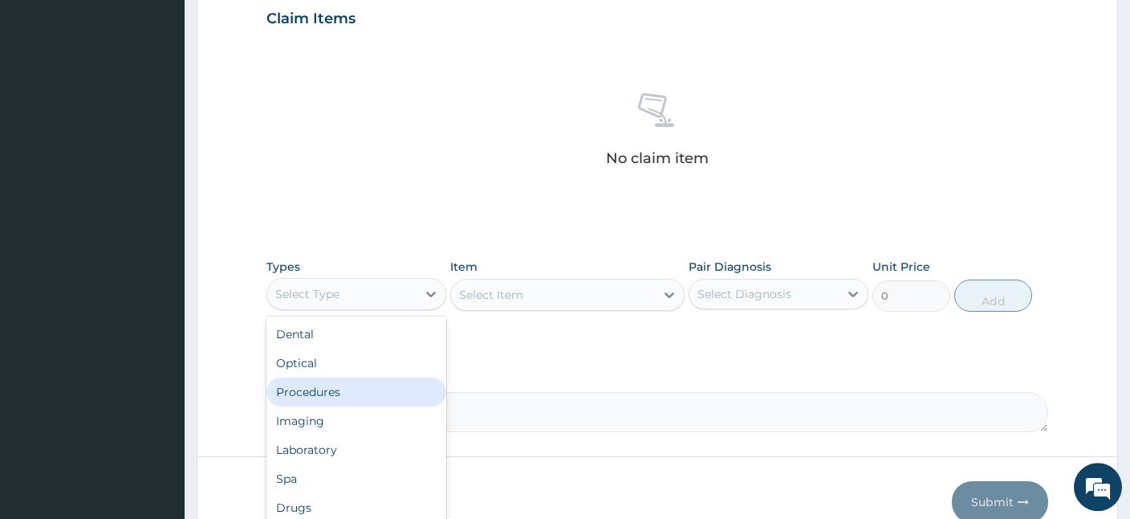
click at [325, 386] on div "Procedures" at bounding box center [357, 391] width 180 height 29
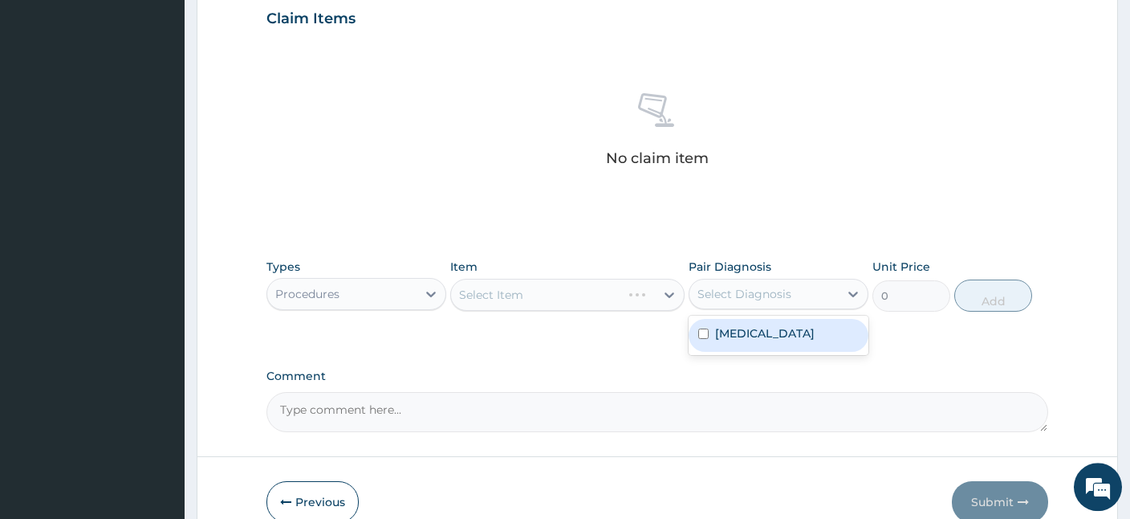
click at [783, 286] on div "Select Diagnosis" at bounding box center [745, 294] width 94 height 16
click at [751, 330] on label "Malaria" at bounding box center [765, 333] width 100 height 16
checkbox input "true"
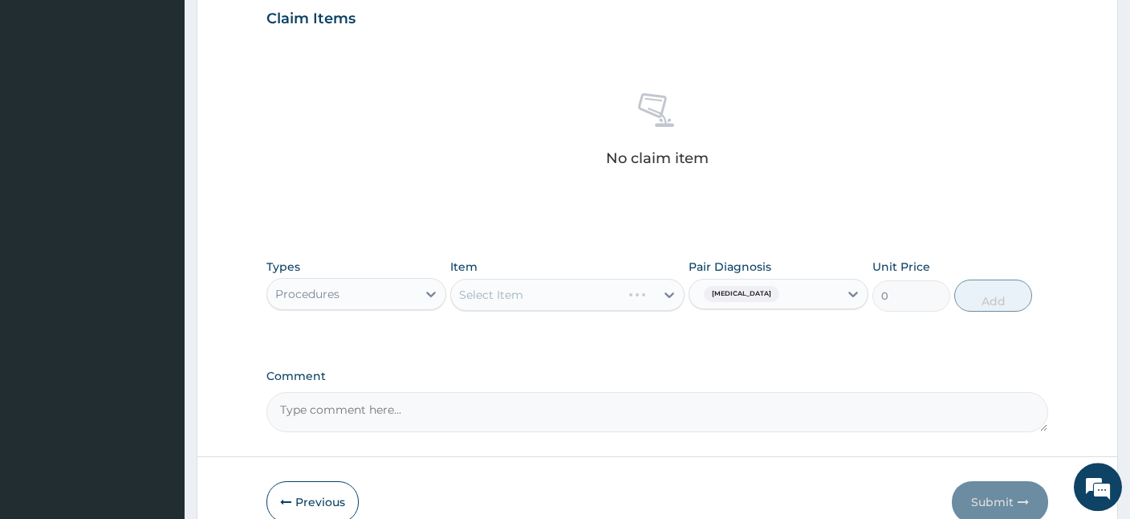
click at [538, 287] on div "Select Item" at bounding box center [567, 295] width 234 height 32
click at [572, 298] on div "Select Item" at bounding box center [553, 295] width 204 height 26
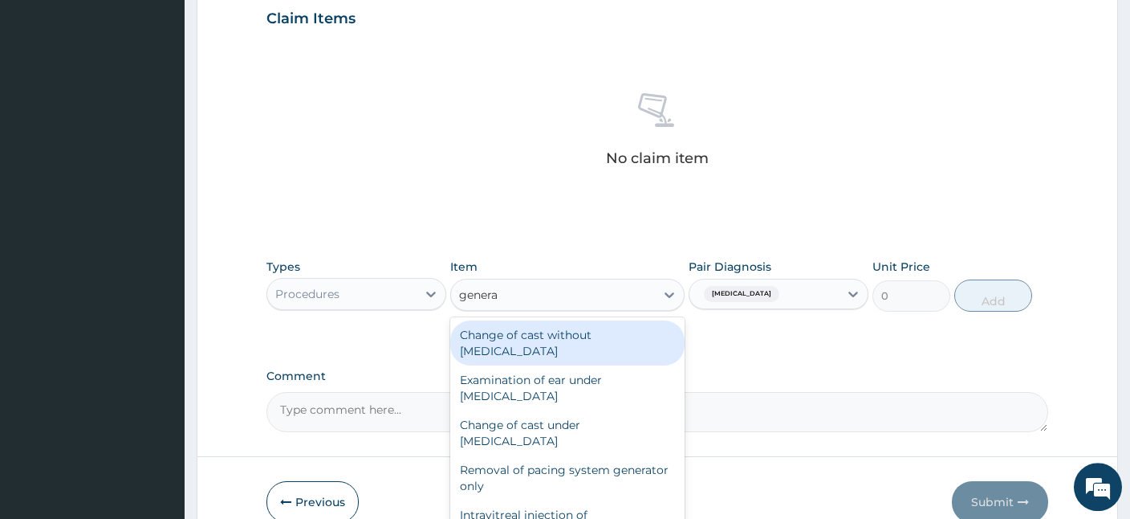
type input "general"
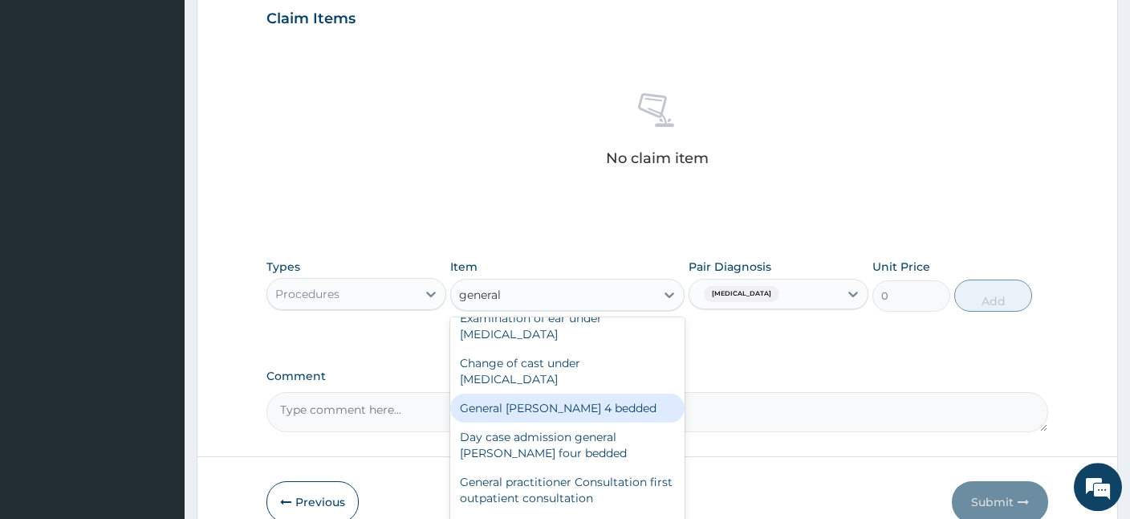
scroll to position [77, 0]
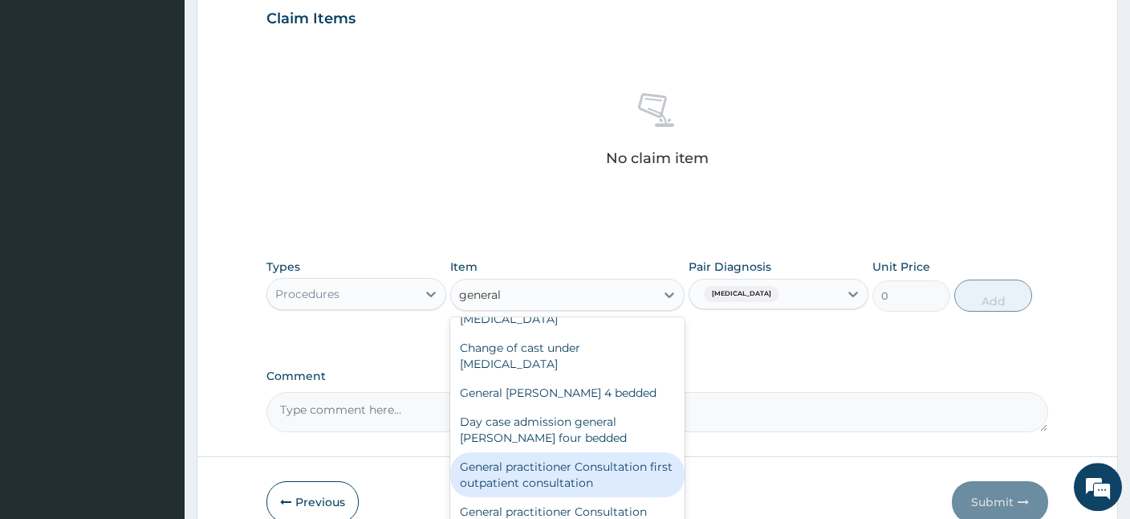
click at [560, 470] on div "General practitioner Consultation first outpatient consultation" at bounding box center [567, 474] width 234 height 45
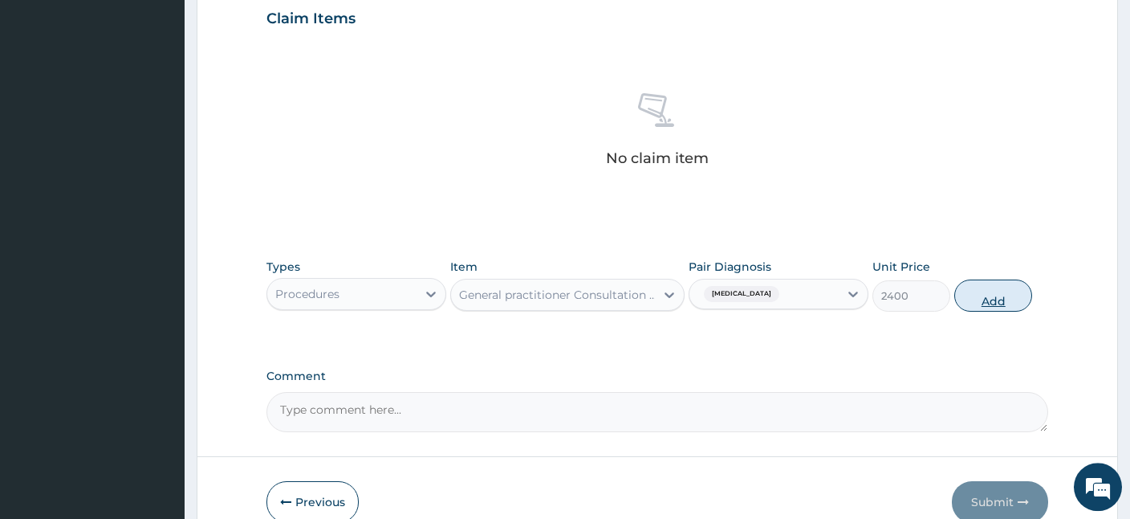
click at [1011, 299] on button "Add" at bounding box center [994, 295] width 78 height 32
type input "0"
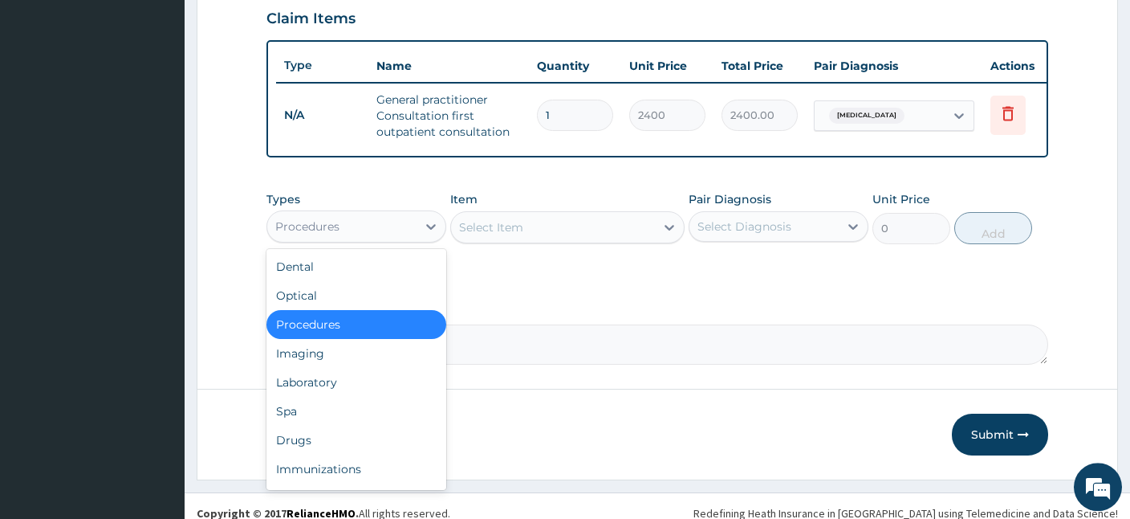
click at [370, 234] on div "Procedures" at bounding box center [341, 227] width 149 height 26
click at [309, 375] on div "Laboratory" at bounding box center [357, 382] width 180 height 29
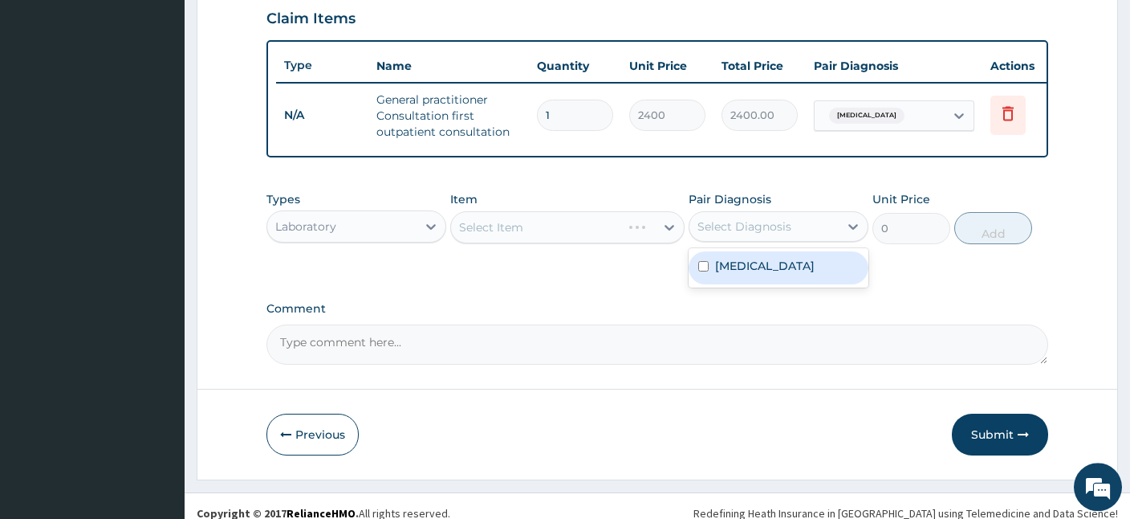
click at [732, 218] on div "Select Diagnosis" at bounding box center [745, 226] width 94 height 16
click at [723, 270] on label "Malaria" at bounding box center [765, 266] width 100 height 16
checkbox input "true"
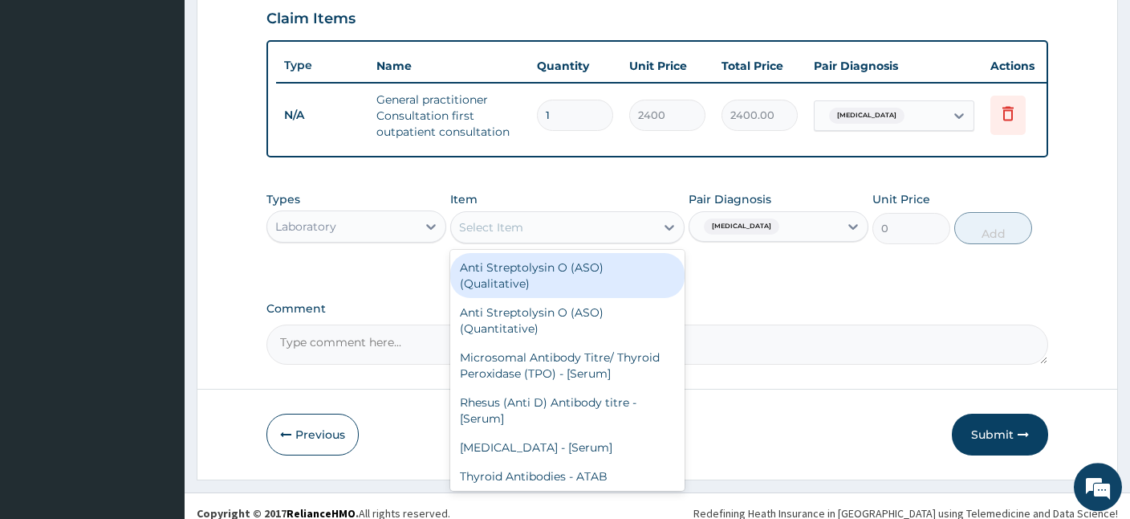
click at [504, 226] on div "Select Item" at bounding box center [491, 227] width 64 height 16
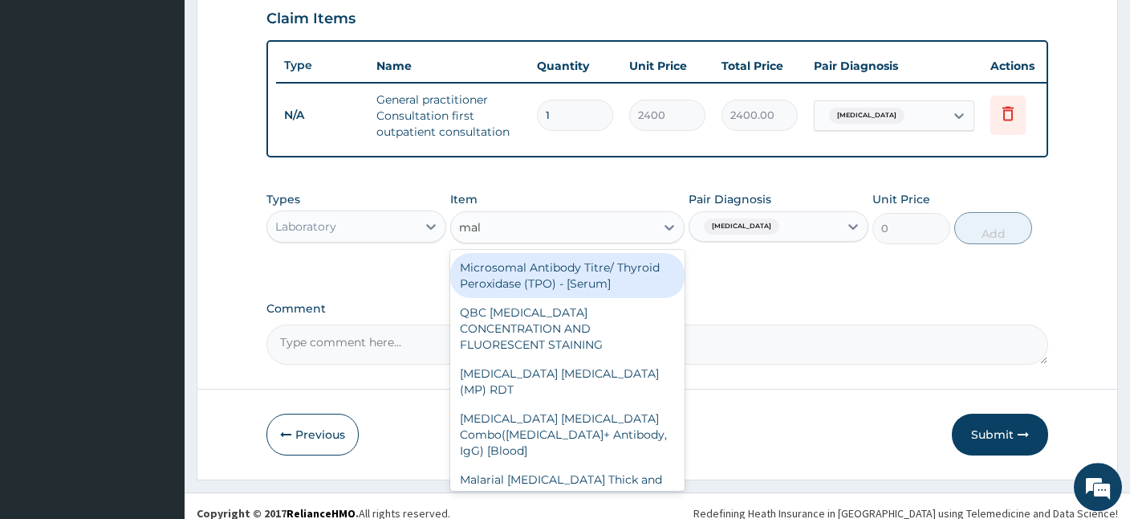
type input "mala"
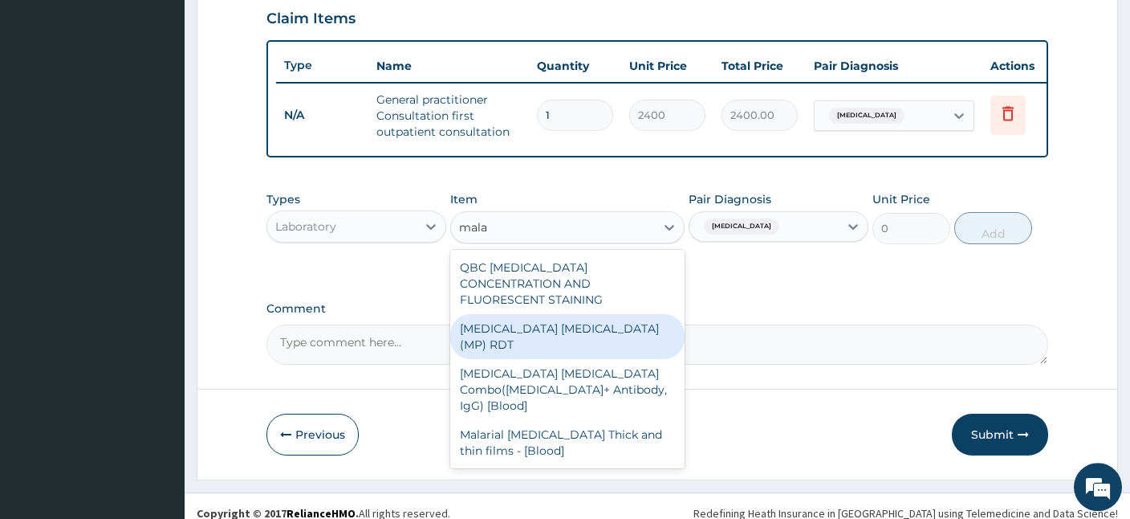
click at [572, 321] on div "MALARIA PARASITE (MP) RDT" at bounding box center [567, 336] width 234 height 45
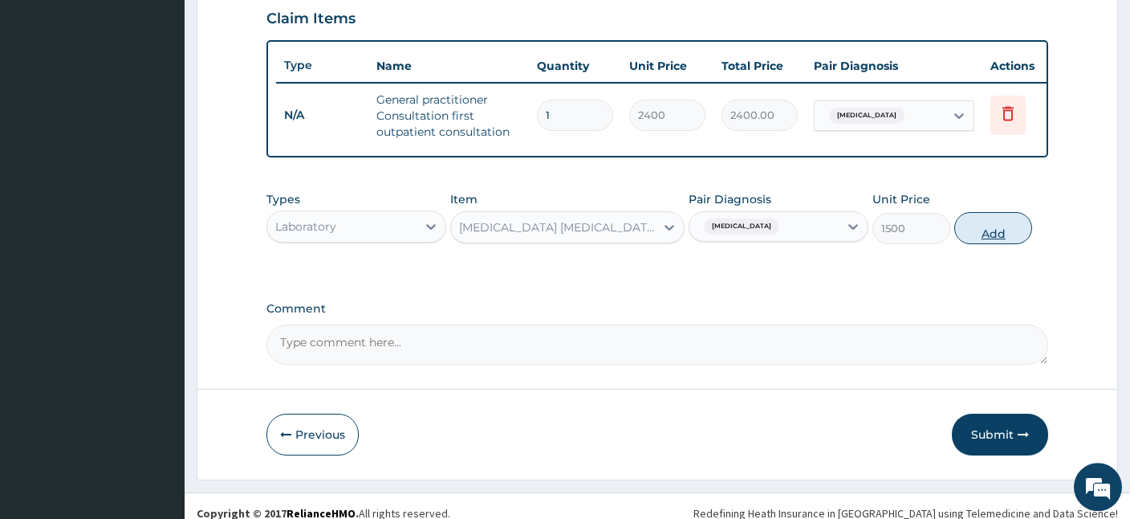
click at [988, 225] on button "Add" at bounding box center [994, 228] width 78 height 32
type input "0"
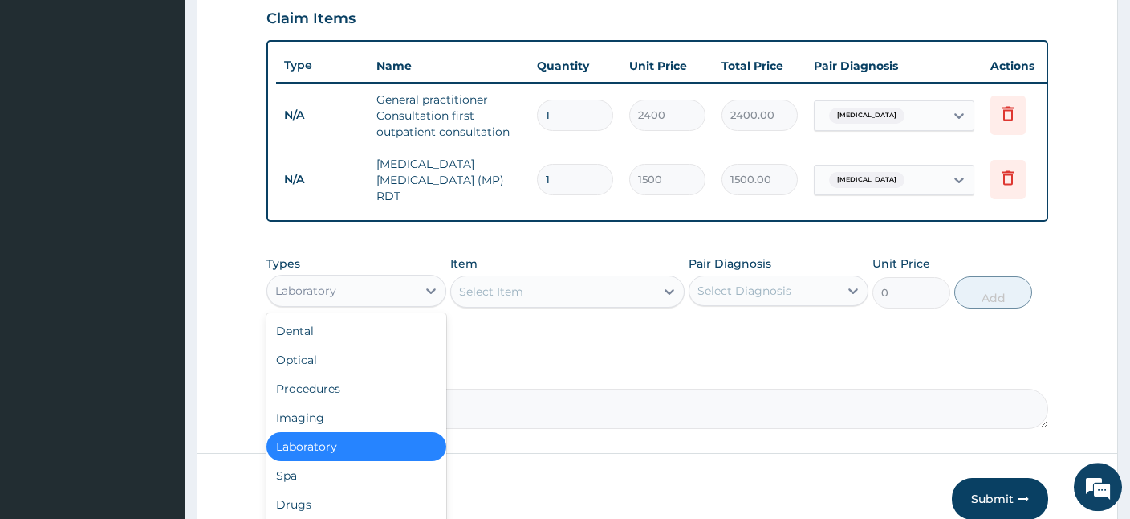
click at [356, 283] on div "Laboratory" at bounding box center [341, 291] width 149 height 26
click at [291, 499] on div "Drugs" at bounding box center [357, 504] width 180 height 29
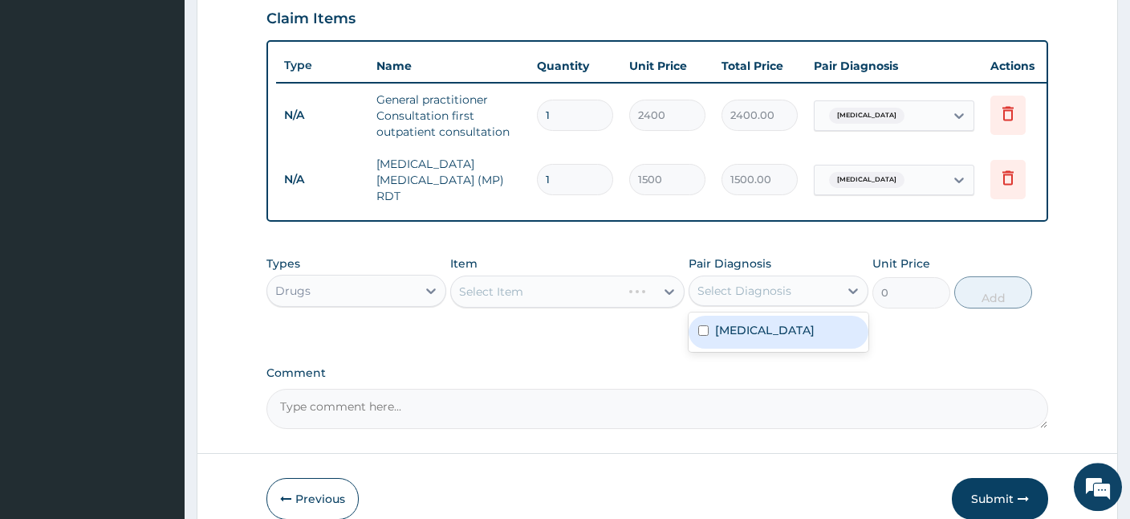
click at [768, 283] on div "Select Diagnosis" at bounding box center [745, 291] width 94 height 16
click at [732, 326] on label "Malaria" at bounding box center [765, 330] width 100 height 16
checkbox input "true"
click at [539, 286] on div "Select Item" at bounding box center [553, 292] width 204 height 26
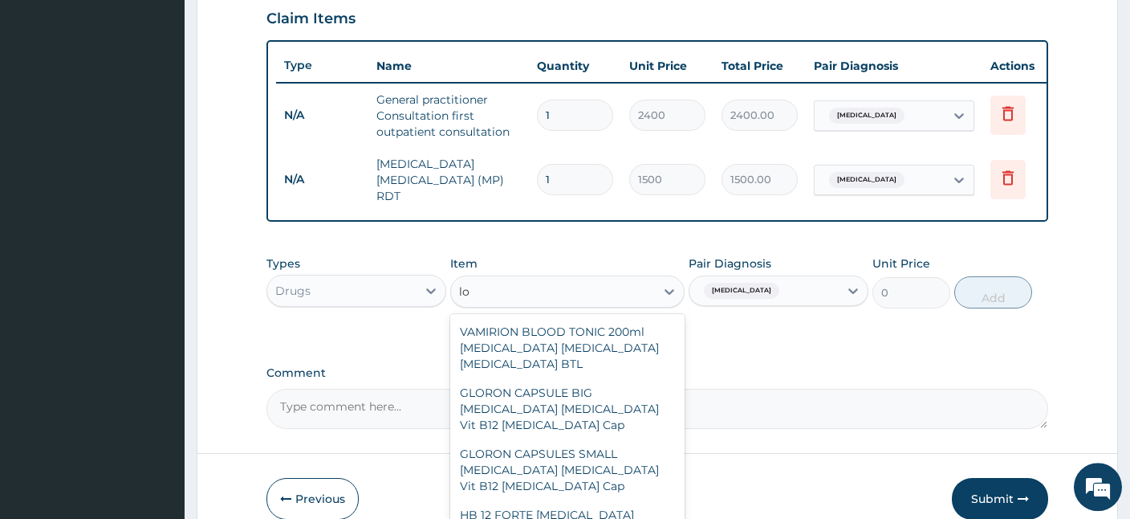
type input "l"
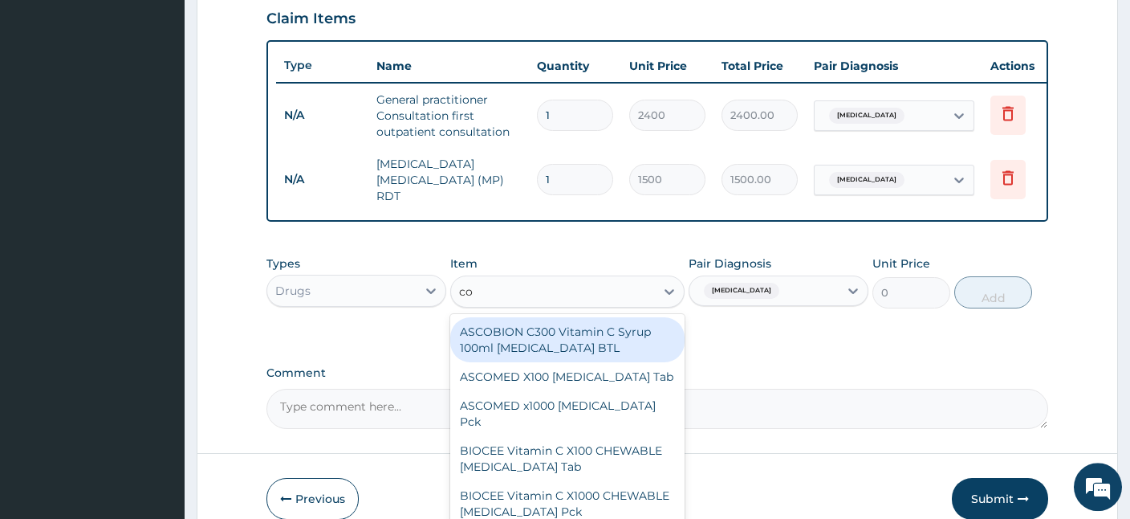
type input "coa"
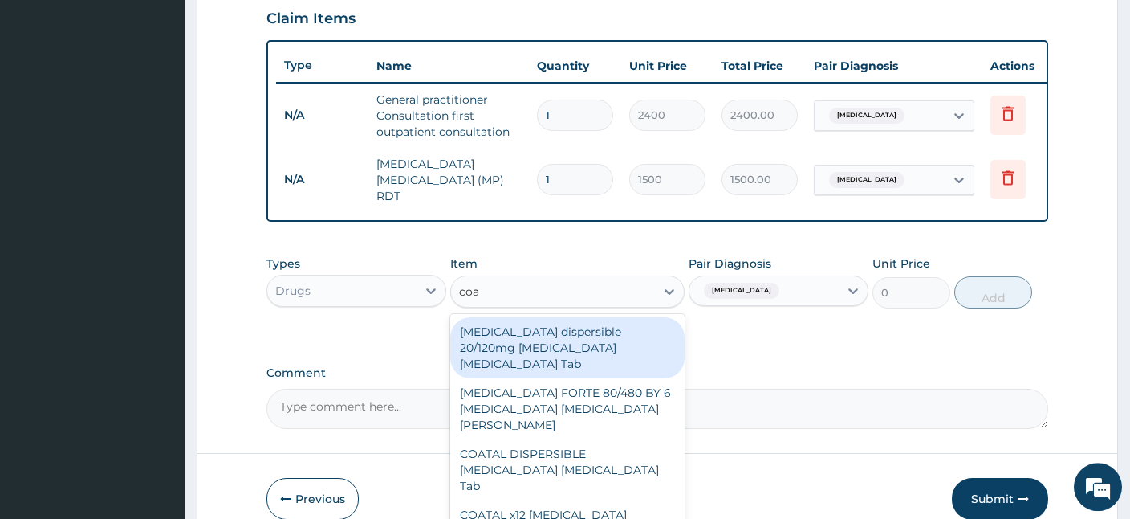
click at [617, 327] on div "[MEDICAL_DATA] dispersible 20/120mg [MEDICAL_DATA] [MEDICAL_DATA] Tab" at bounding box center [567, 347] width 234 height 61
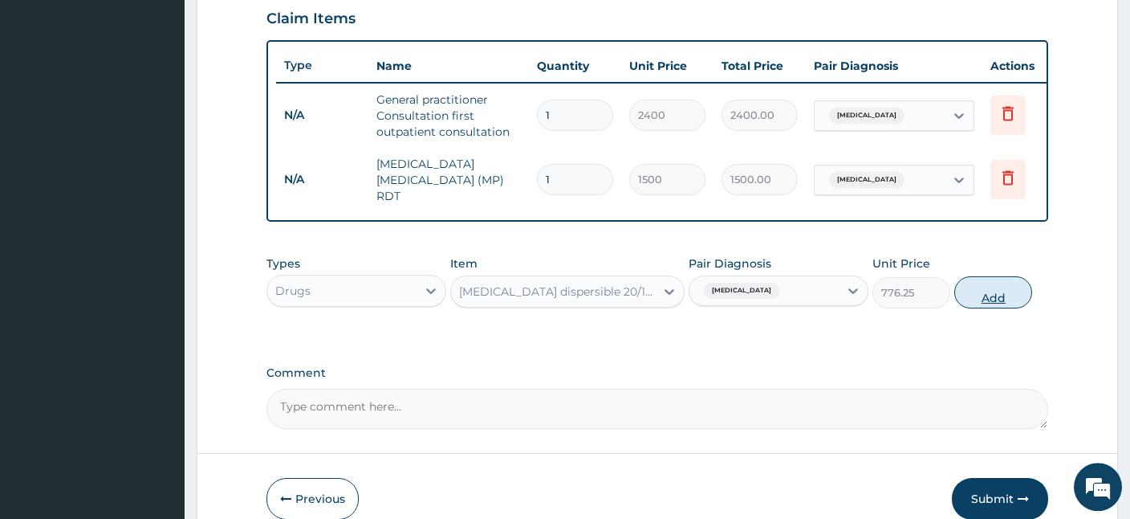
click at [971, 287] on button "Add" at bounding box center [994, 292] width 78 height 32
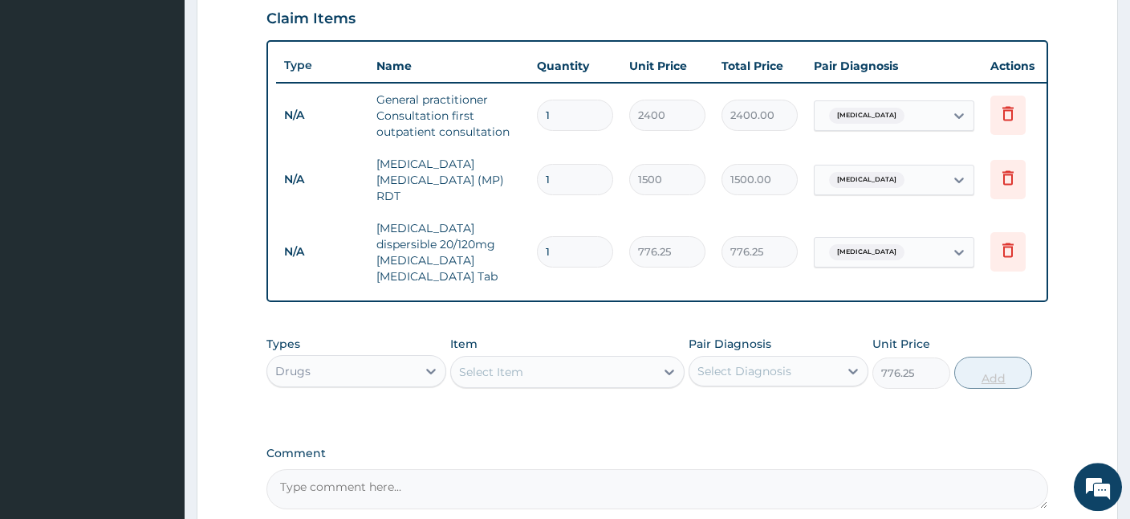
type input "0"
click at [591, 359] on div "Select Item" at bounding box center [553, 372] width 204 height 26
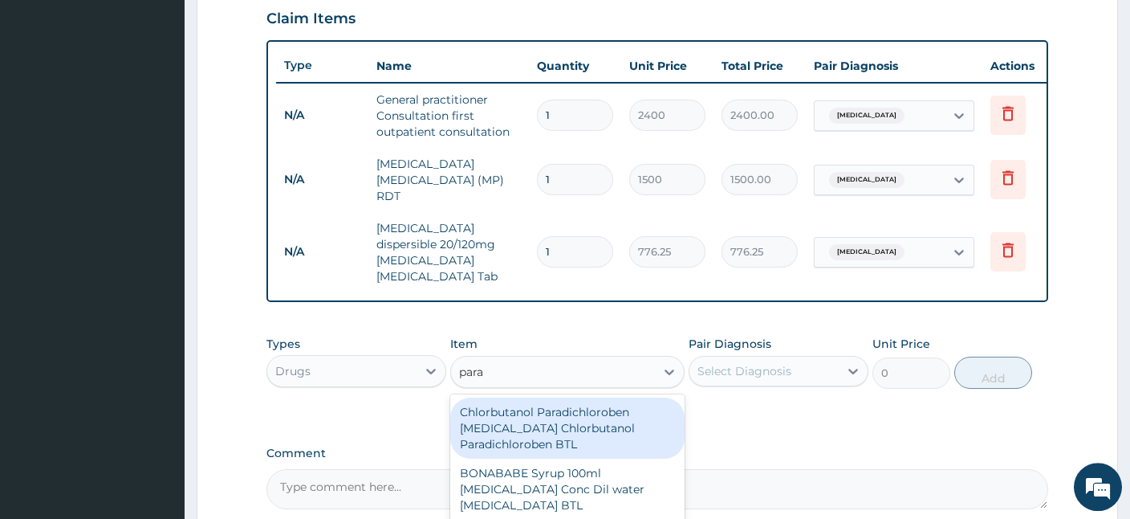
type input "parac"
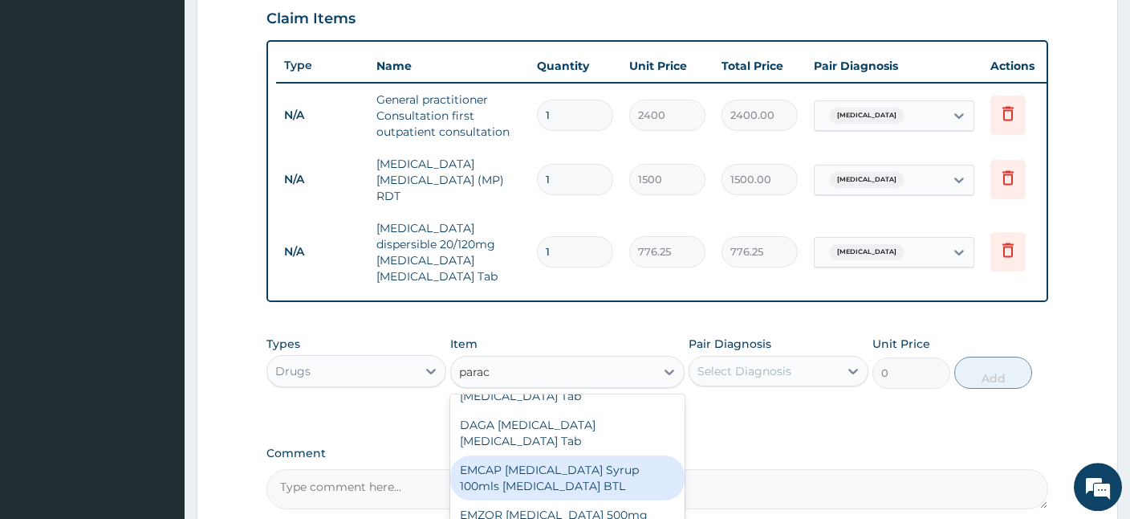
scroll to position [95, 0]
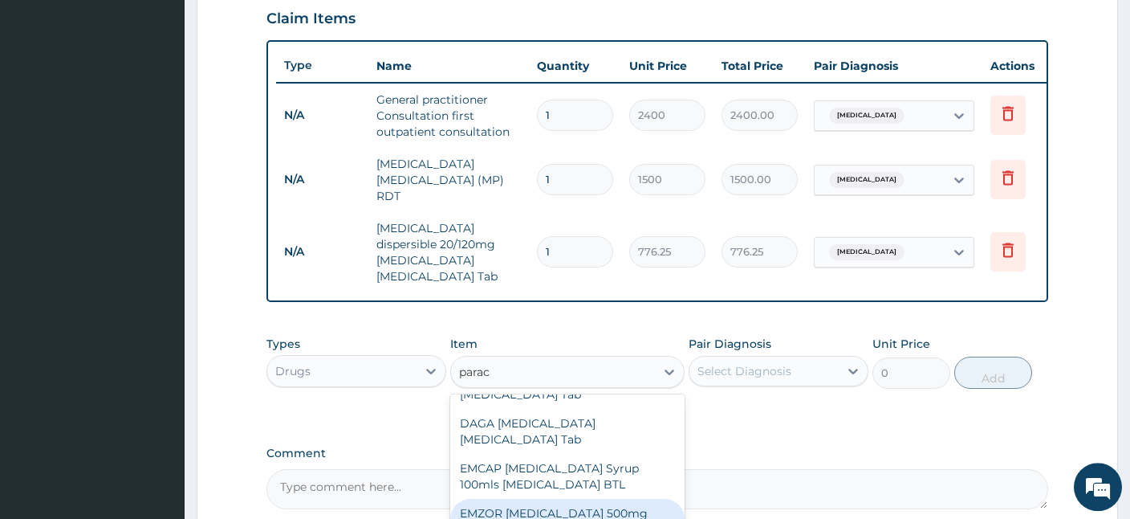
click at [606, 499] on div "EMZOR [MEDICAL_DATA] 500mg [MEDICAL_DATA] Tab" at bounding box center [567, 521] width 234 height 45
type input "17.25"
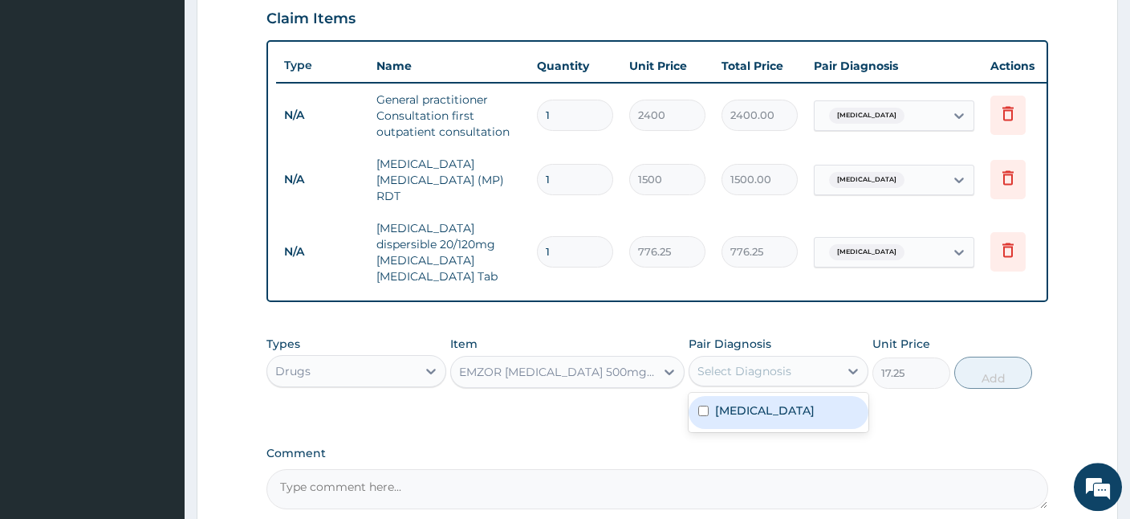
click at [771, 363] on div "Select Diagnosis" at bounding box center [745, 371] width 94 height 16
click at [727, 402] on div "Malaria" at bounding box center [779, 412] width 180 height 39
click at [733, 396] on div "Malaria" at bounding box center [779, 412] width 180 height 33
checkbox input "true"
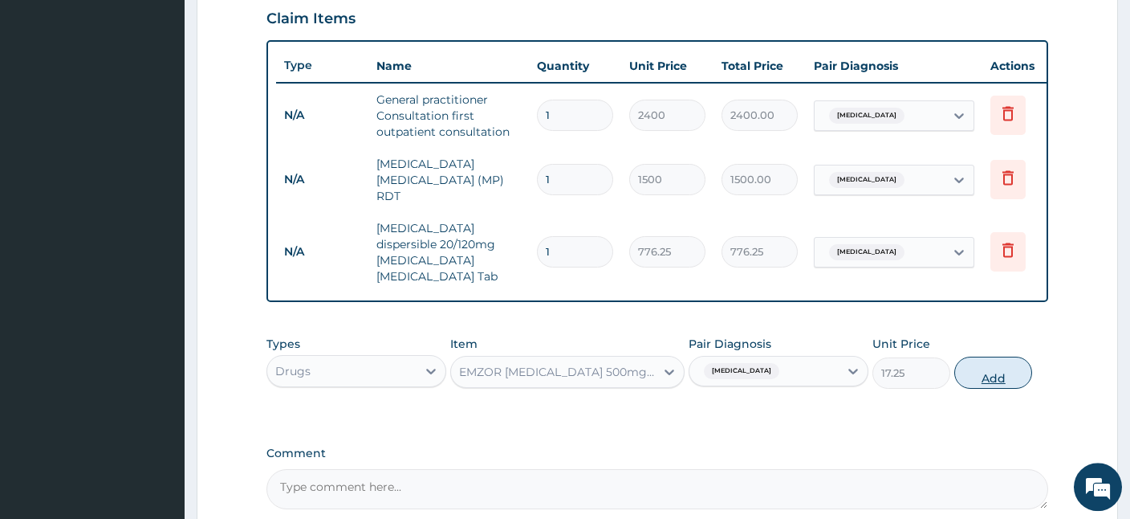
click at [996, 356] on button "Add" at bounding box center [994, 372] width 78 height 32
type input "0"
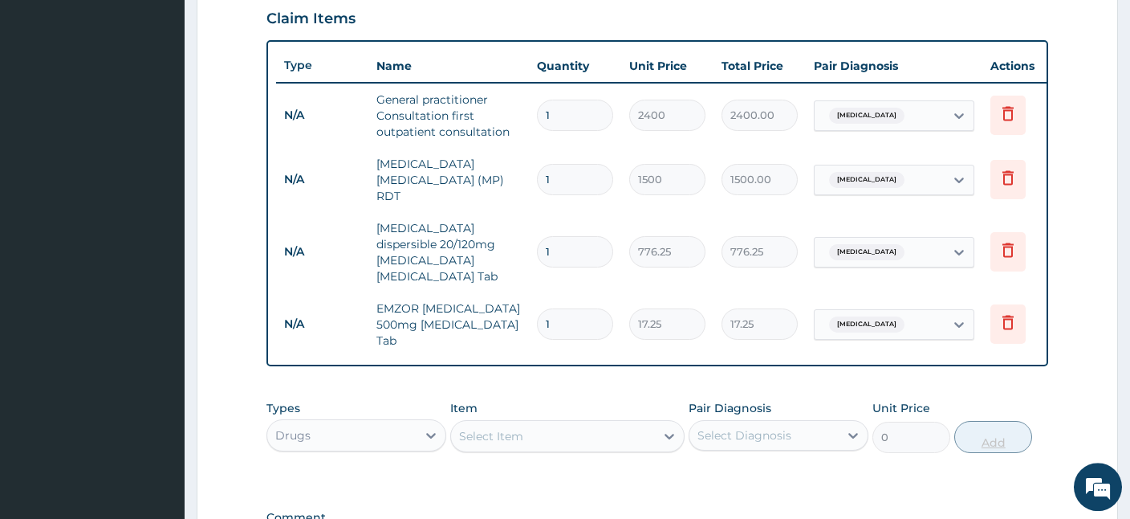
type input "12"
type input "207.00"
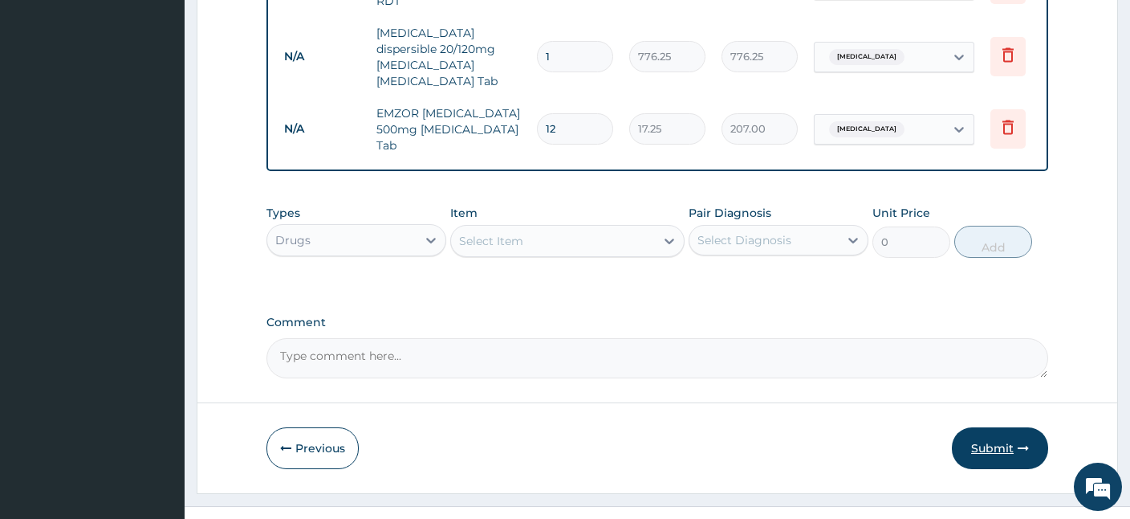
type input "12"
click at [1010, 427] on button "Submit" at bounding box center [1000, 448] width 96 height 42
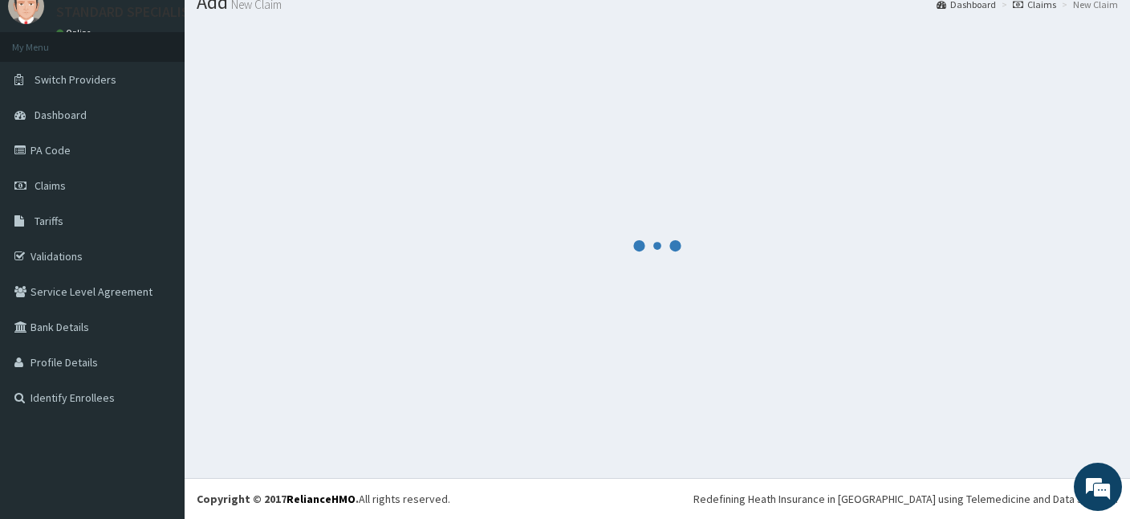
scroll to position [60, 0]
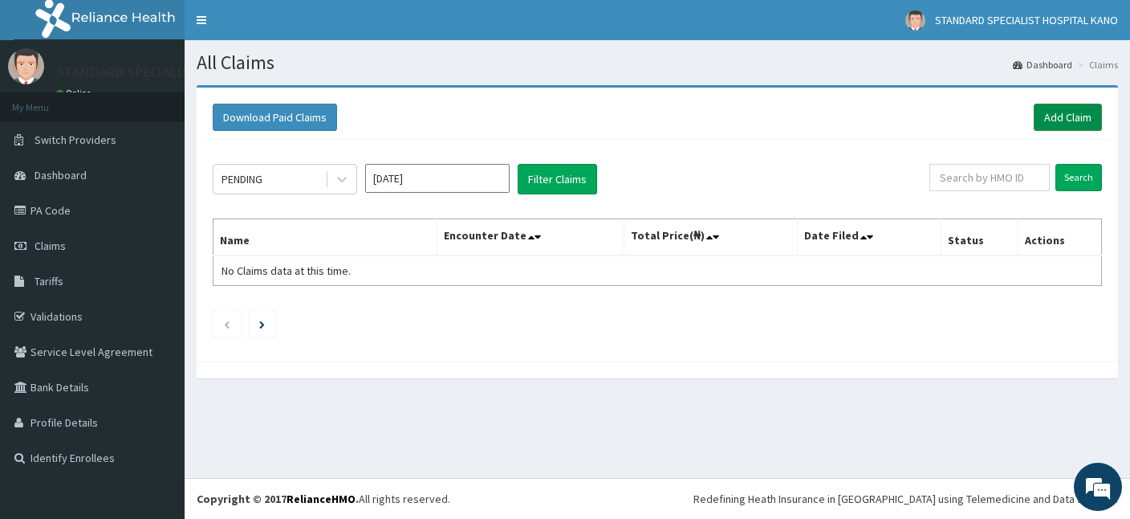
click at [1056, 124] on link "Add Claim" at bounding box center [1068, 117] width 68 height 27
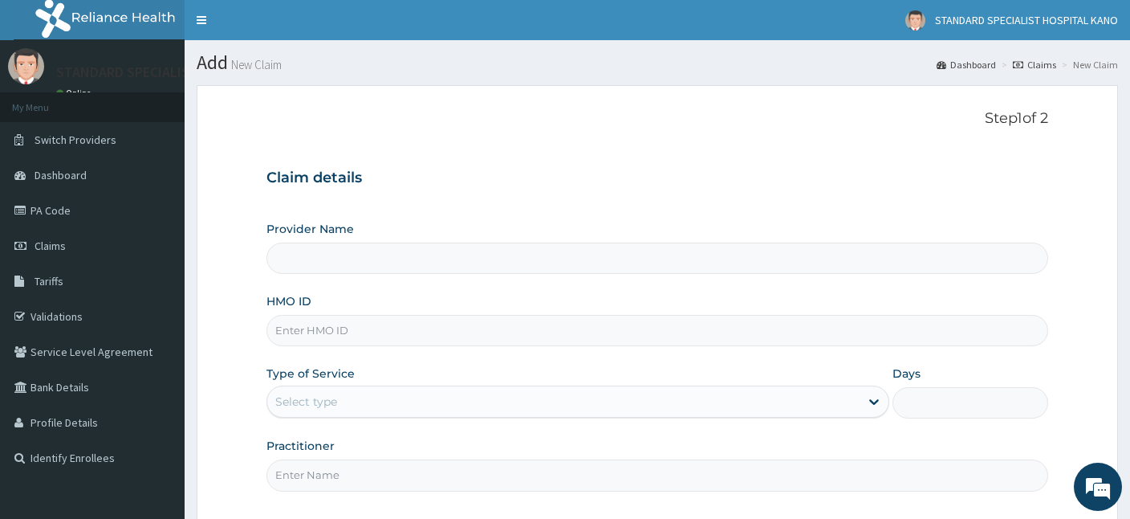
click at [332, 339] on input "HMO ID" at bounding box center [658, 330] width 782 height 31
type input "f"
type input "STANDARD SPECIALIST HOSPITAL KANO"
type input "f"
type input "ftp/10120/b"
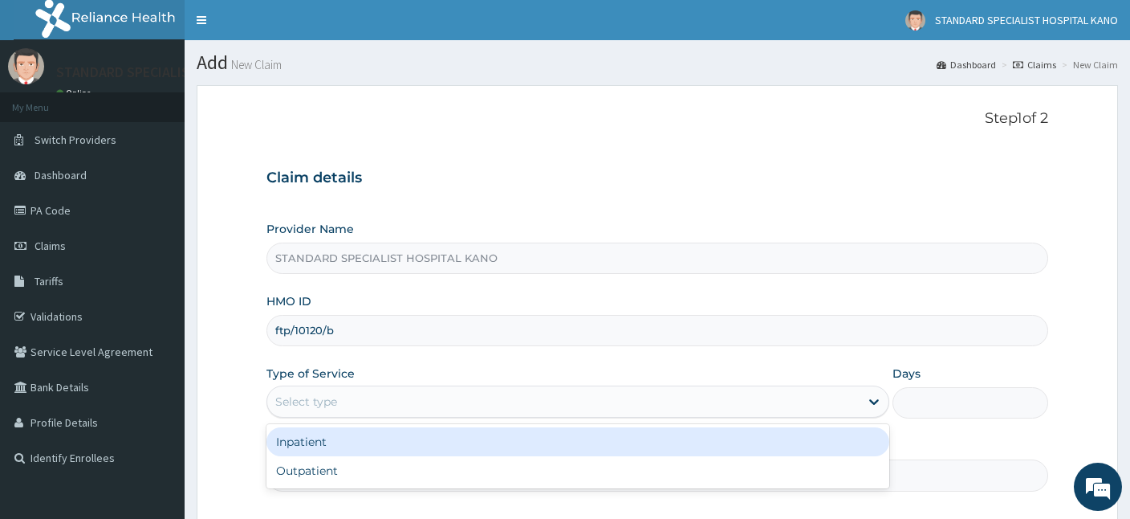
click at [312, 412] on div "Select type" at bounding box center [563, 402] width 593 height 26
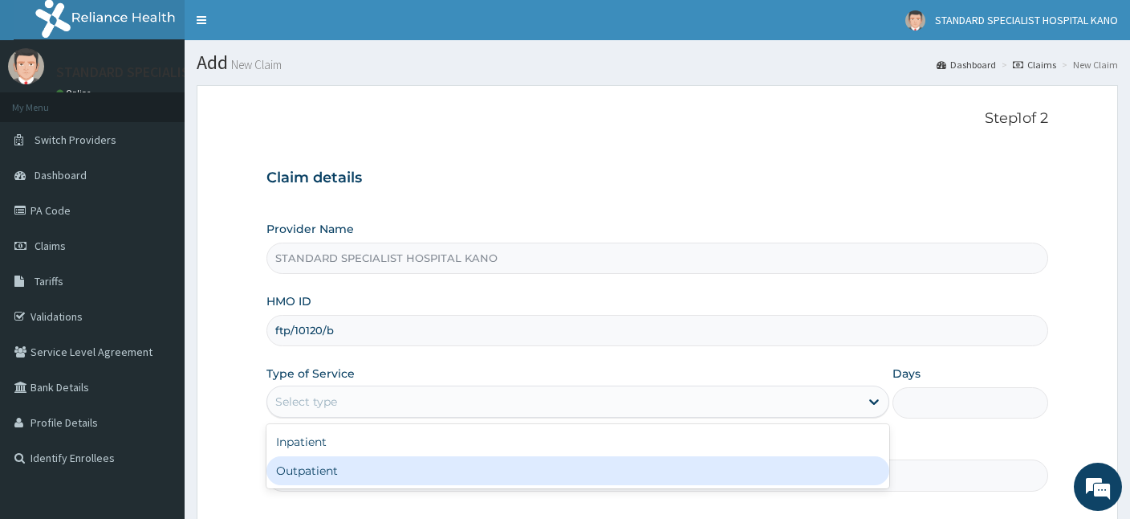
click at [299, 459] on div "Outpatient" at bounding box center [578, 470] width 623 height 29
type input "1"
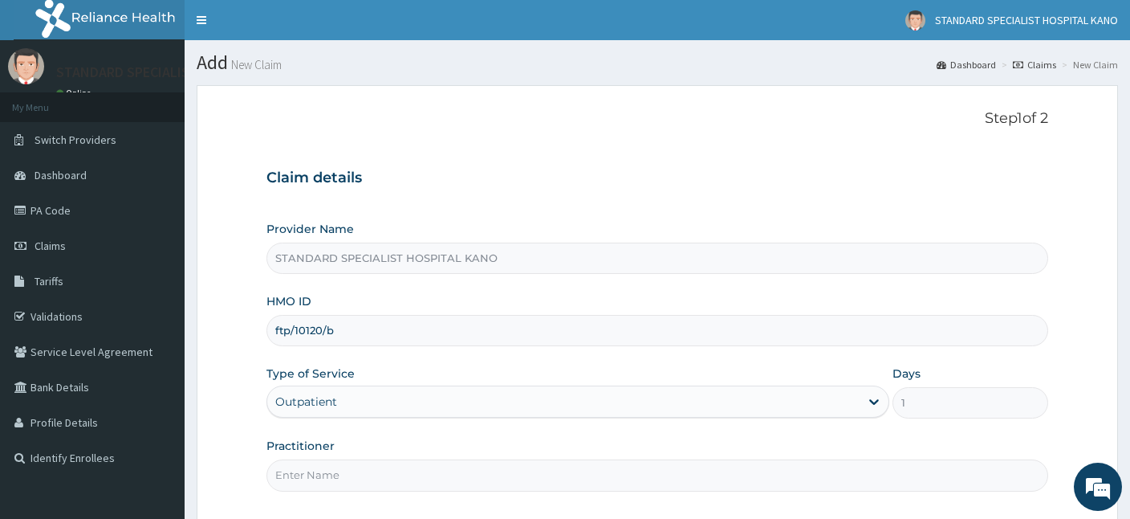
scroll to position [148, 0]
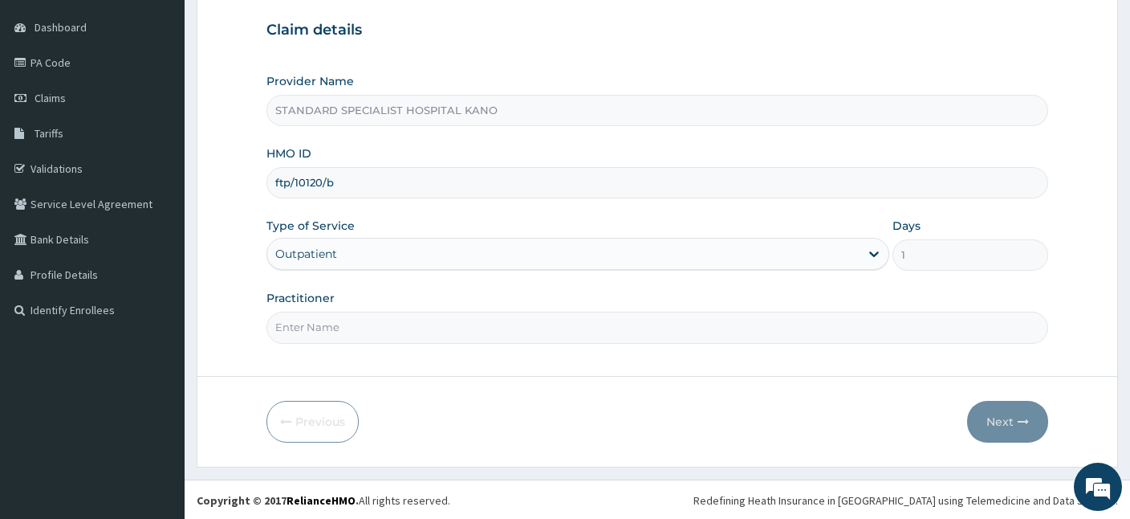
click at [338, 321] on input "Practitioner" at bounding box center [658, 327] width 782 height 31
type input "[PERSON_NAME]"
click at [1008, 421] on button "Next" at bounding box center [1007, 422] width 81 height 42
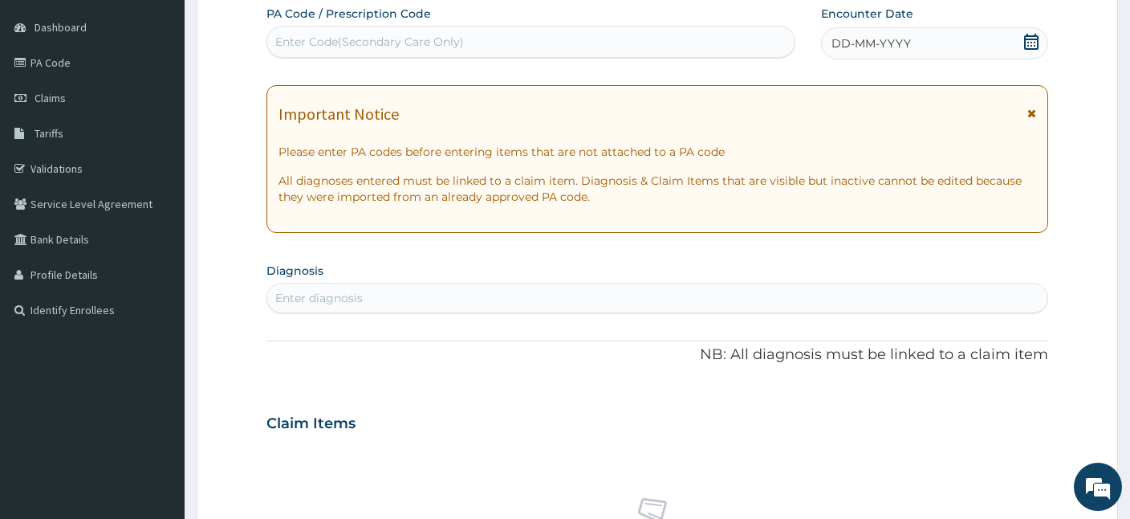
click at [928, 47] on div "DD-MM-YYYY" at bounding box center [934, 43] width 227 height 32
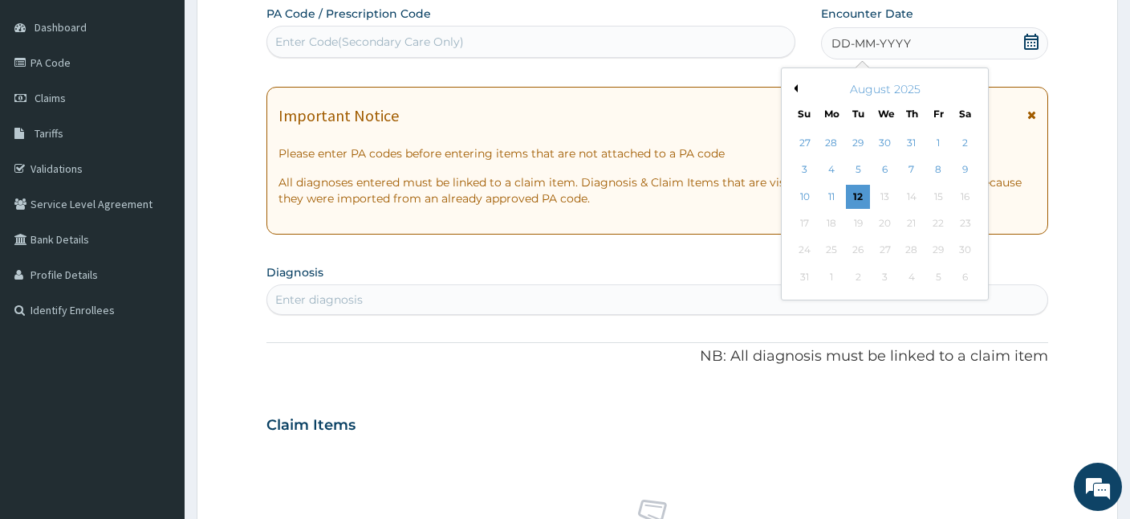
click at [793, 88] on button "Previous Month" at bounding box center [794, 88] width 8 height 8
click at [837, 224] on div "23" at bounding box center [832, 223] width 24 height 24
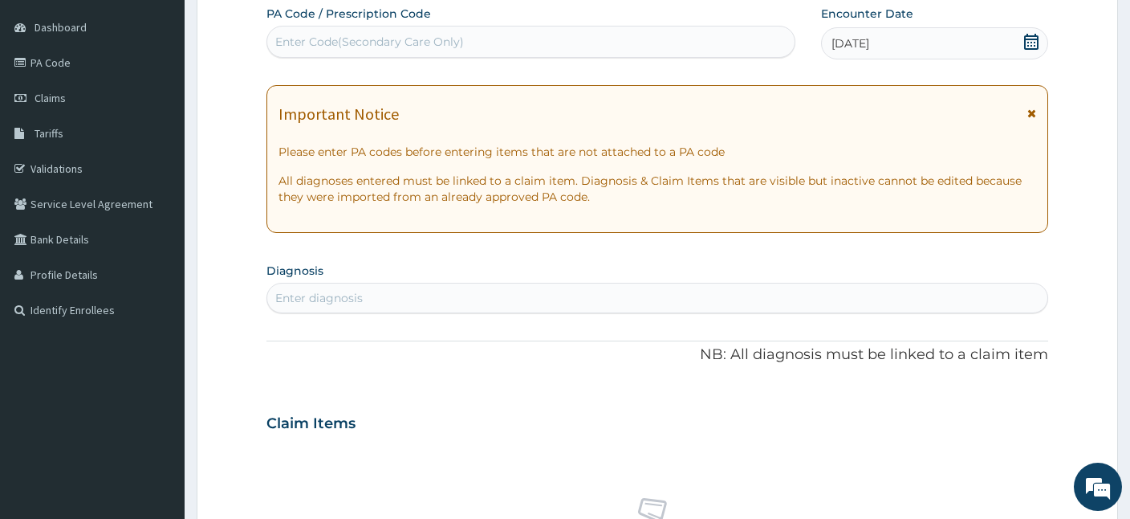
click at [432, 299] on div "Enter diagnosis" at bounding box center [657, 298] width 780 height 26
type input "M"
type input "UTI"
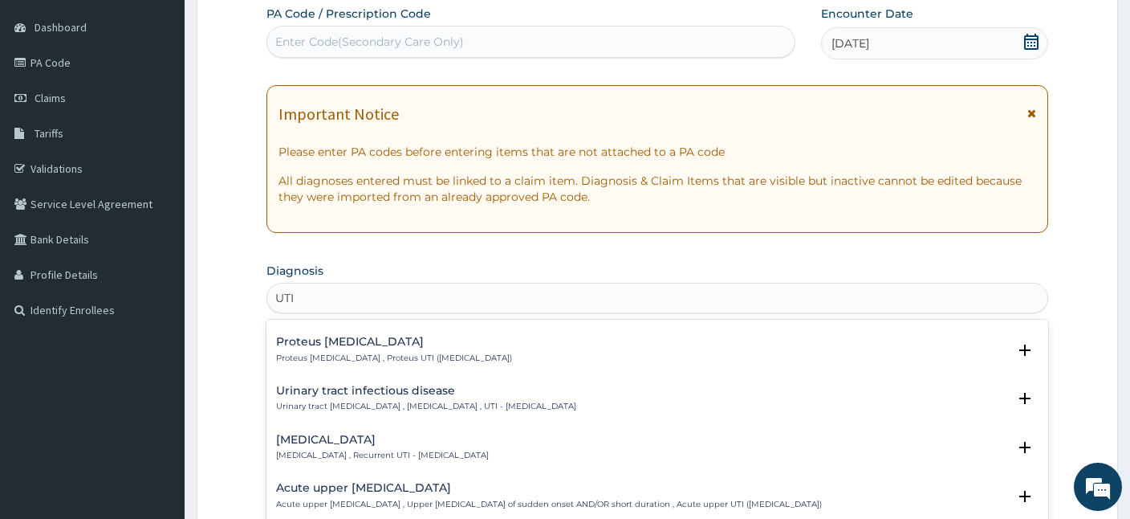
scroll to position [142, 0]
click at [332, 449] on p "[MEDICAL_DATA] , Recurrent UTI - [MEDICAL_DATA]" at bounding box center [382, 452] width 213 height 11
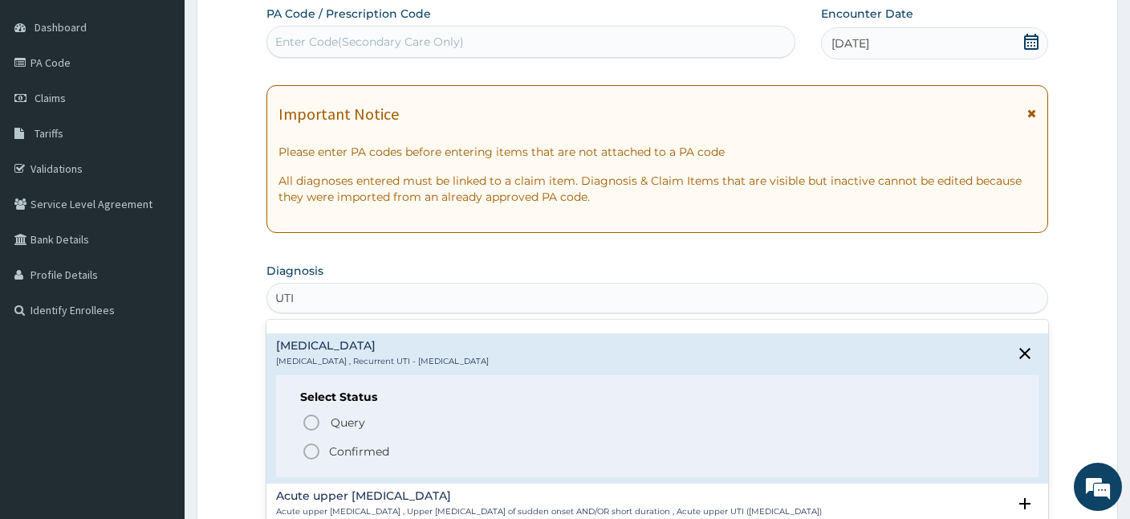
scroll to position [236, 0]
click at [311, 447] on icon "status option filled" at bounding box center [311, 448] width 19 height 19
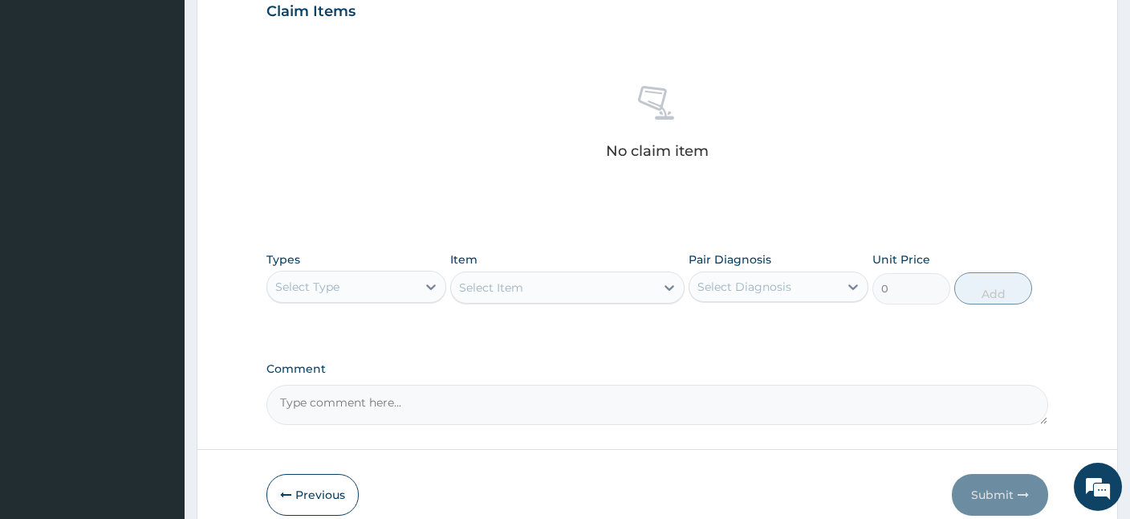
scroll to position [584, 0]
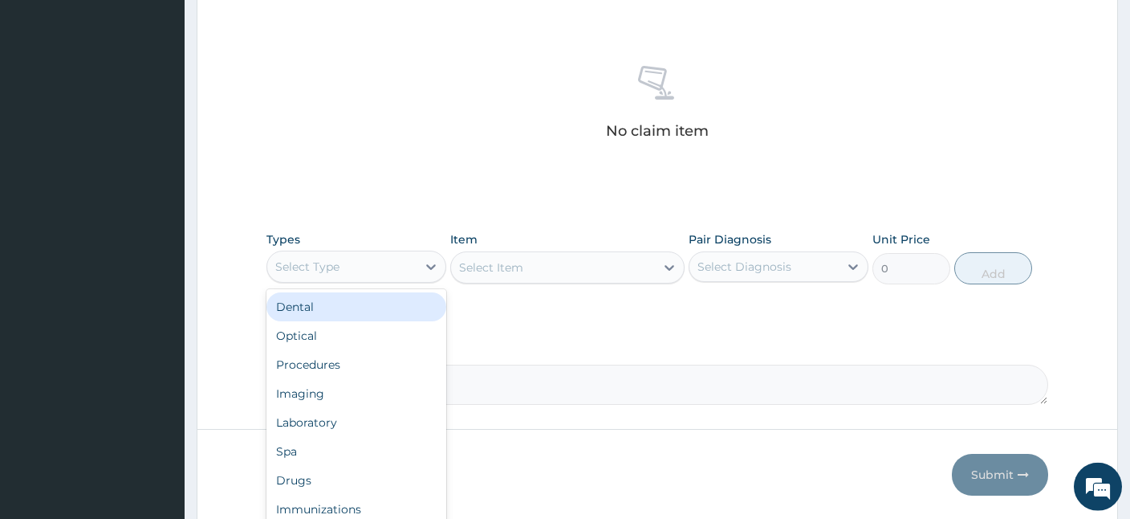
click at [324, 259] on div "Select Type" at bounding box center [307, 267] width 64 height 16
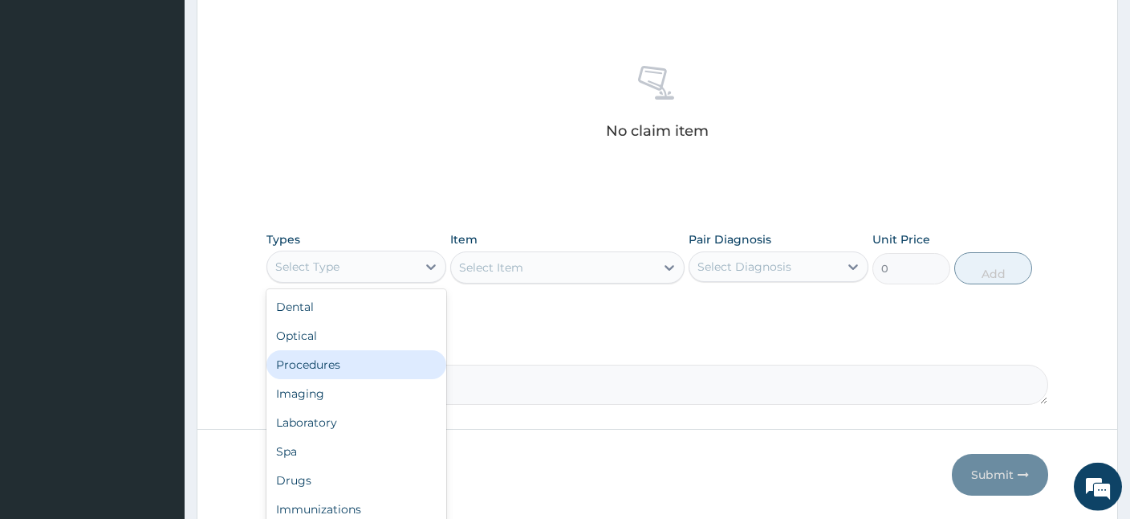
click at [317, 367] on div "Procedures" at bounding box center [357, 364] width 180 height 29
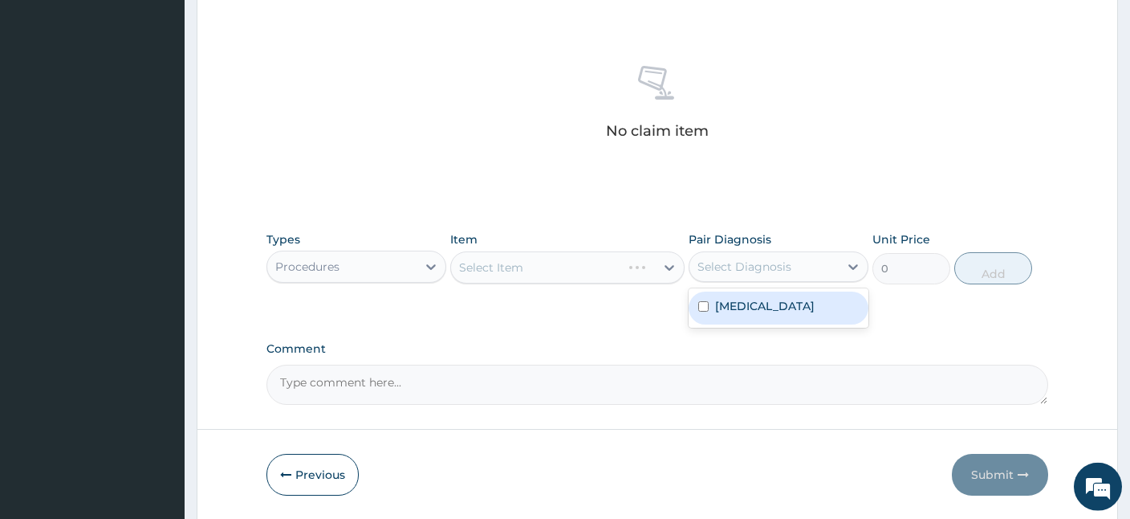
click at [783, 265] on div "Select Diagnosis" at bounding box center [745, 267] width 94 height 16
click at [734, 309] on label "[MEDICAL_DATA]" at bounding box center [765, 306] width 100 height 16
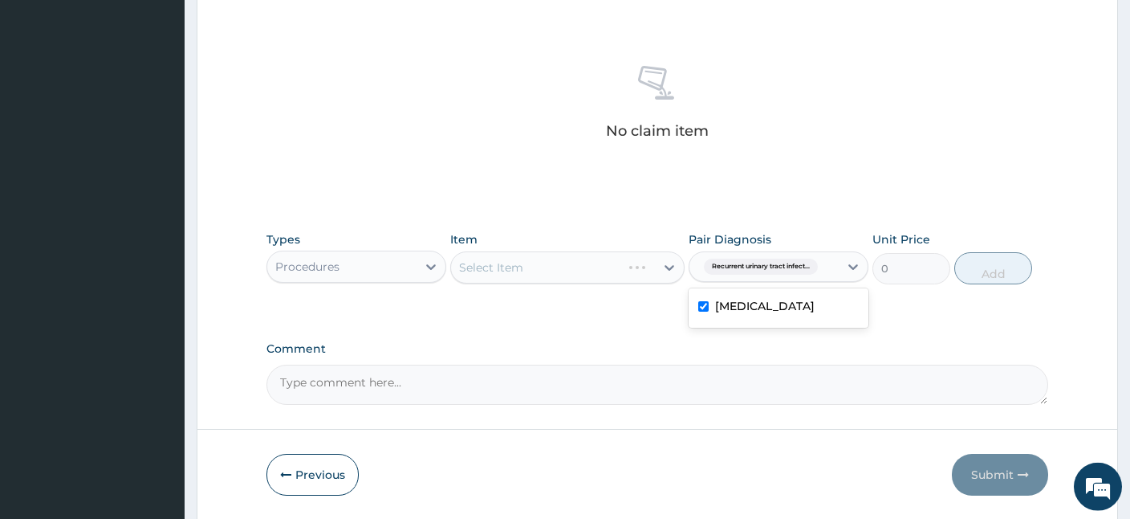
checkbox input "true"
click at [519, 272] on div "Select Item" at bounding box center [491, 267] width 64 height 16
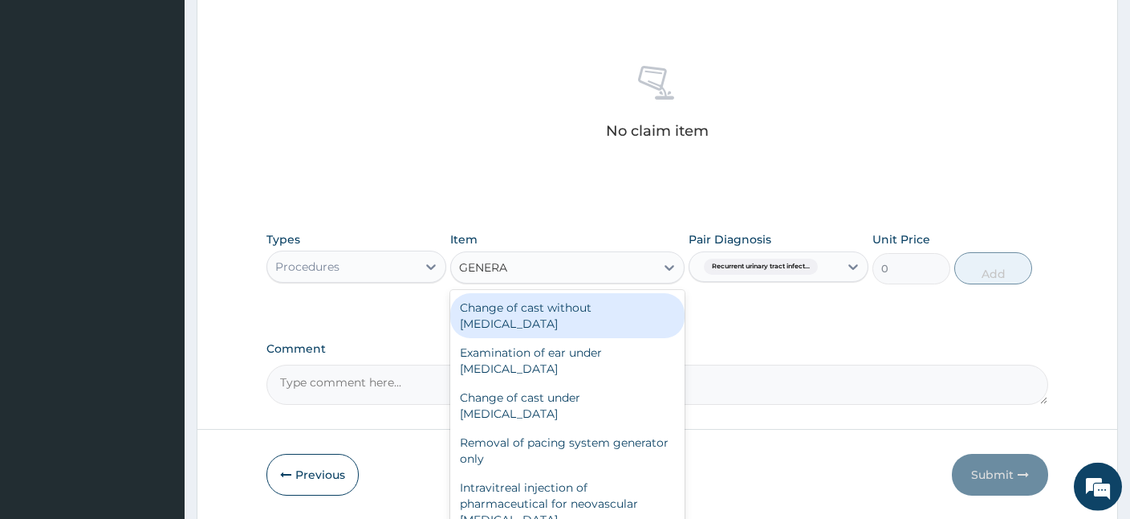
type input "GENERAL"
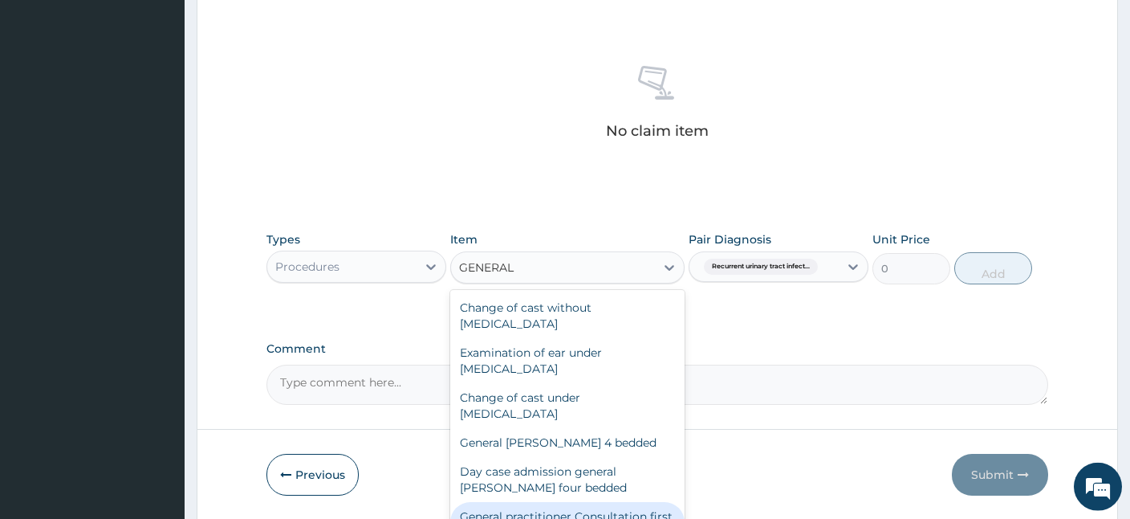
click at [527, 515] on div "General practitioner Consultation first outpatient consultation" at bounding box center [567, 524] width 234 height 45
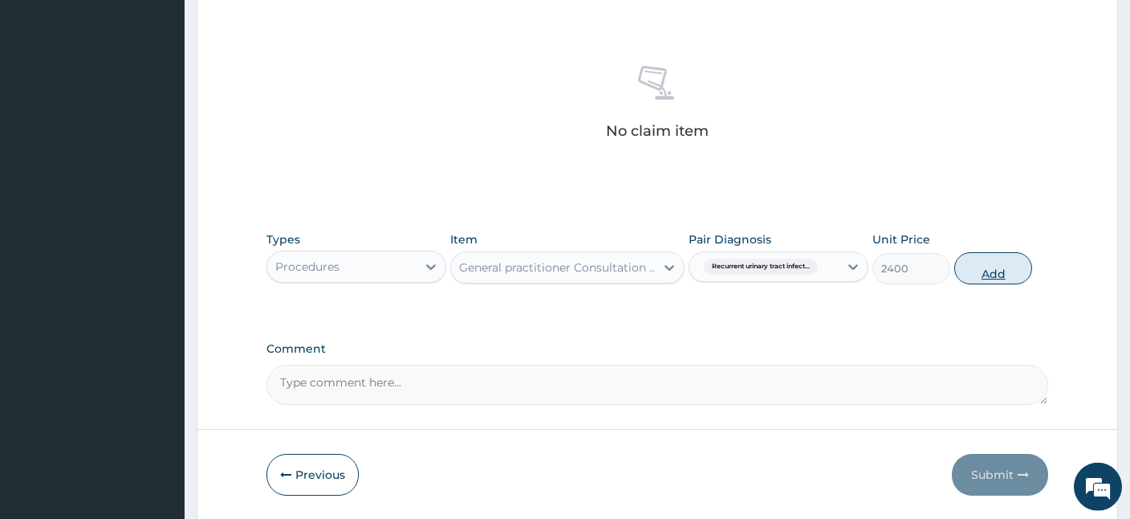
click at [981, 271] on button "Add" at bounding box center [994, 268] width 78 height 32
type input "0"
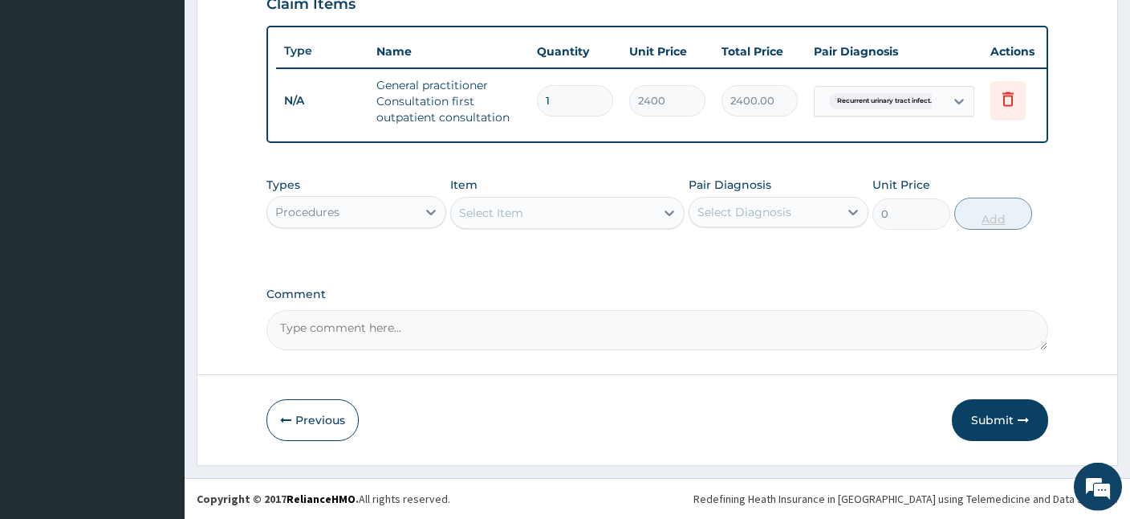
scroll to position [568, 0]
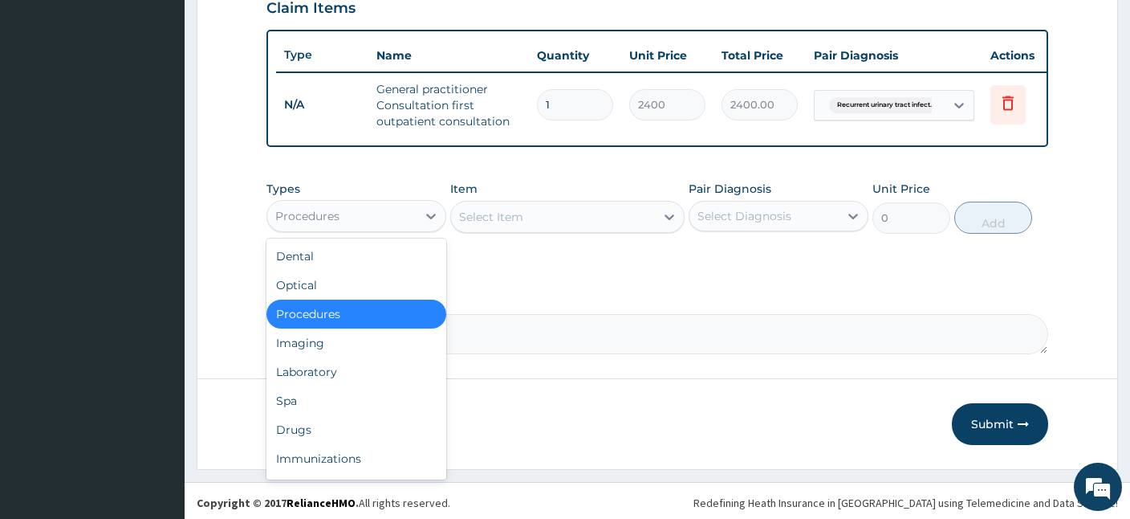
click at [352, 216] on div "Procedures" at bounding box center [341, 216] width 149 height 26
click at [301, 422] on div "Drugs" at bounding box center [357, 429] width 180 height 29
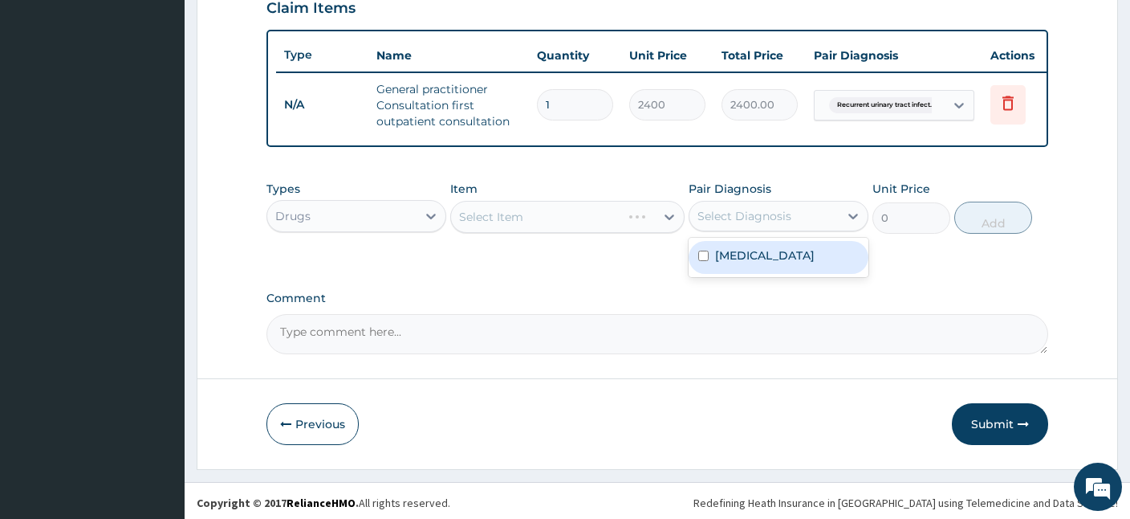
click at [759, 208] on div "Select Diagnosis" at bounding box center [745, 216] width 94 height 16
click at [734, 255] on label "[MEDICAL_DATA]" at bounding box center [765, 255] width 100 height 16
checkbox input "true"
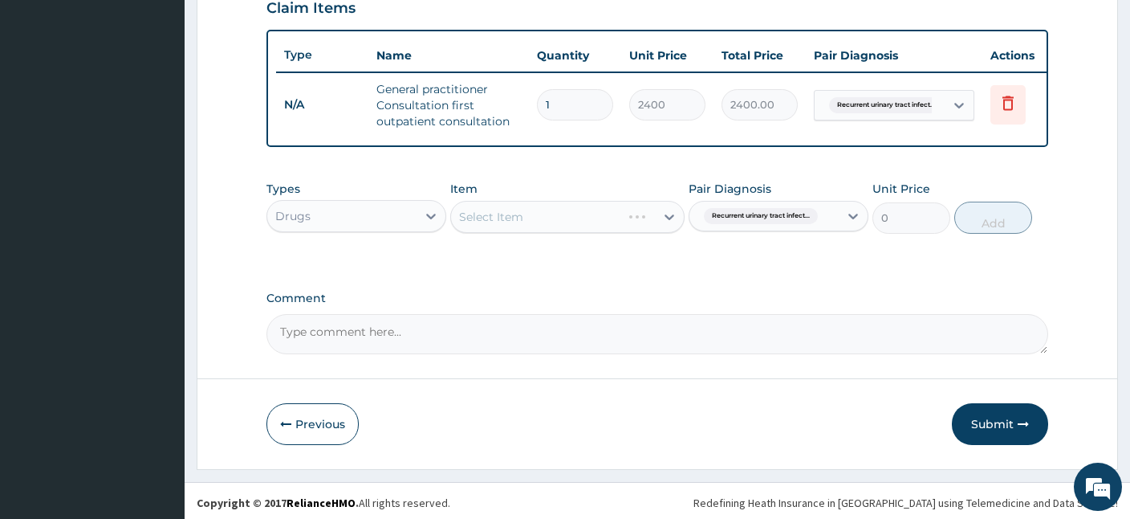
click at [535, 212] on div "Select Item" at bounding box center [567, 217] width 234 height 32
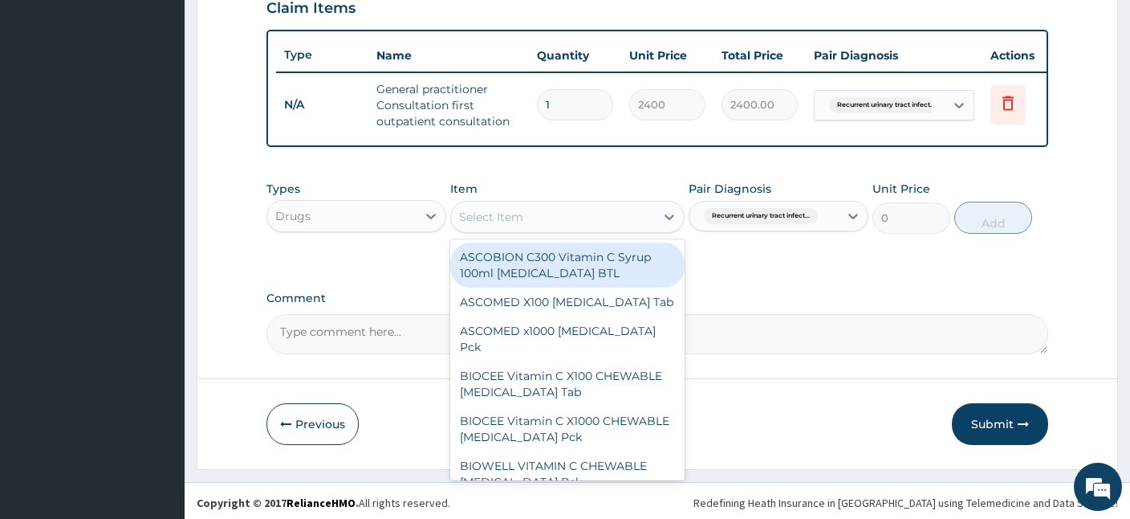
click at [535, 212] on div "Select Item" at bounding box center [553, 217] width 204 height 26
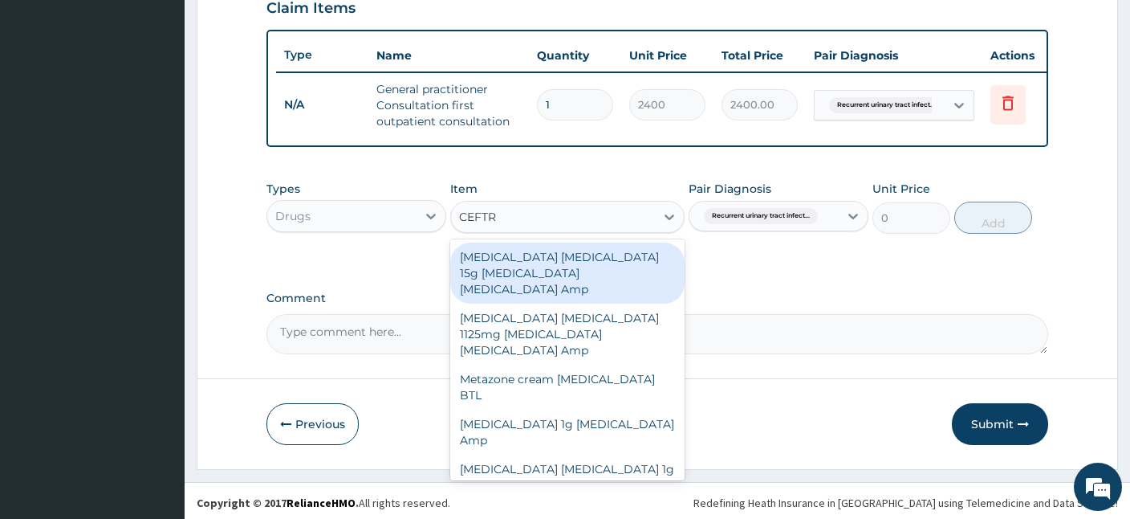
type input "CEFTRI"
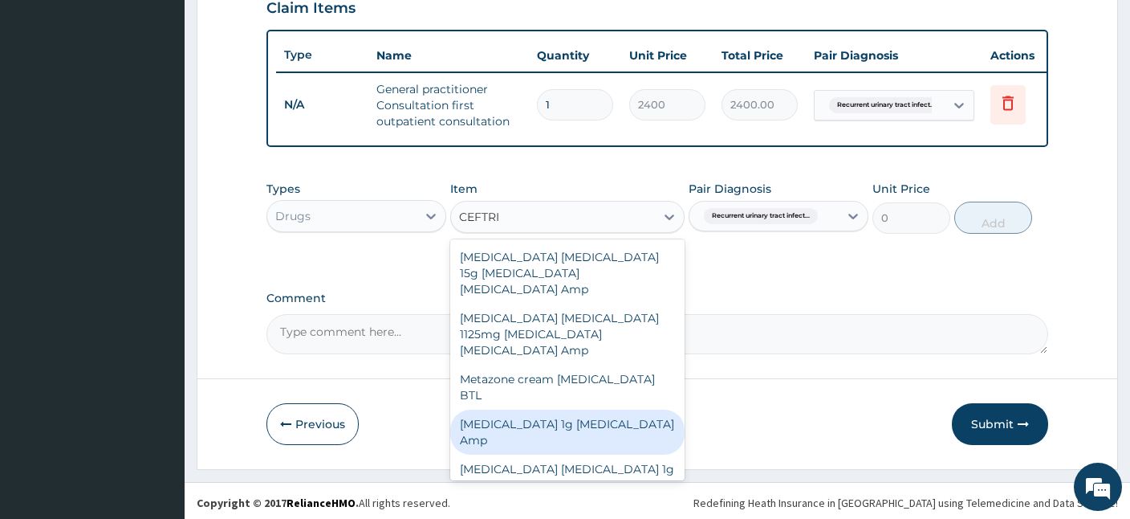
click at [554, 409] on div "[MEDICAL_DATA] 1g [MEDICAL_DATA] Amp" at bounding box center [567, 431] width 234 height 45
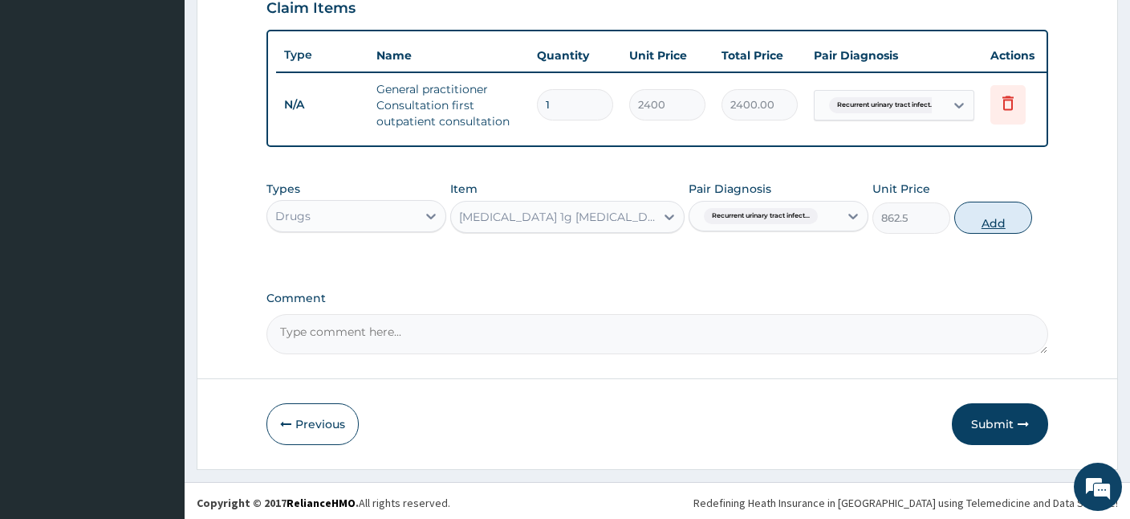
click at [997, 224] on button "Add" at bounding box center [994, 218] width 78 height 32
type input "0"
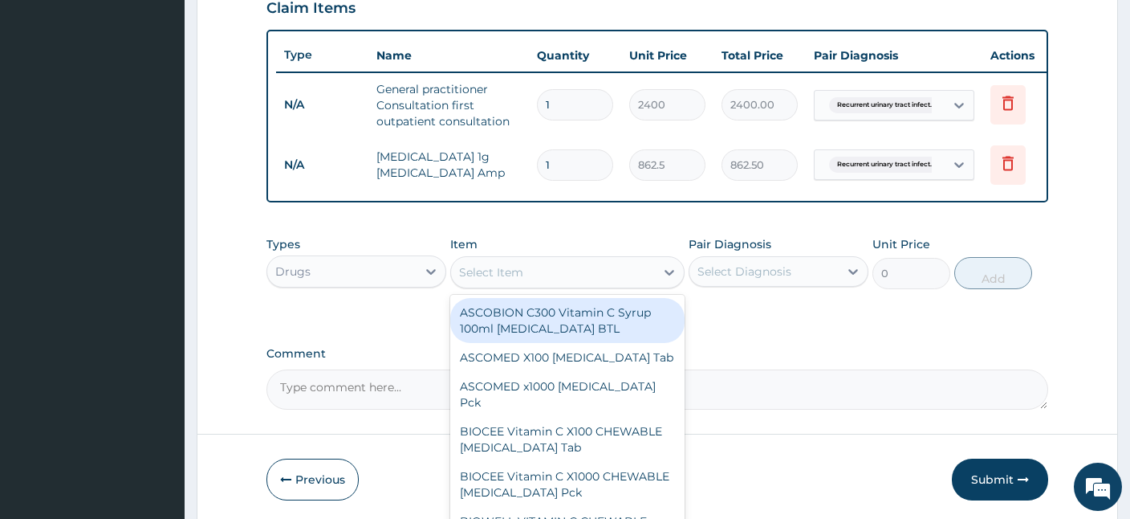
click at [533, 273] on div "Select Item" at bounding box center [553, 272] width 204 height 26
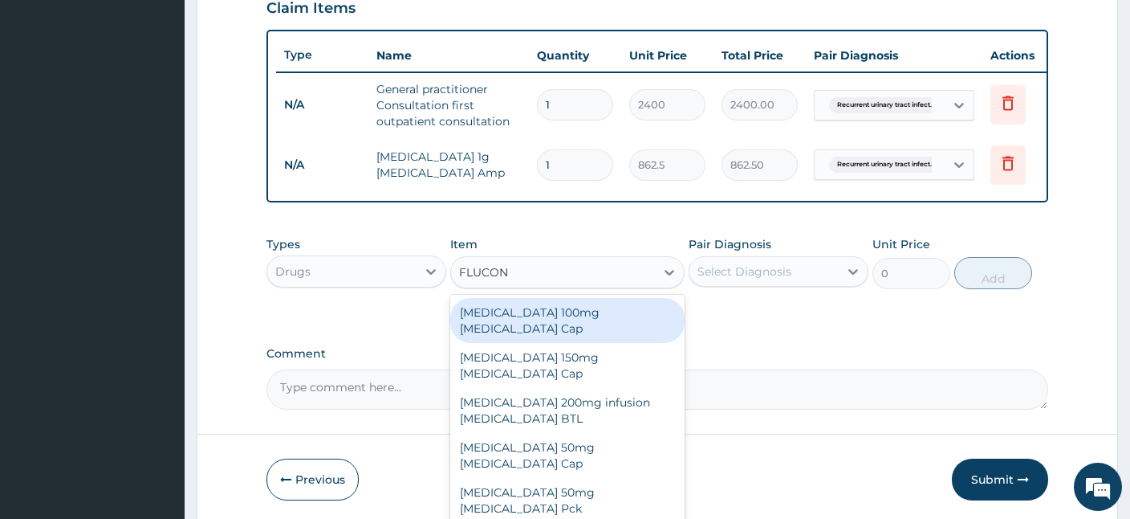
type input "FLUCONA"
click at [534, 306] on div "[MEDICAL_DATA] 100mg [MEDICAL_DATA] Cap" at bounding box center [567, 320] width 234 height 45
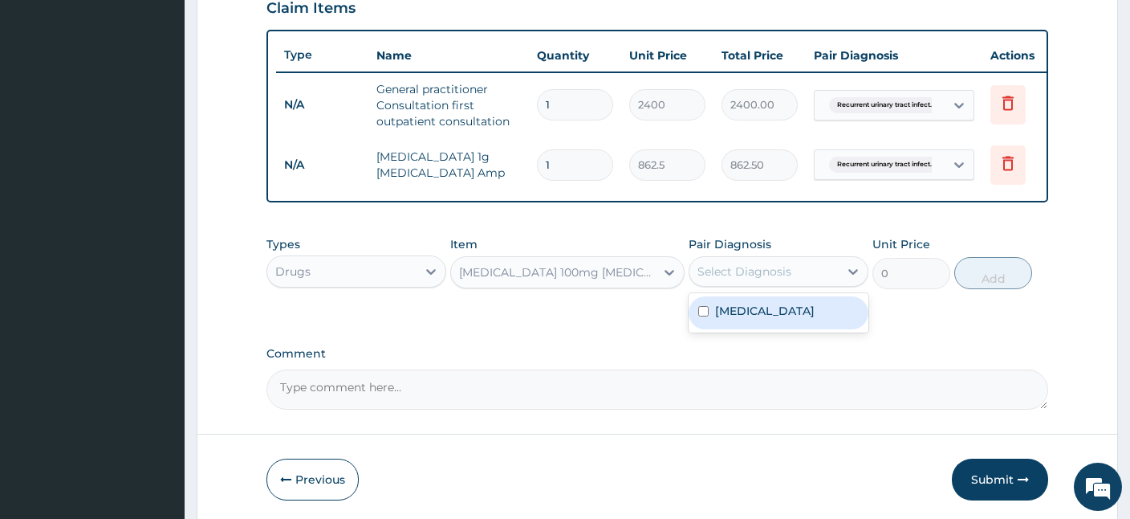
click at [795, 256] on div "Select Diagnosis" at bounding box center [779, 271] width 180 height 31
click at [776, 308] on label "[MEDICAL_DATA]" at bounding box center [765, 311] width 100 height 16
checkbox input "true"
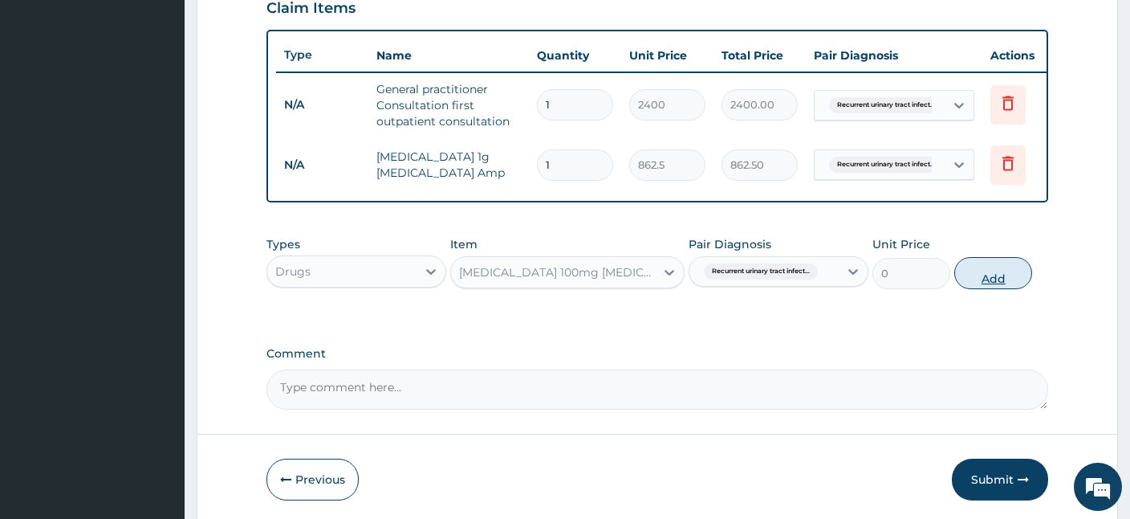
click at [997, 275] on button "Add" at bounding box center [994, 273] width 78 height 32
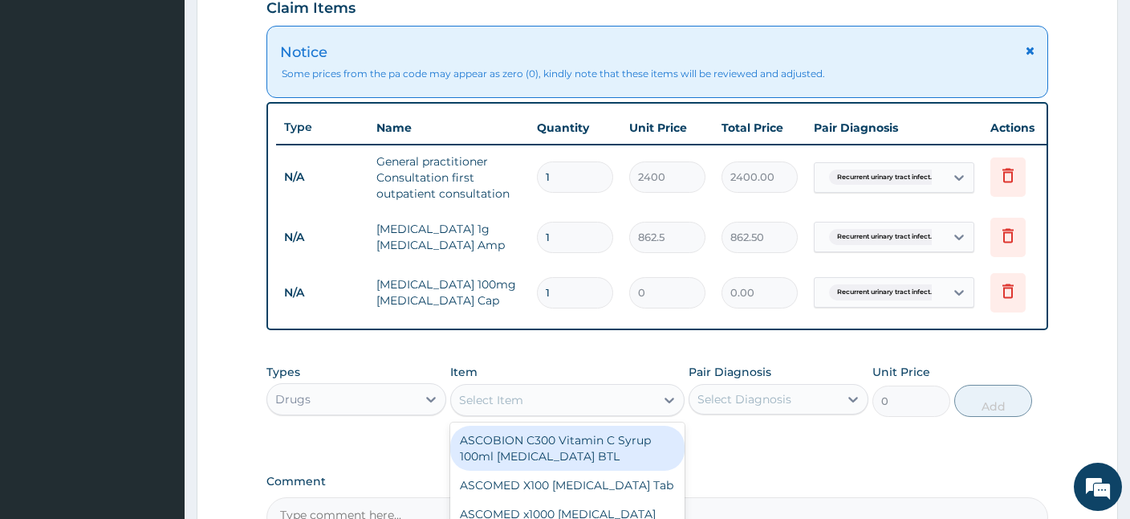
click at [604, 392] on div "Select Item" at bounding box center [553, 400] width 204 height 26
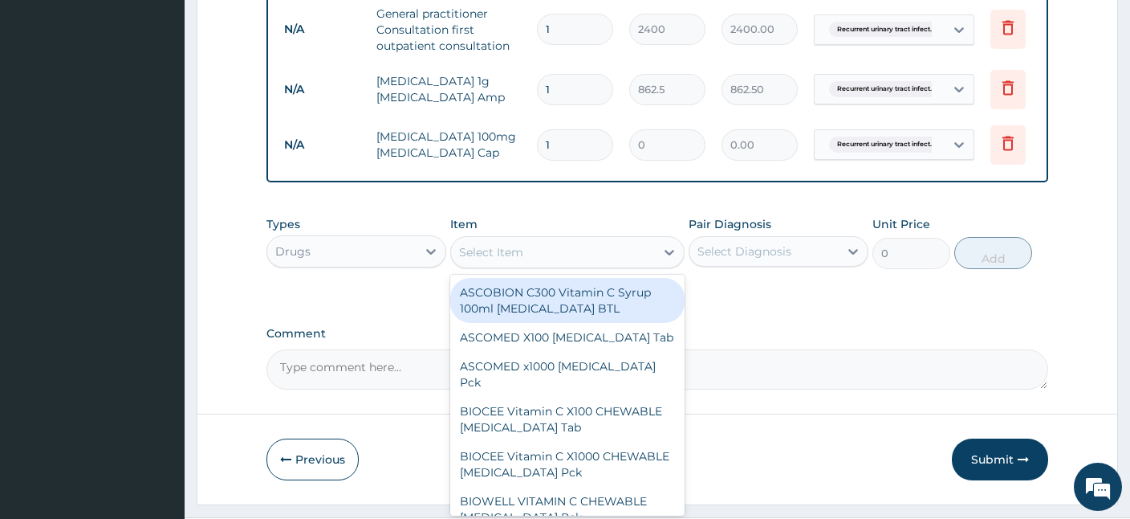
scroll to position [717, 0]
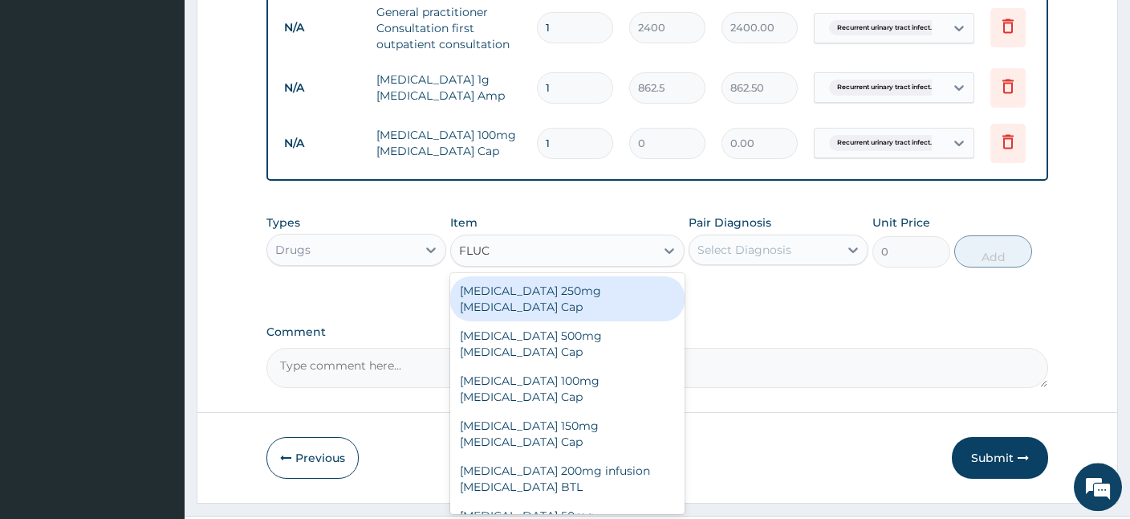
type input "FLUCO"
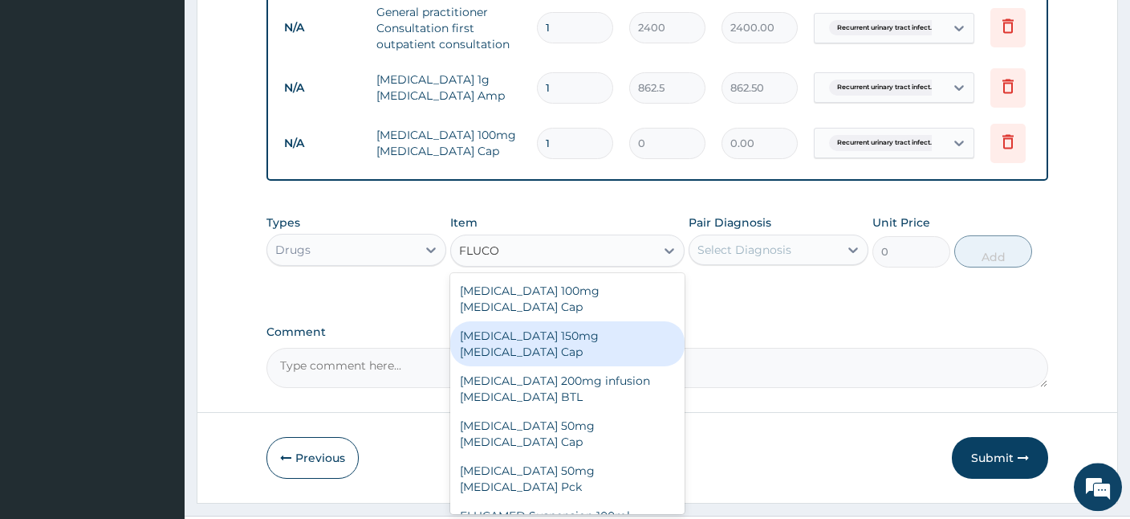
click at [588, 324] on div "[MEDICAL_DATA] 150mg [MEDICAL_DATA] Cap" at bounding box center [567, 343] width 234 height 45
type input "1259.25"
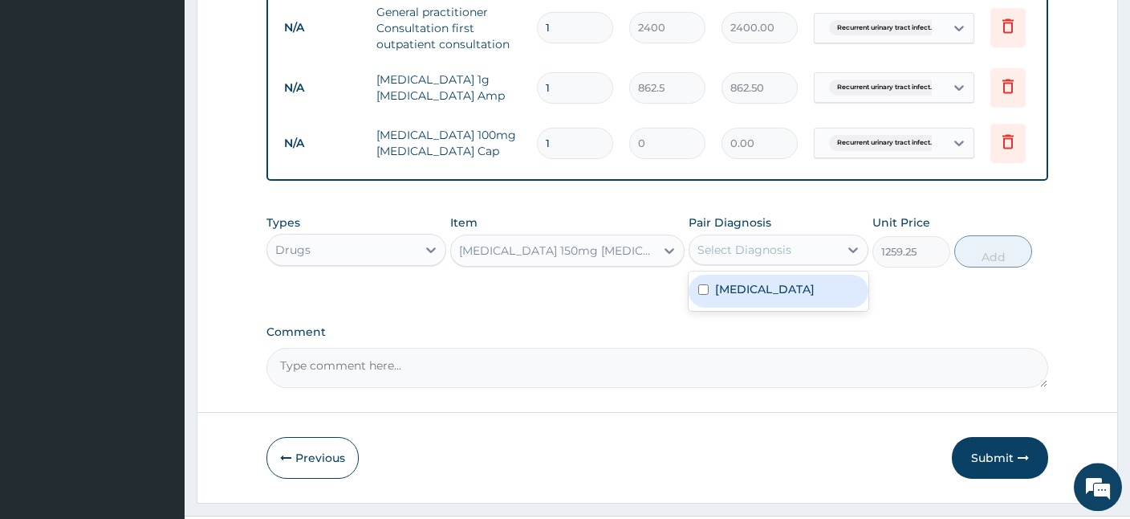
click at [793, 250] on div "Select Diagnosis" at bounding box center [764, 250] width 149 height 26
click at [771, 295] on label "[MEDICAL_DATA]" at bounding box center [765, 289] width 100 height 16
checkbox input "true"
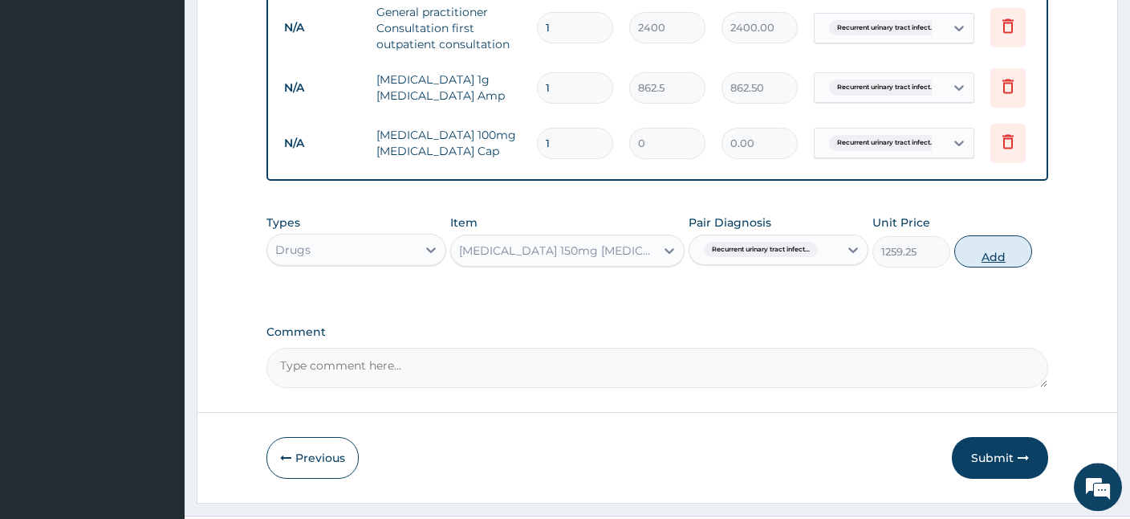
click at [986, 244] on button "Add" at bounding box center [994, 251] width 78 height 32
type input "0"
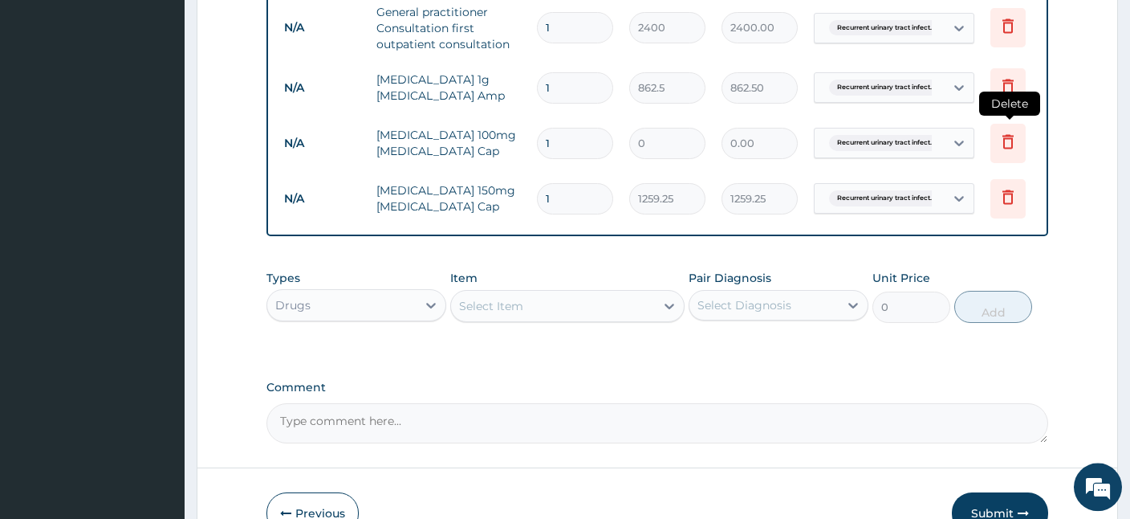
click at [1015, 138] on icon at bounding box center [1008, 141] width 19 height 19
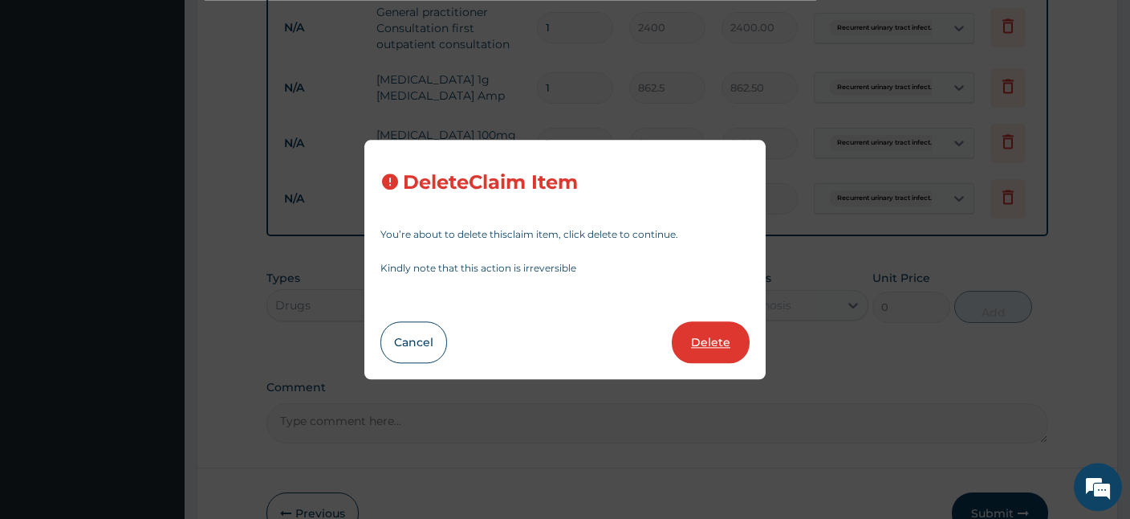
click at [736, 335] on button "Delete" at bounding box center [711, 342] width 78 height 42
type input "1259.25"
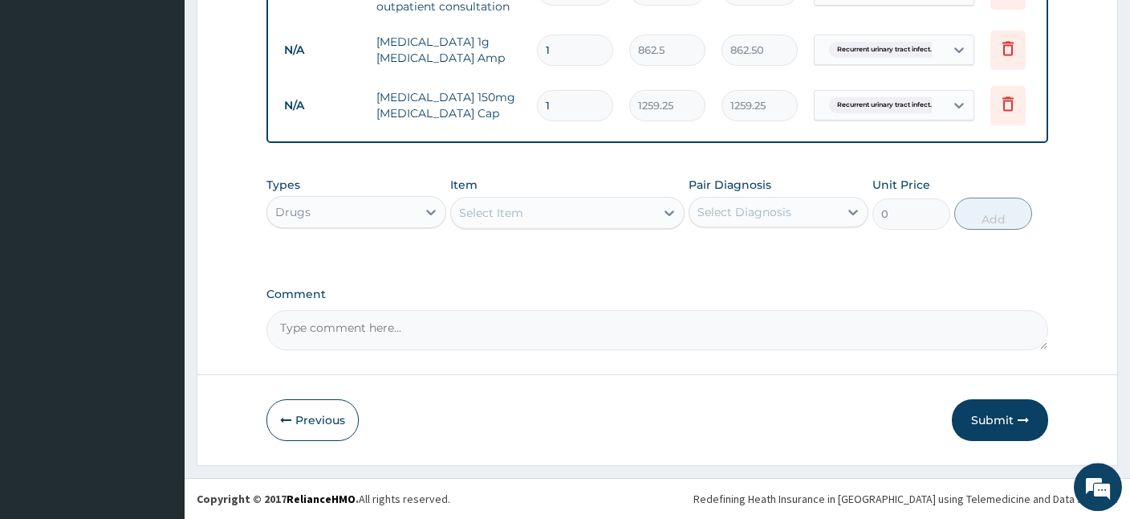
scroll to position [679, 0]
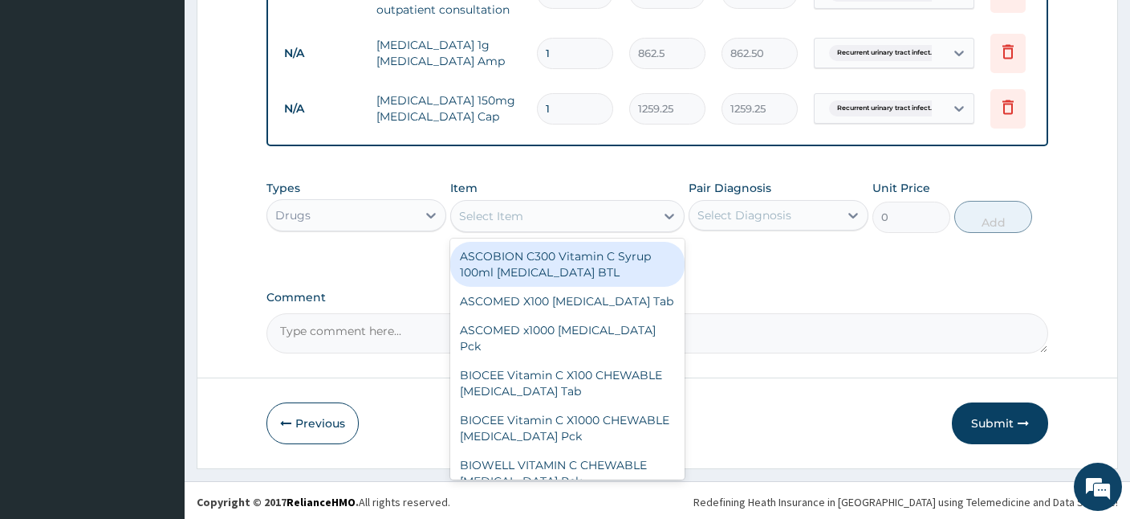
click at [480, 209] on div "Select Item" at bounding box center [491, 216] width 64 height 16
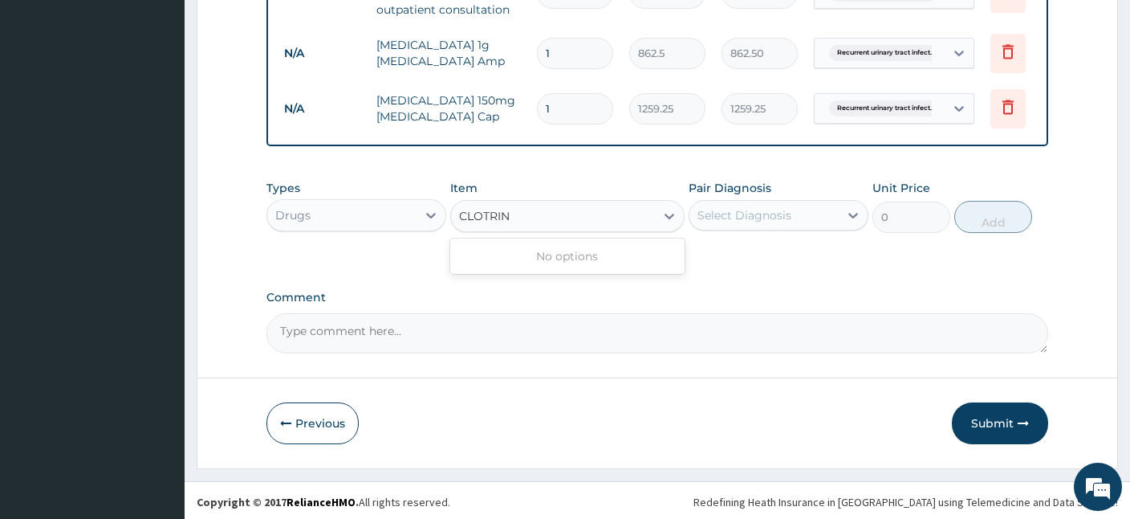
type input "CLOTRI"
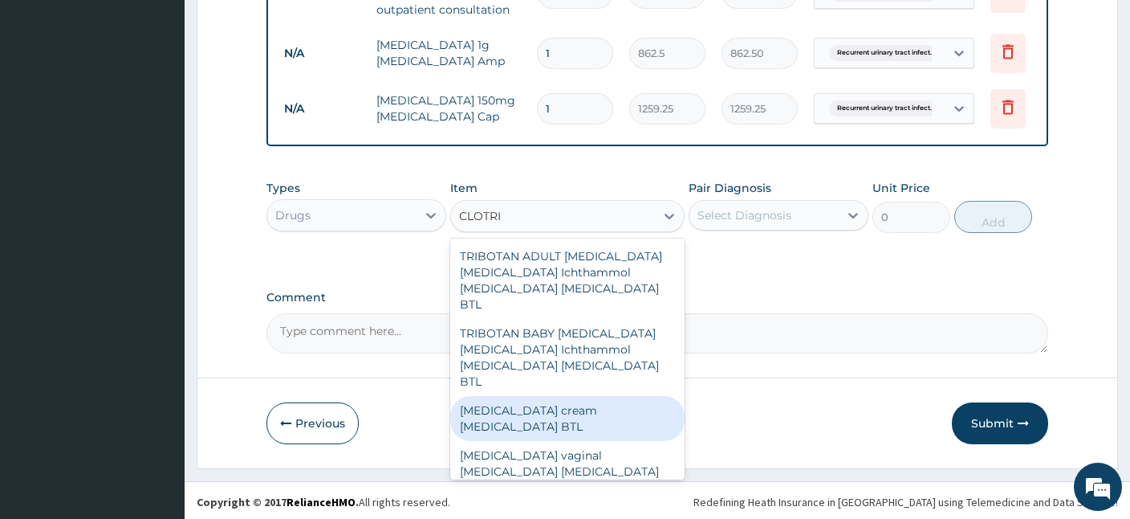
click at [498, 396] on div "[MEDICAL_DATA] cream [MEDICAL_DATA] BTL" at bounding box center [567, 418] width 234 height 45
type input "1121.25"
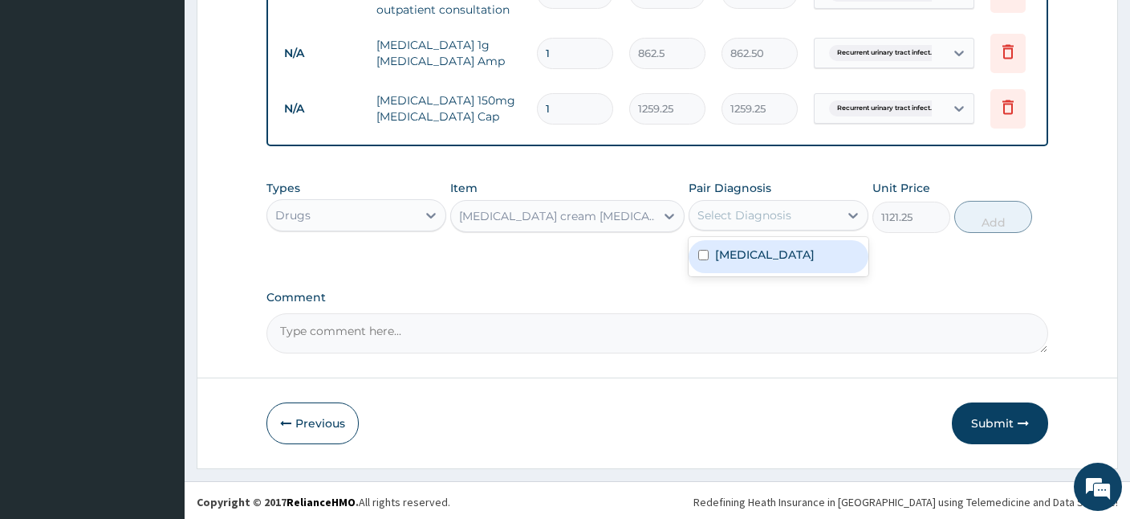
click at [739, 217] on div "Select Diagnosis" at bounding box center [745, 215] width 94 height 16
click at [731, 255] on label "[MEDICAL_DATA]" at bounding box center [765, 254] width 100 height 16
checkbox input "true"
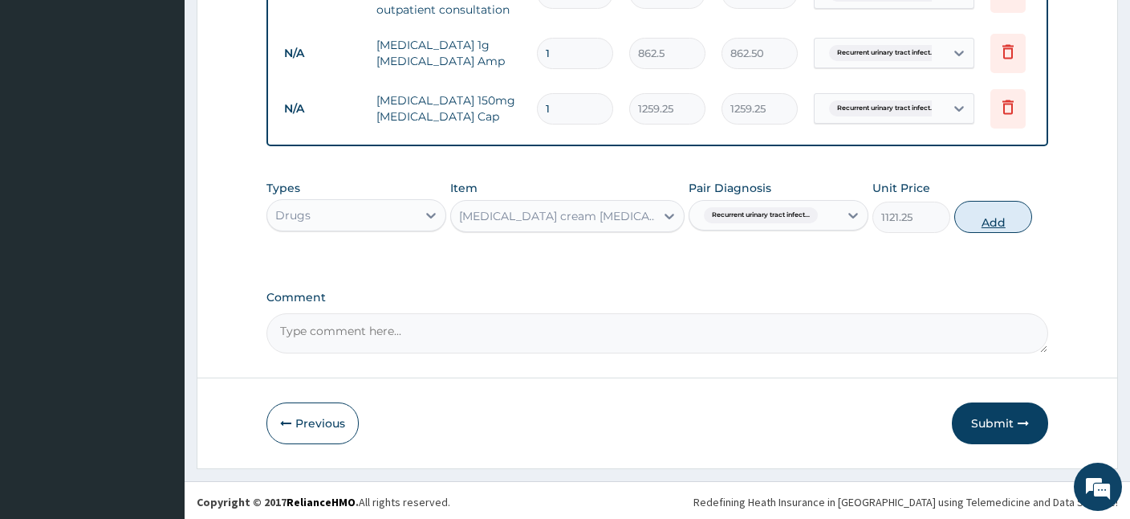
click at [1000, 210] on button "Add" at bounding box center [994, 217] width 78 height 32
type input "0"
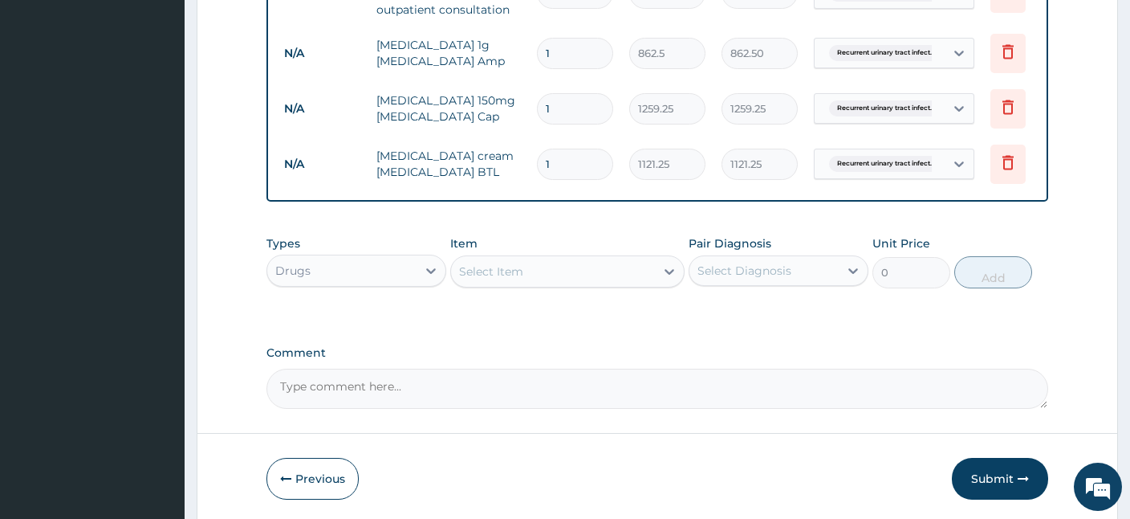
type input "0.00"
type input "1"
type input "1121.25"
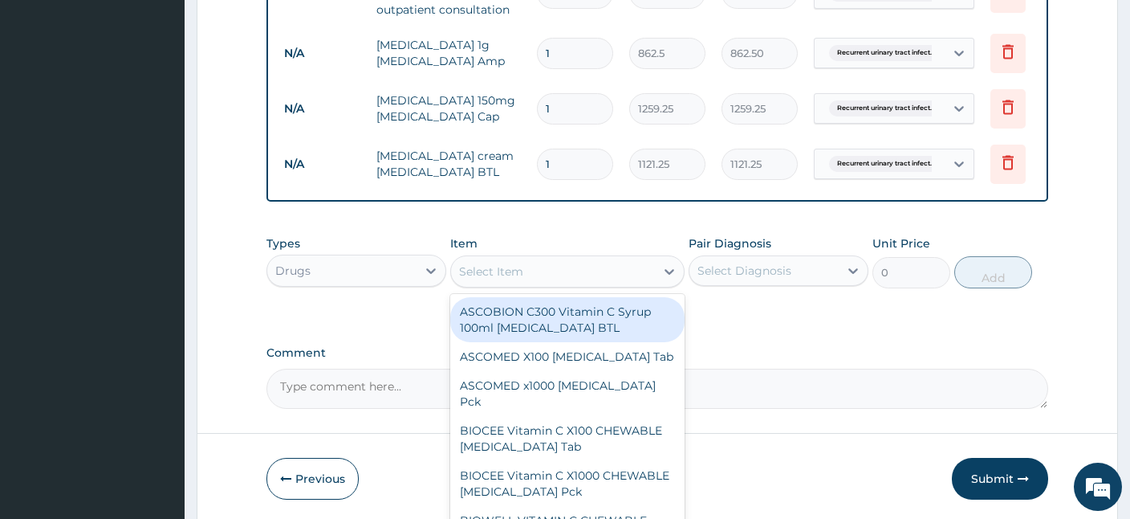
click at [520, 265] on div "Select Item" at bounding box center [491, 271] width 64 height 16
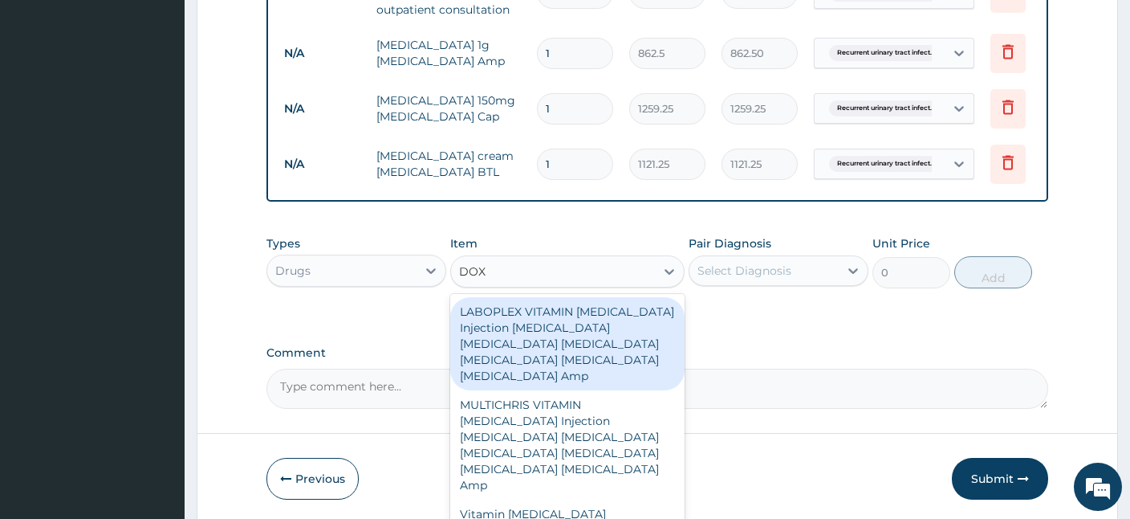
type input "DOXY"
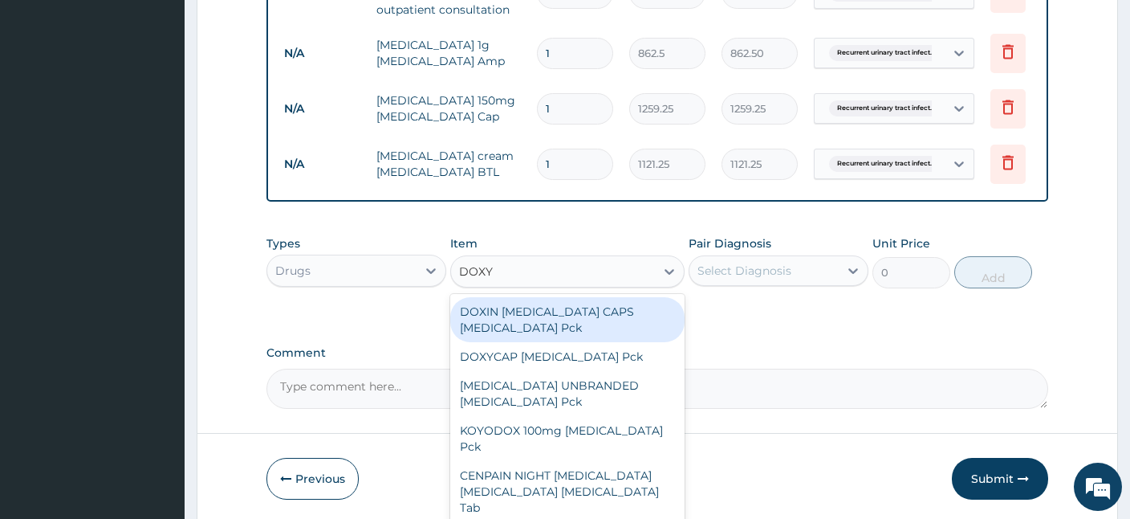
click at [556, 324] on div "DOXIN [MEDICAL_DATA] CAPS [MEDICAL_DATA] Pck" at bounding box center [567, 319] width 234 height 45
type input "2415"
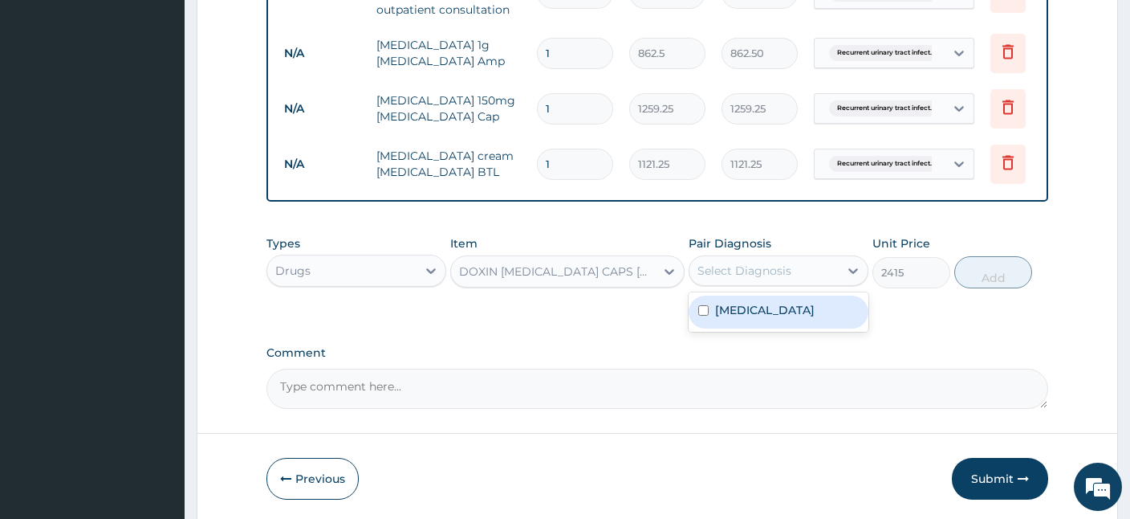
click at [776, 263] on div "Select Diagnosis" at bounding box center [745, 271] width 94 height 16
click at [759, 315] on label "[MEDICAL_DATA]" at bounding box center [765, 310] width 100 height 16
checkbox input "true"
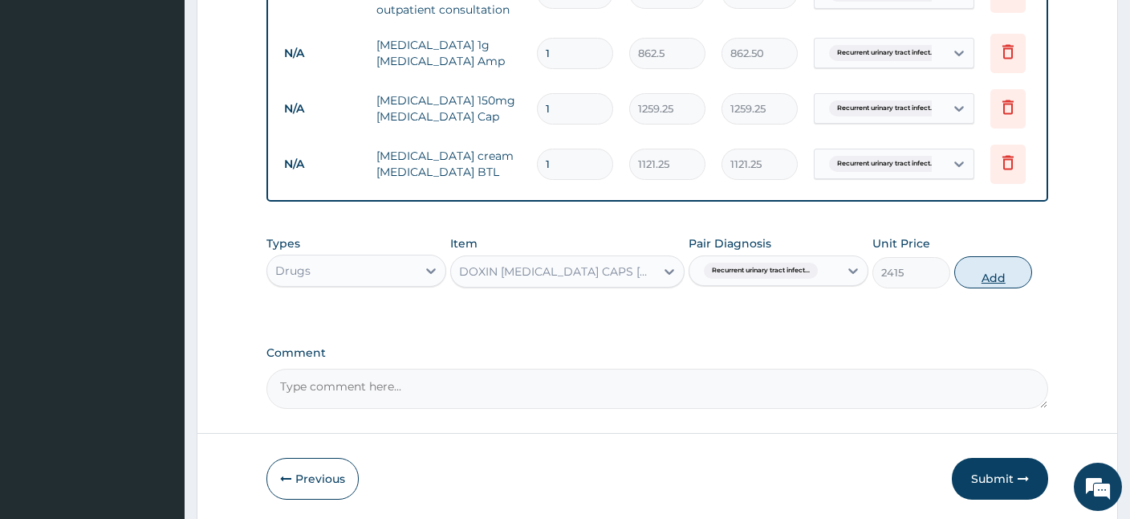
click at [981, 279] on button "Add" at bounding box center [994, 272] width 78 height 32
type input "0"
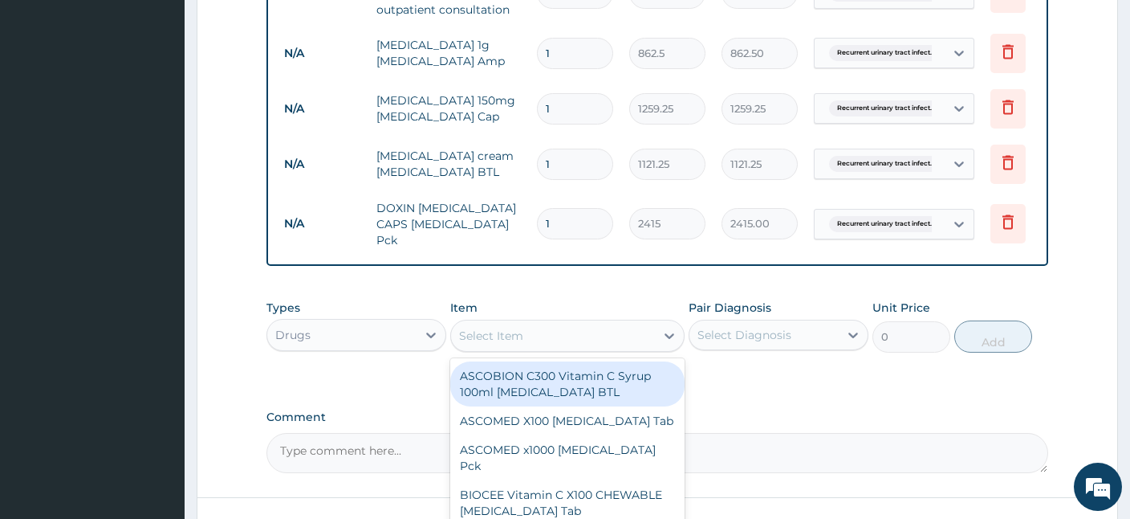
click at [597, 323] on div "Select Item" at bounding box center [553, 336] width 204 height 26
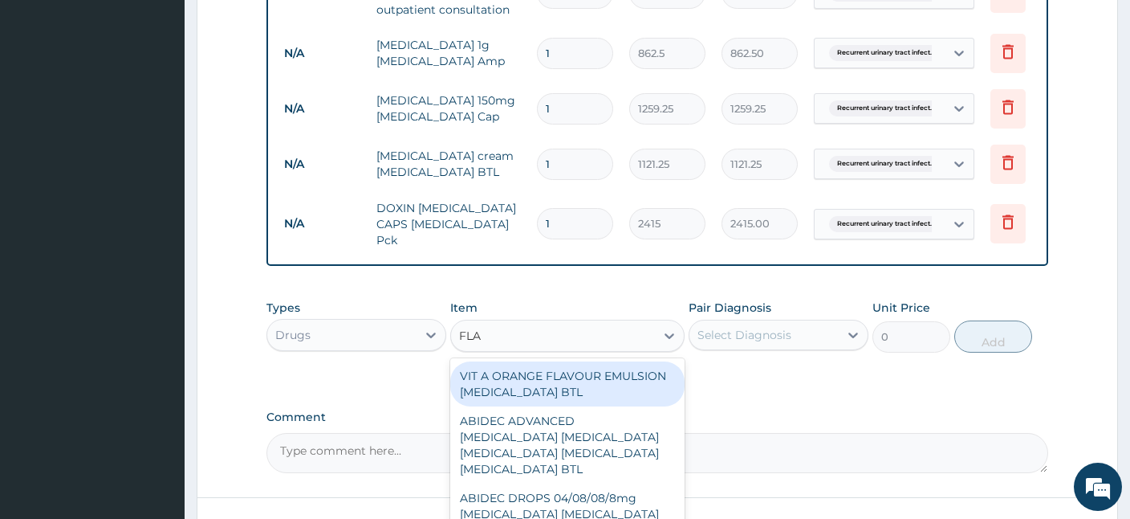
type input "FLAG"
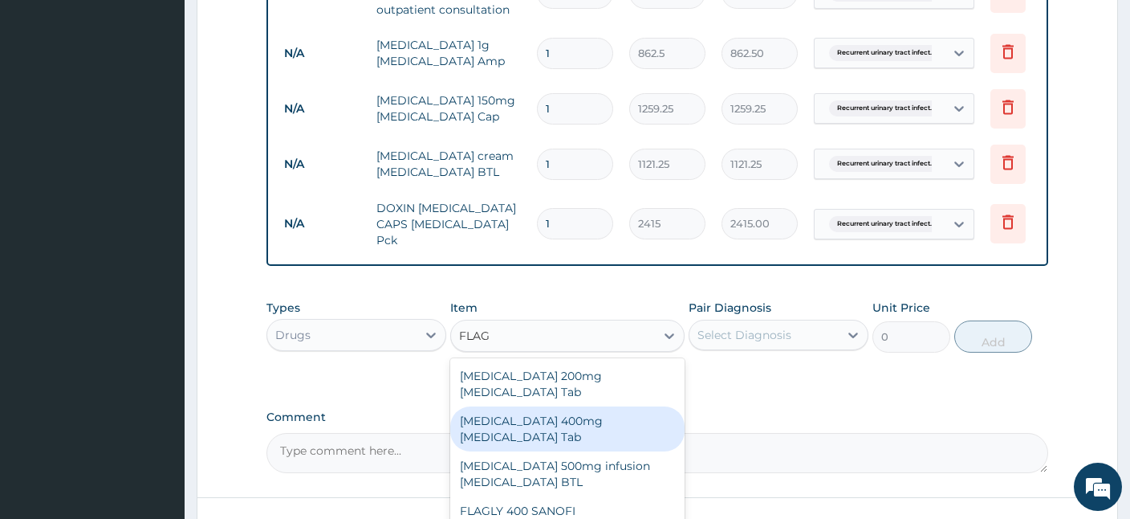
click at [547, 406] on div "[MEDICAL_DATA] 400mg [MEDICAL_DATA] Tab" at bounding box center [567, 428] width 234 height 45
type input "34.5"
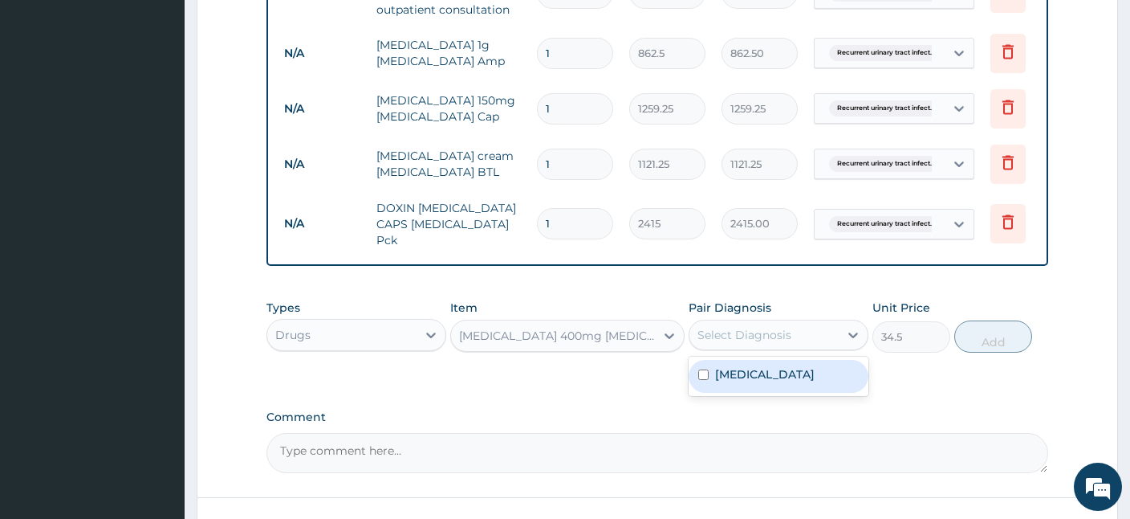
click at [751, 327] on div "Select Diagnosis" at bounding box center [745, 335] width 94 height 16
click at [743, 366] on label "[MEDICAL_DATA]" at bounding box center [765, 374] width 100 height 16
checkbox input "true"
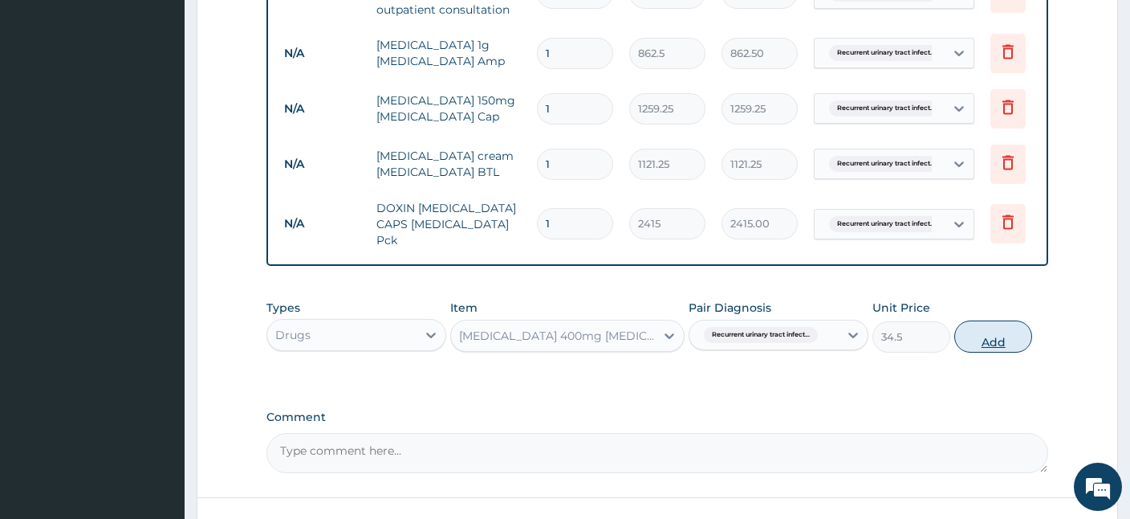
click at [1009, 325] on button "Add" at bounding box center [994, 336] width 78 height 32
type input "0"
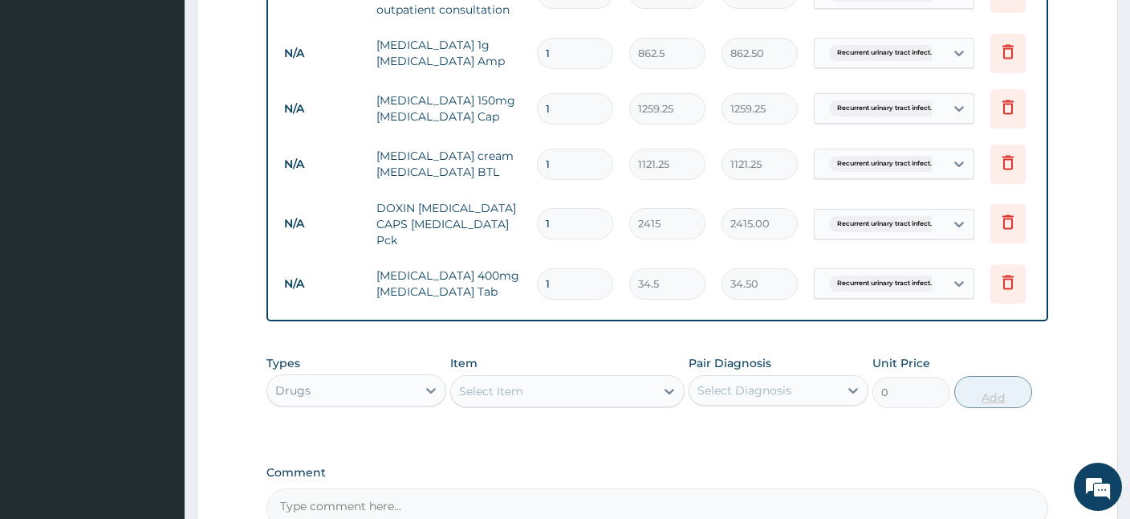
type input "0.00"
type input "2"
type input "69.00"
type input "20"
type input "690.00"
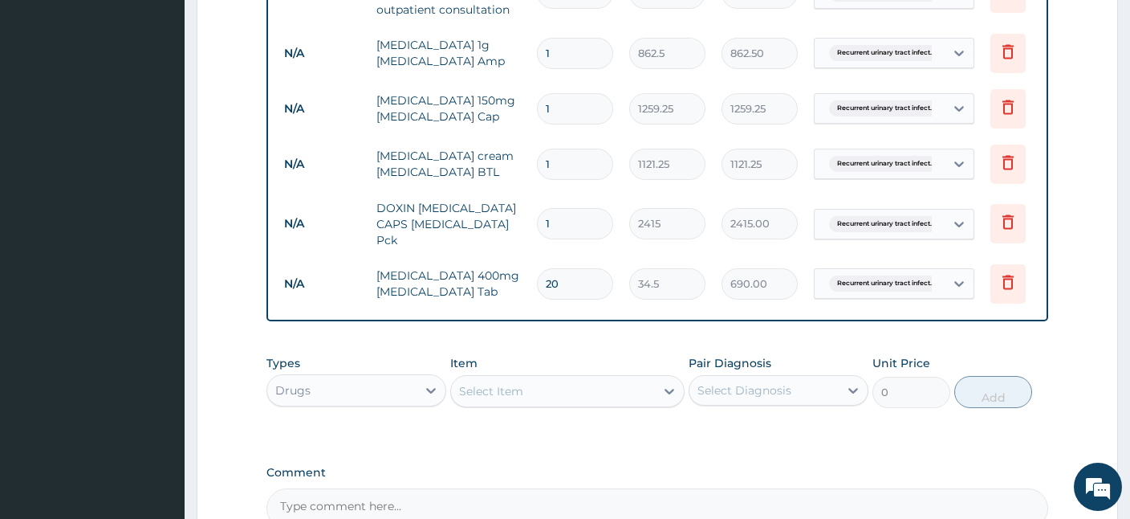
type input "20"
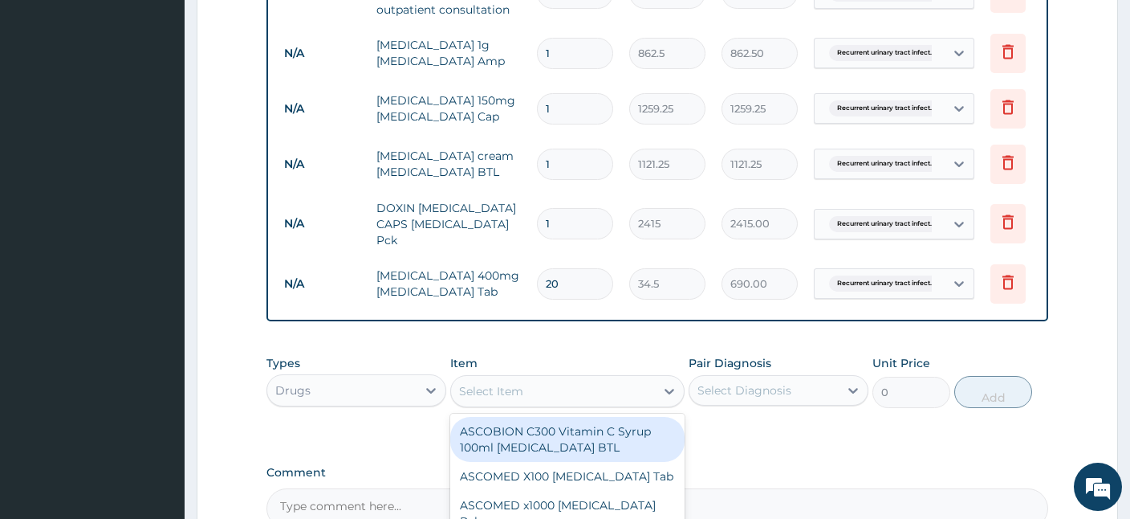
click at [536, 385] on div "Select Item" at bounding box center [553, 391] width 204 height 26
type input "S"
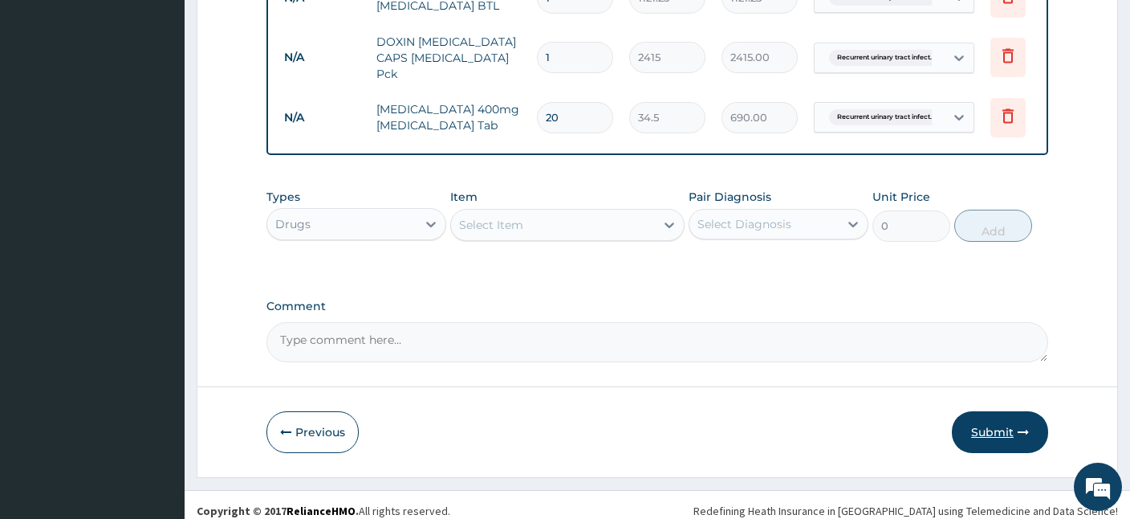
click at [1006, 423] on button "Submit" at bounding box center [1000, 432] width 96 height 42
